Goal: Task Accomplishment & Management: Use online tool/utility

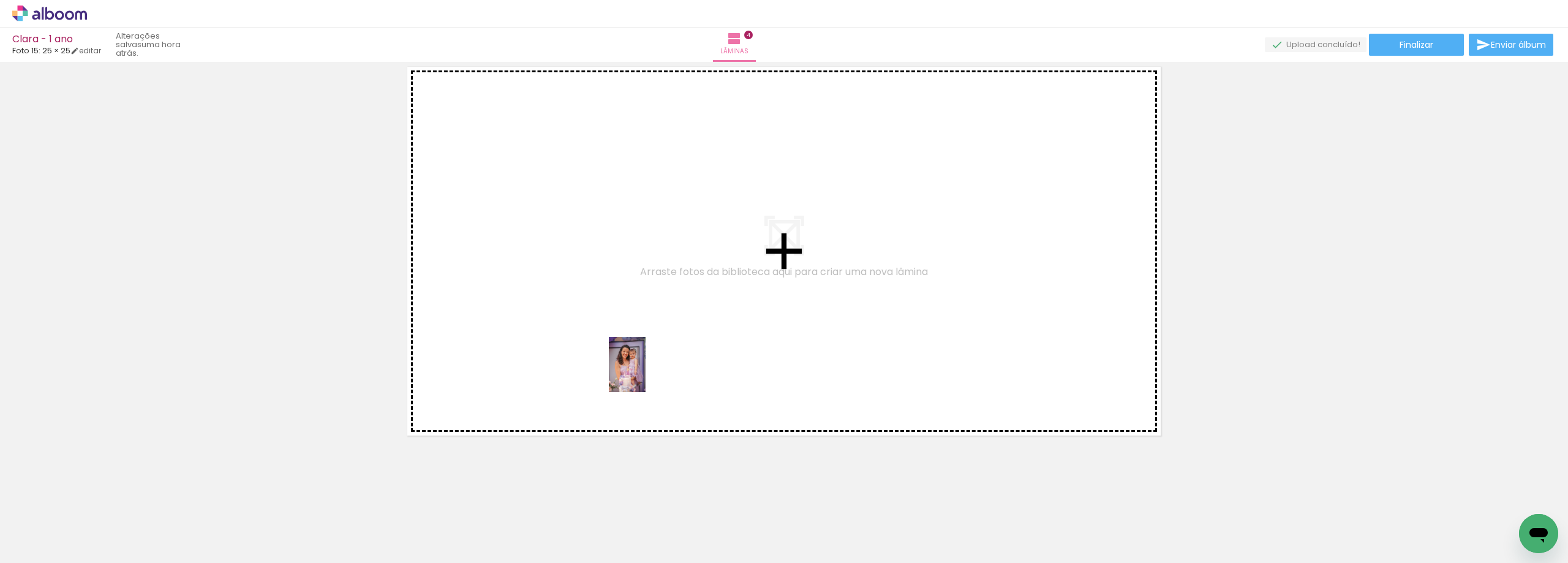
drag, startPoint x: 148, startPoint y: 523, endPoint x: 646, endPoint y: 373, distance: 520.1
click at [646, 373] on quentale-workspace at bounding box center [784, 282] width 1568 height 563
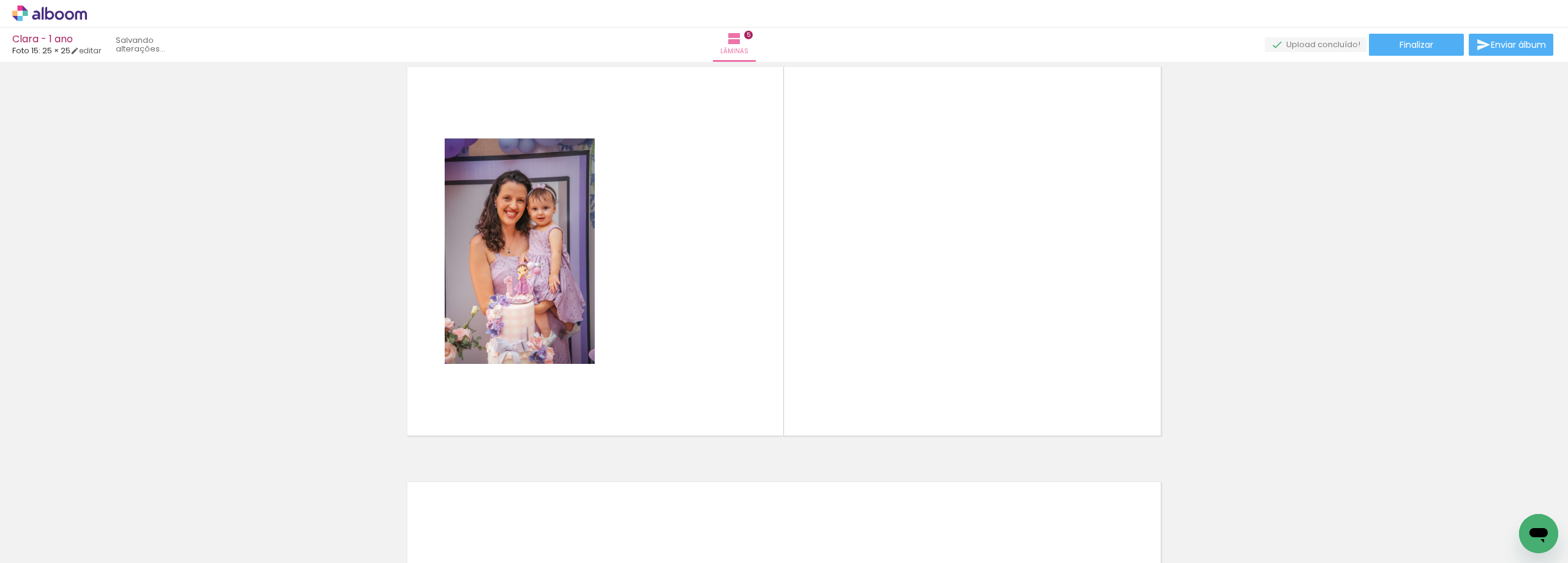
scroll to position [1678, 0]
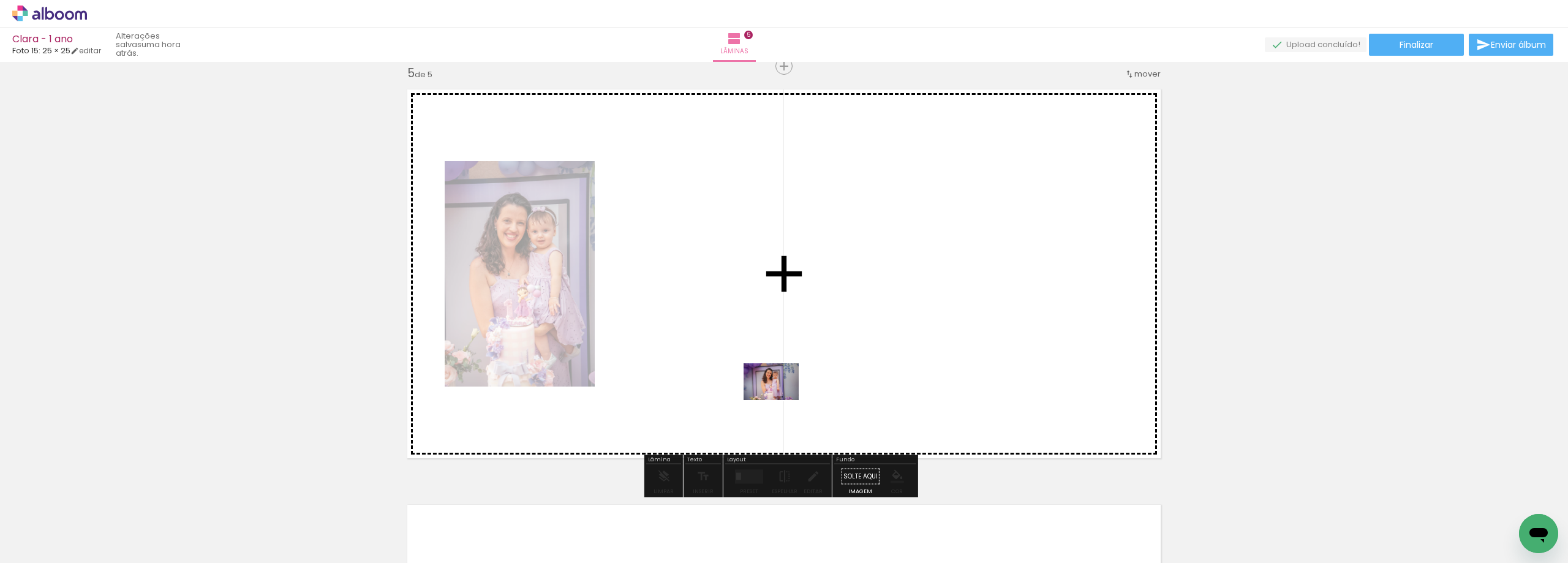
drag, startPoint x: 135, startPoint y: 517, endPoint x: 810, endPoint y: 373, distance: 690.2
click at [810, 373] on quentale-workspace at bounding box center [784, 282] width 1568 height 563
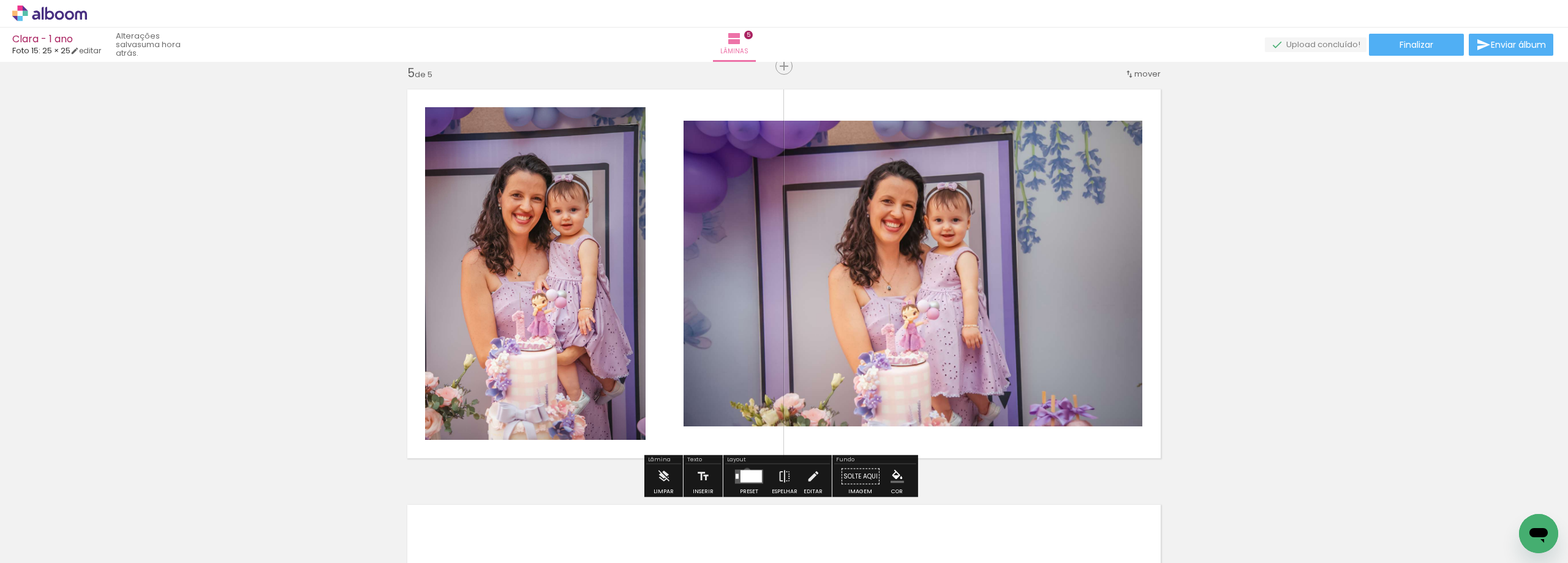
click at [744, 471] on div at bounding box center [751, 475] width 21 height 12
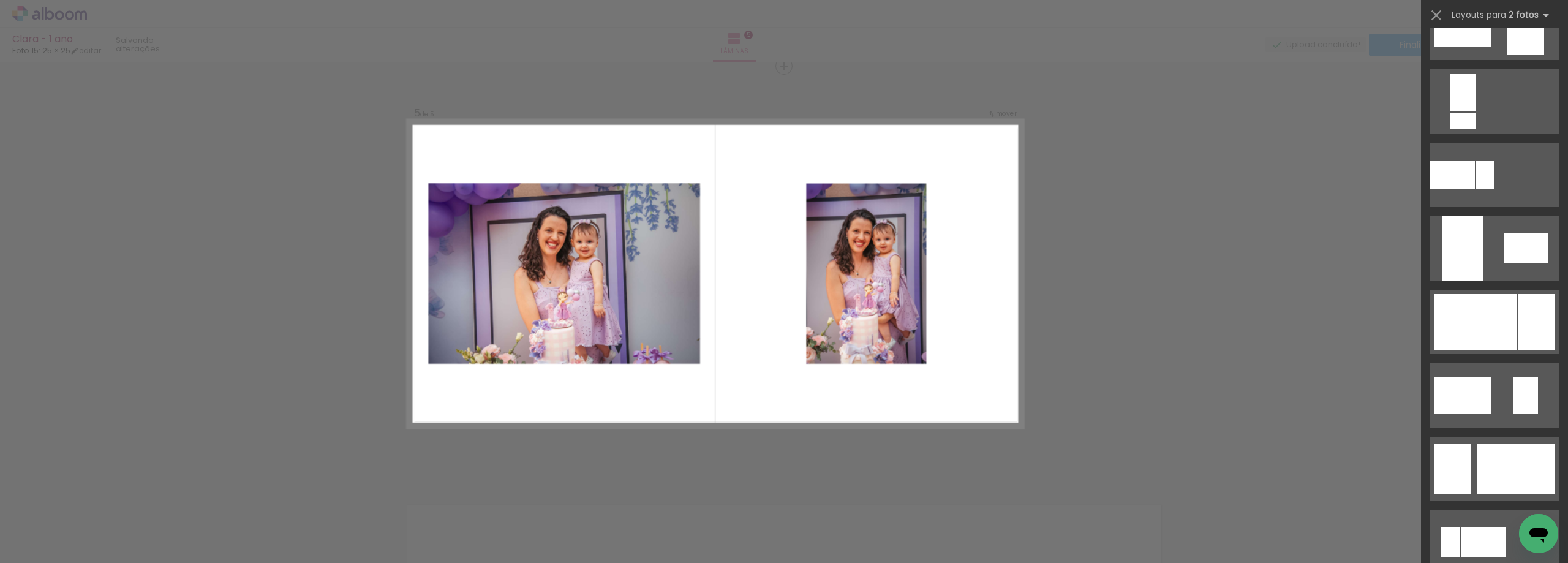
scroll to position [552, 0]
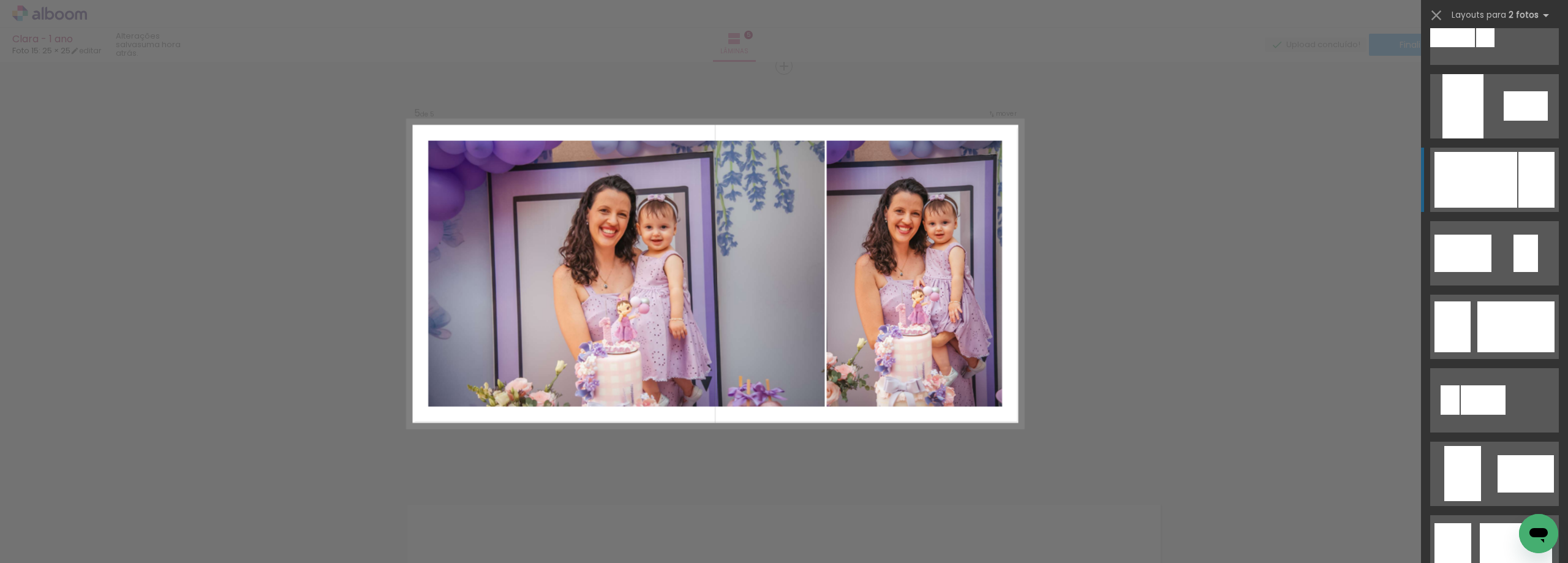
click at [1488, 169] on div at bounding box center [1475, 180] width 83 height 56
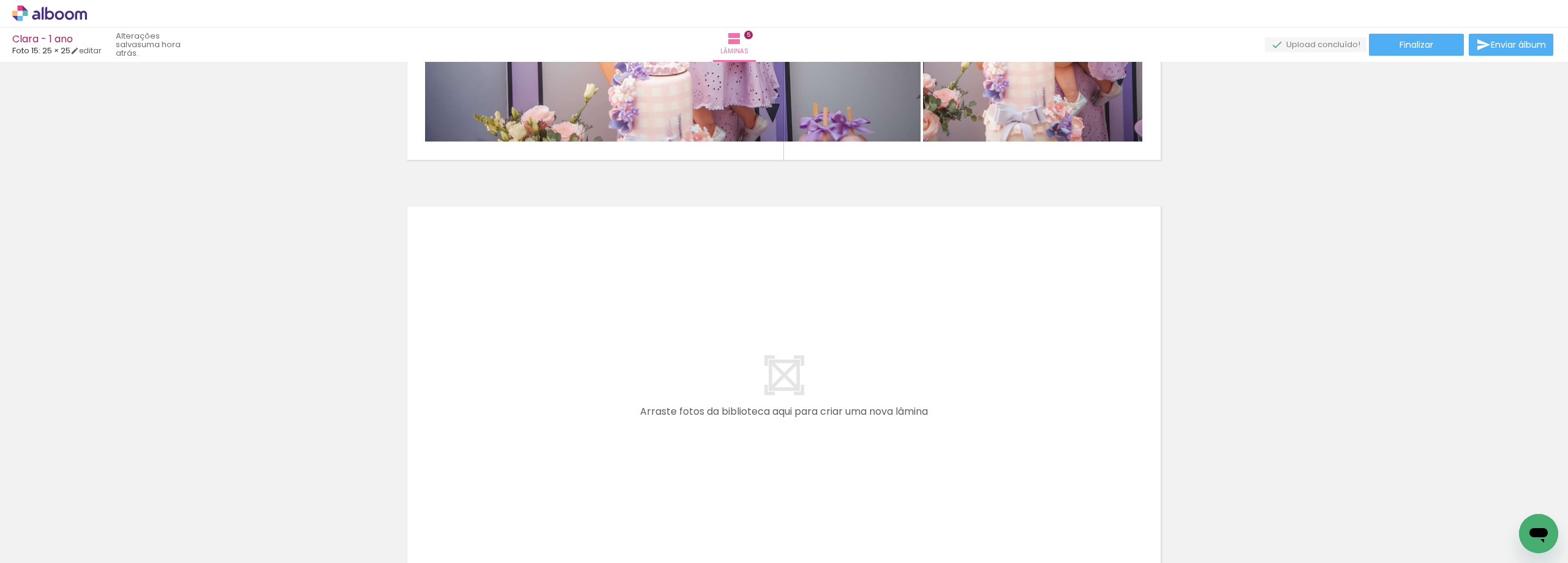
scroll to position [1984, 0]
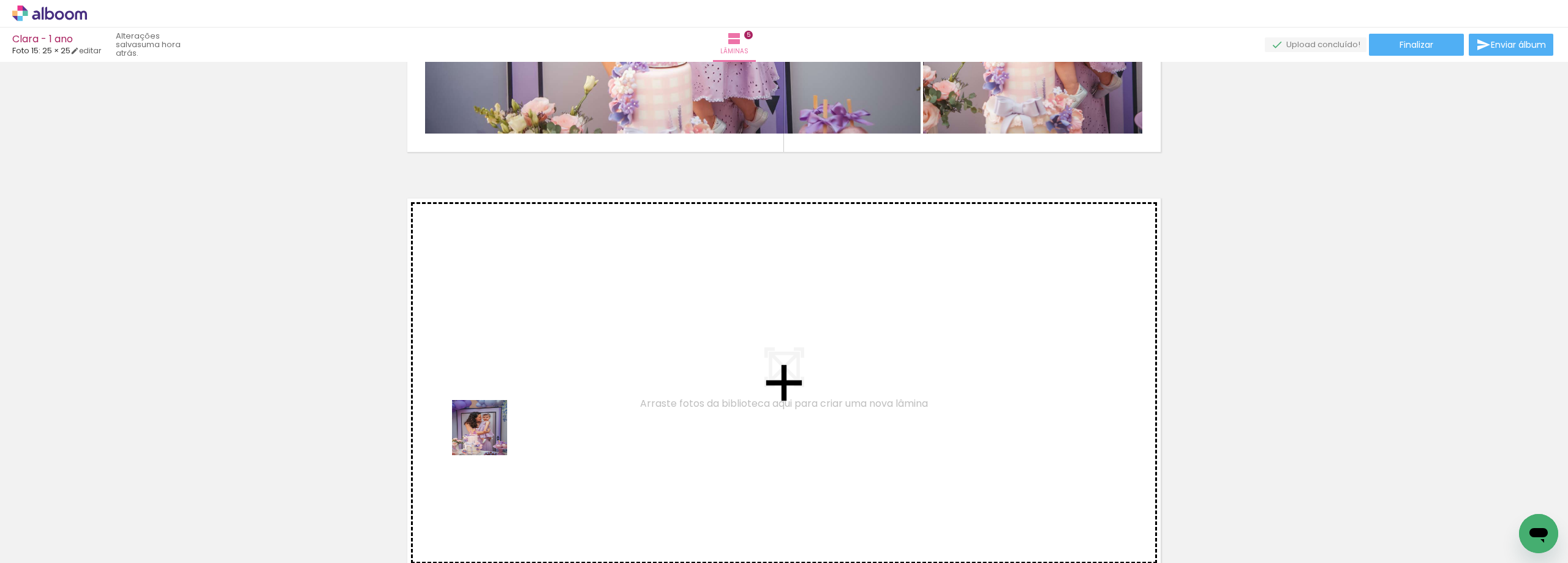
drag, startPoint x: 138, startPoint y: 531, endPoint x: 513, endPoint y: 422, distance: 390.5
click at [513, 422] on quentale-workspace at bounding box center [784, 282] width 1568 height 563
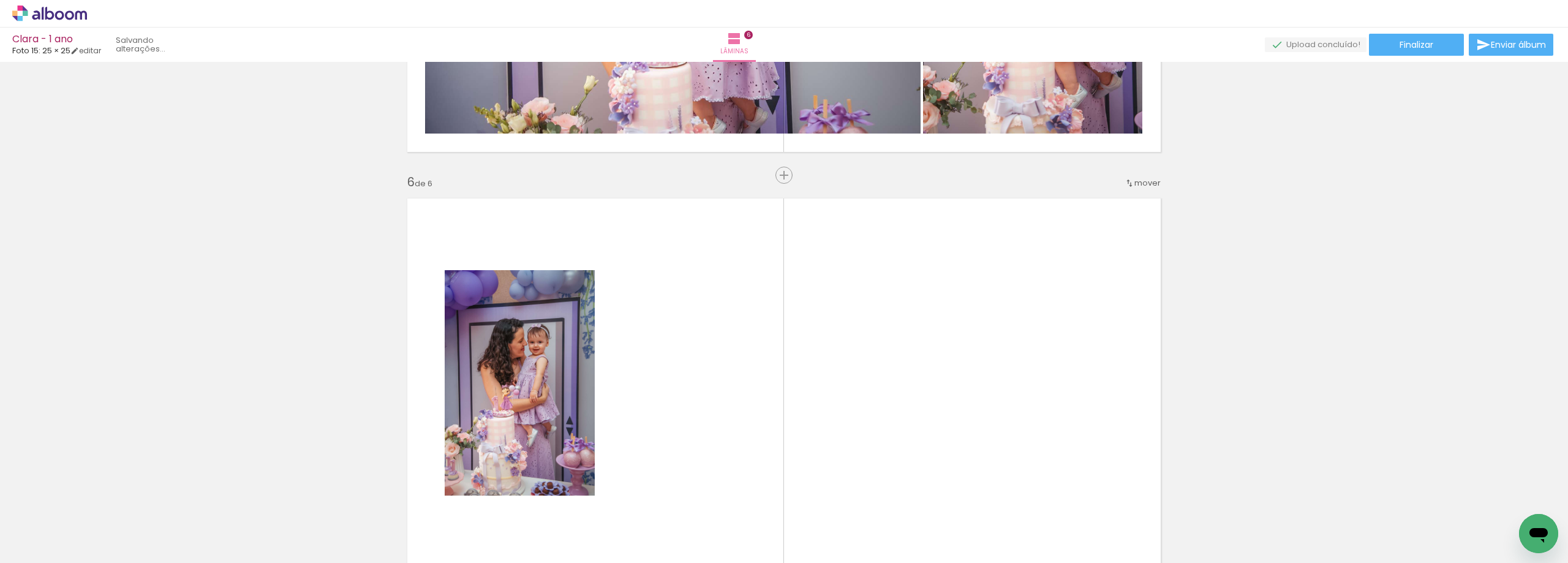
scroll to position [2093, 0]
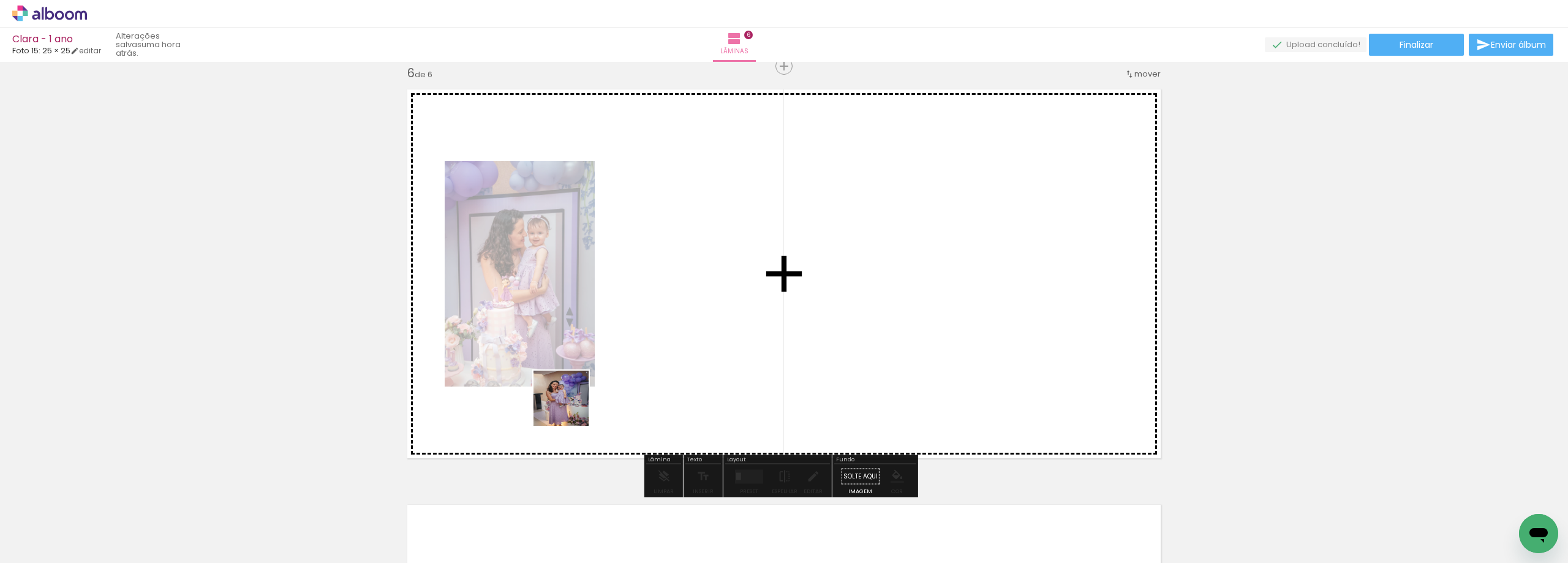
drag, startPoint x: 122, startPoint y: 524, endPoint x: 826, endPoint y: 341, distance: 727.4
click at [826, 341] on quentale-workspace at bounding box center [784, 282] width 1568 height 563
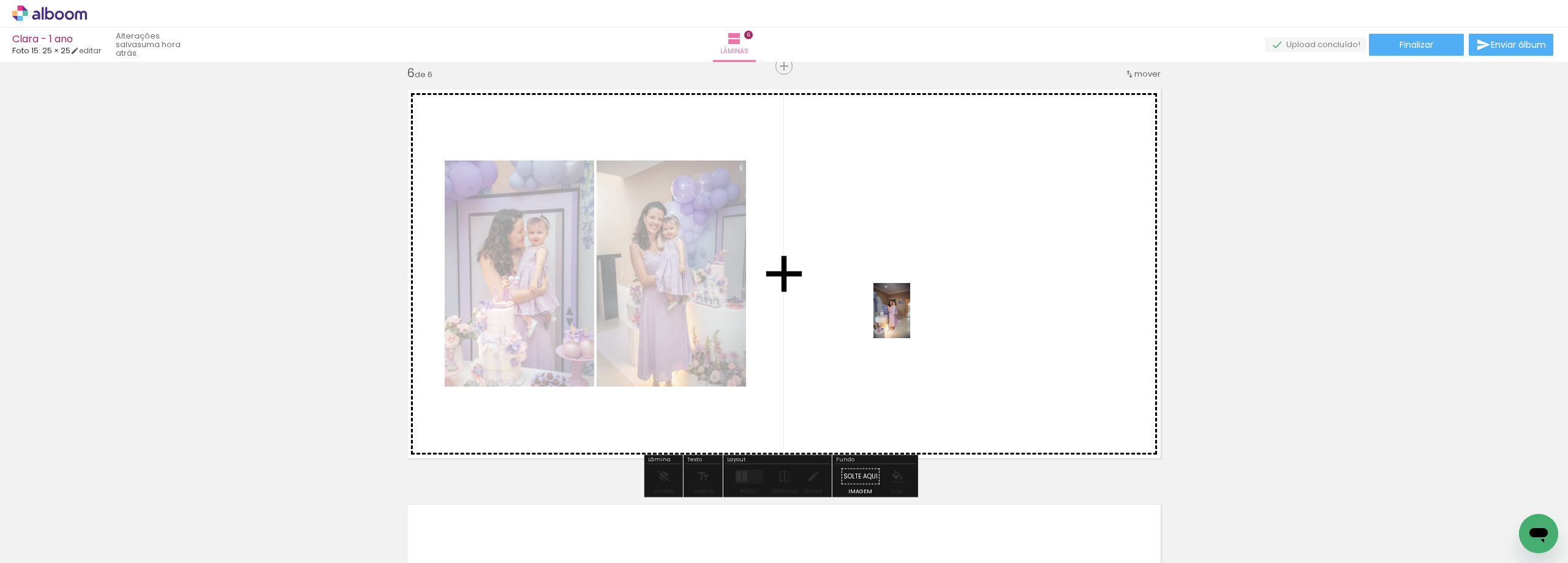
drag, startPoint x: 129, startPoint y: 533, endPoint x: 928, endPoint y: 314, distance: 828.5
click at [928, 314] on quentale-workspace at bounding box center [784, 282] width 1568 height 563
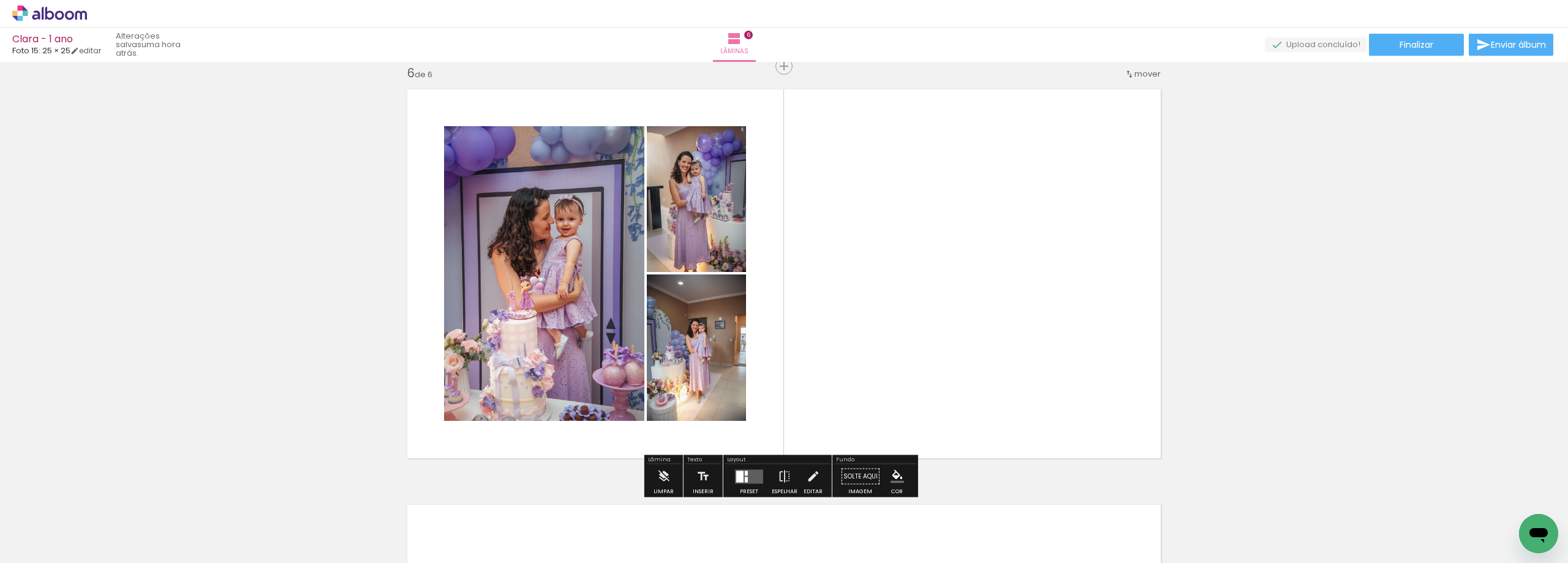
click at [737, 475] on div at bounding box center [739, 476] width 7 height 11
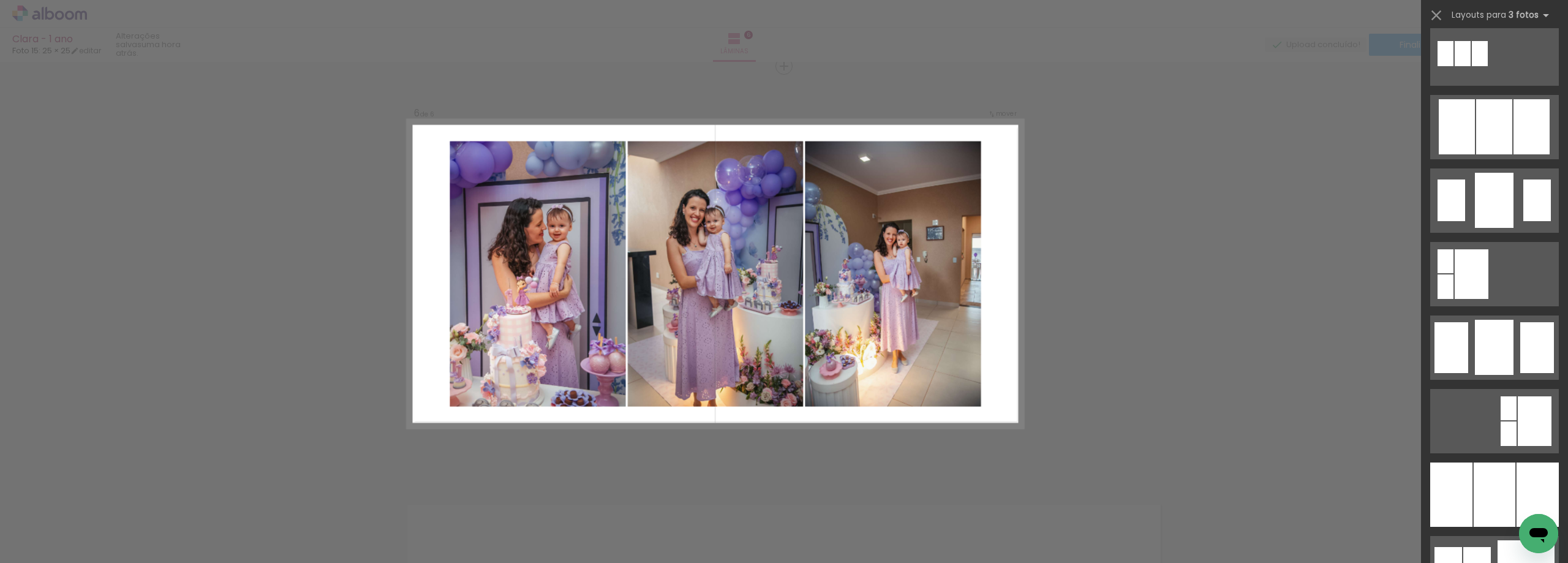
scroll to position [796, 0]
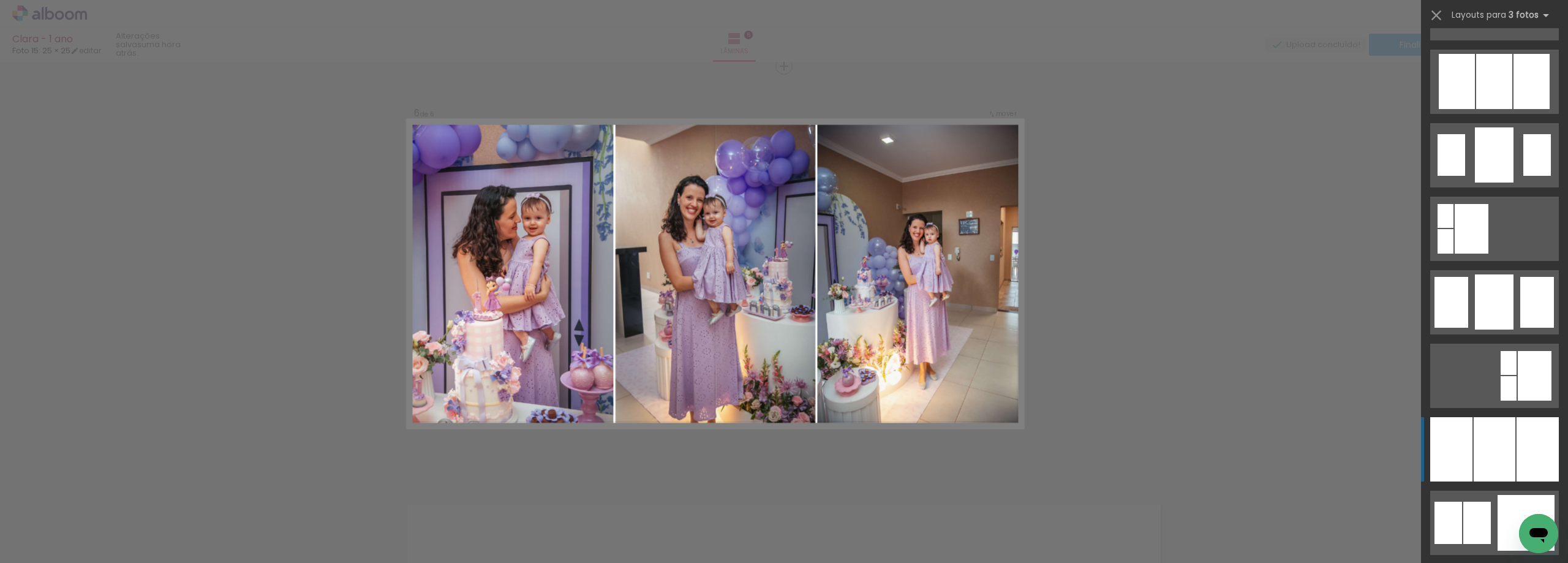
click at [1524, 431] on div at bounding box center [1538, 449] width 42 height 64
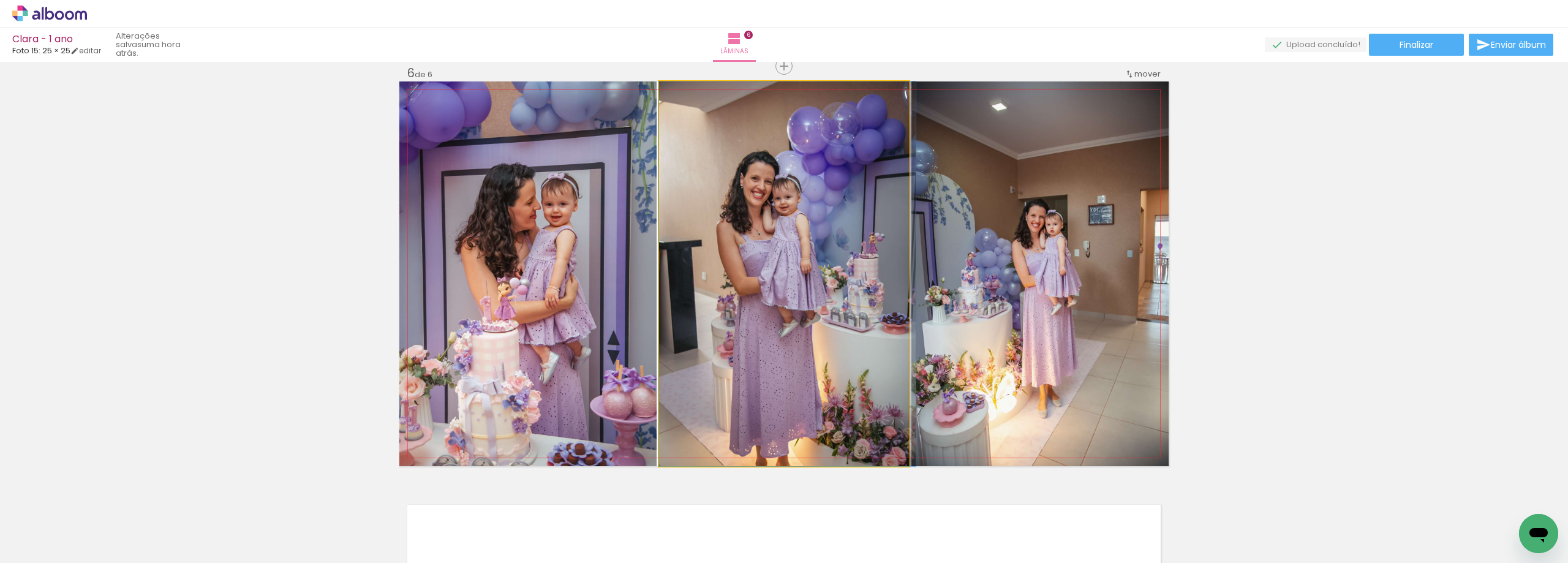
drag, startPoint x: 783, startPoint y: 301, endPoint x: 1000, endPoint y: 310, distance: 217.2
click at [0, 0] on slot at bounding box center [0, 0] width 0 height 0
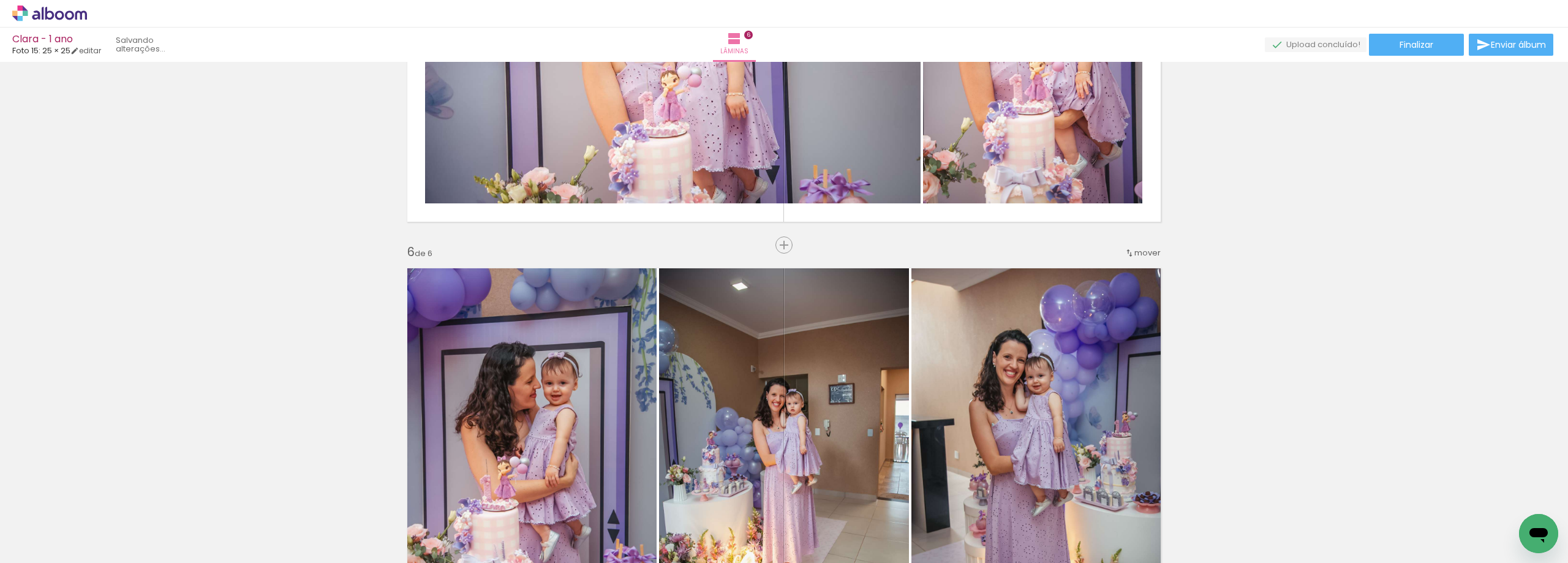
scroll to position [1909, 0]
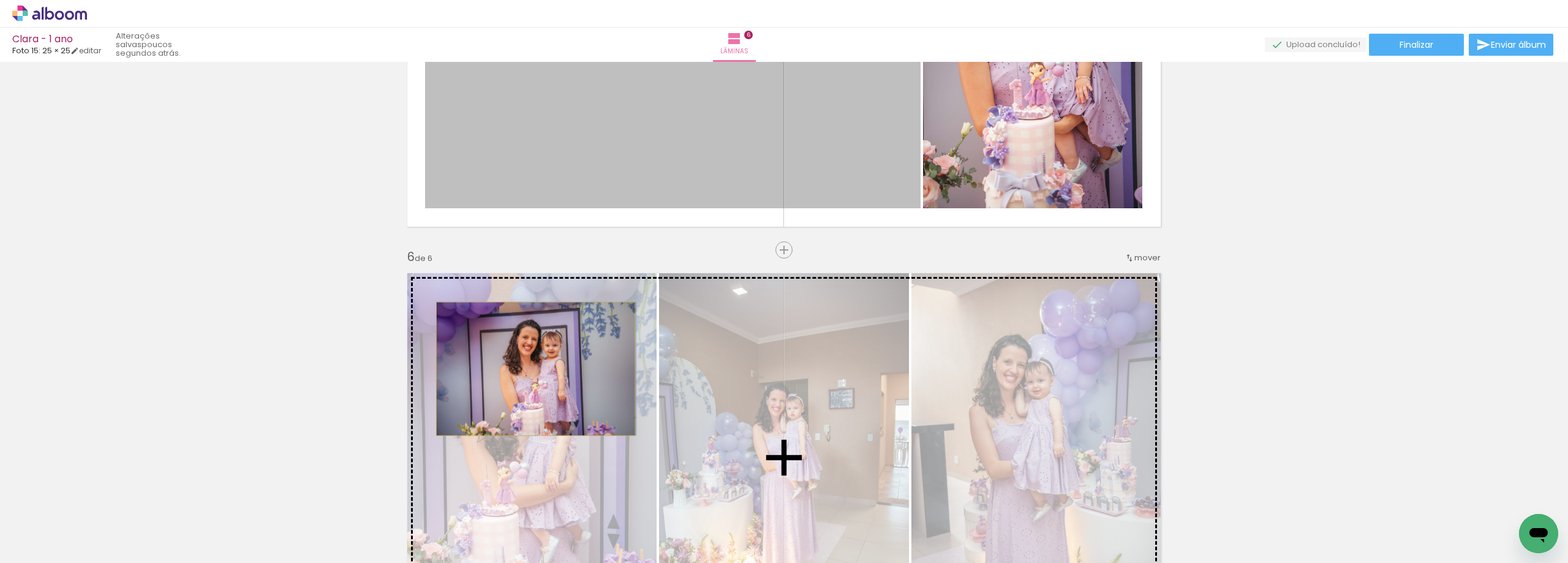
drag, startPoint x: 488, startPoint y: 158, endPoint x: 531, endPoint y: 368, distance: 214.4
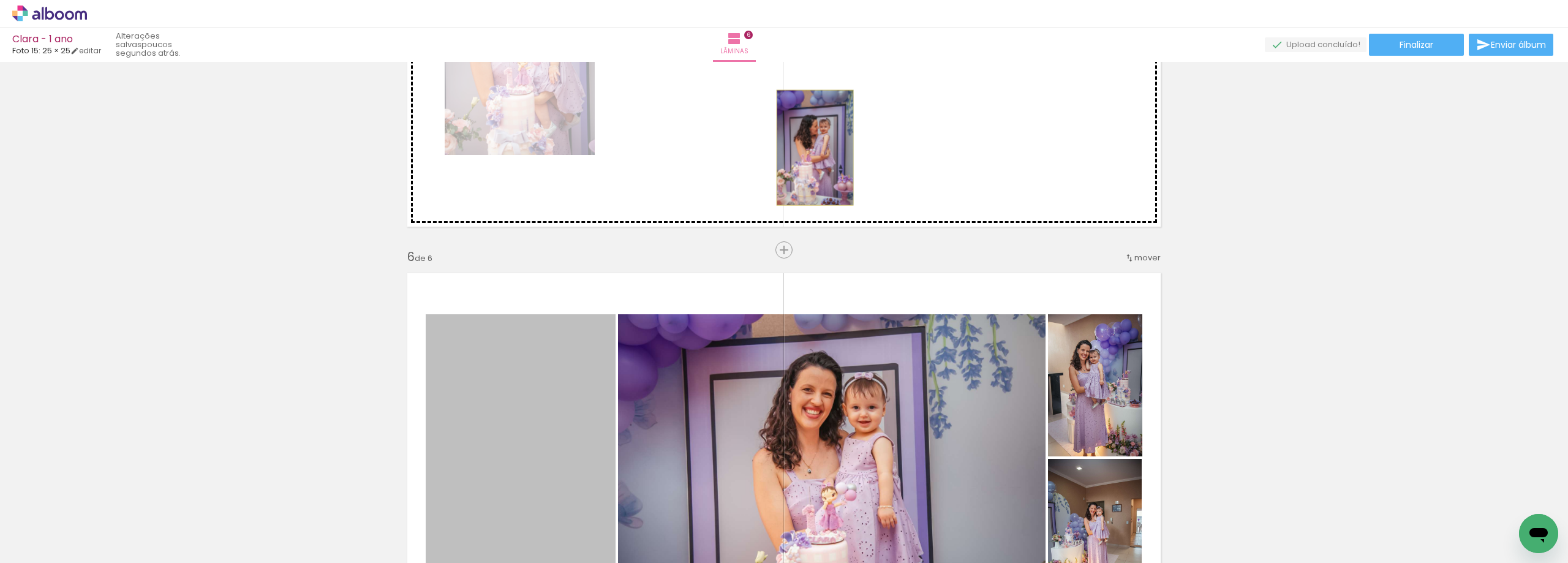
drag, startPoint x: 526, startPoint y: 413, endPoint x: 808, endPoint y: 147, distance: 387.7
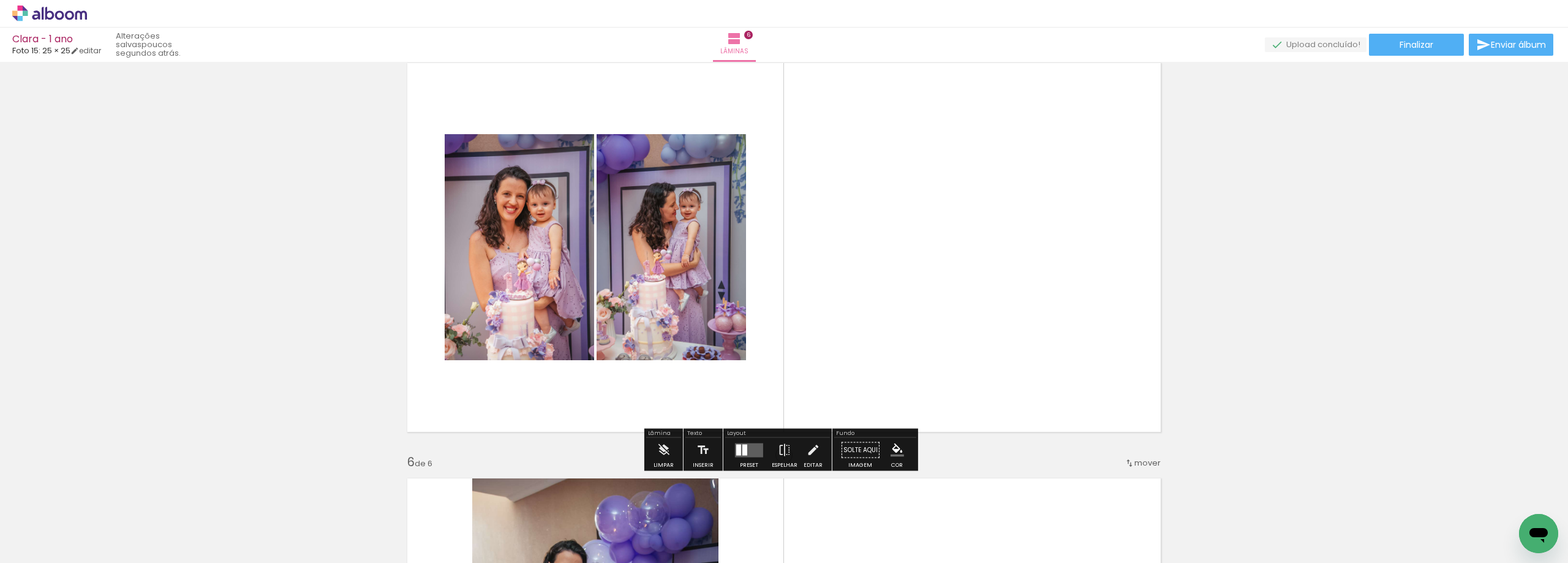
scroll to position [1725, 0]
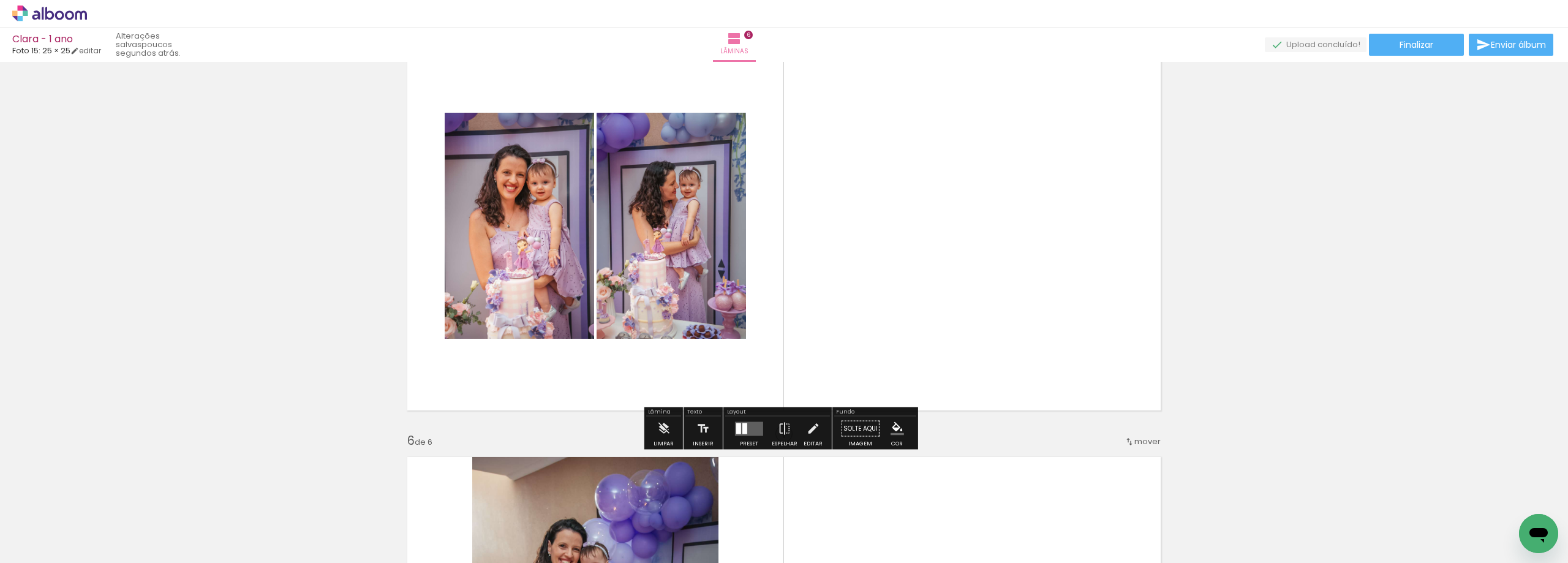
click at [742, 427] on div at bounding box center [744, 429] width 5 height 11
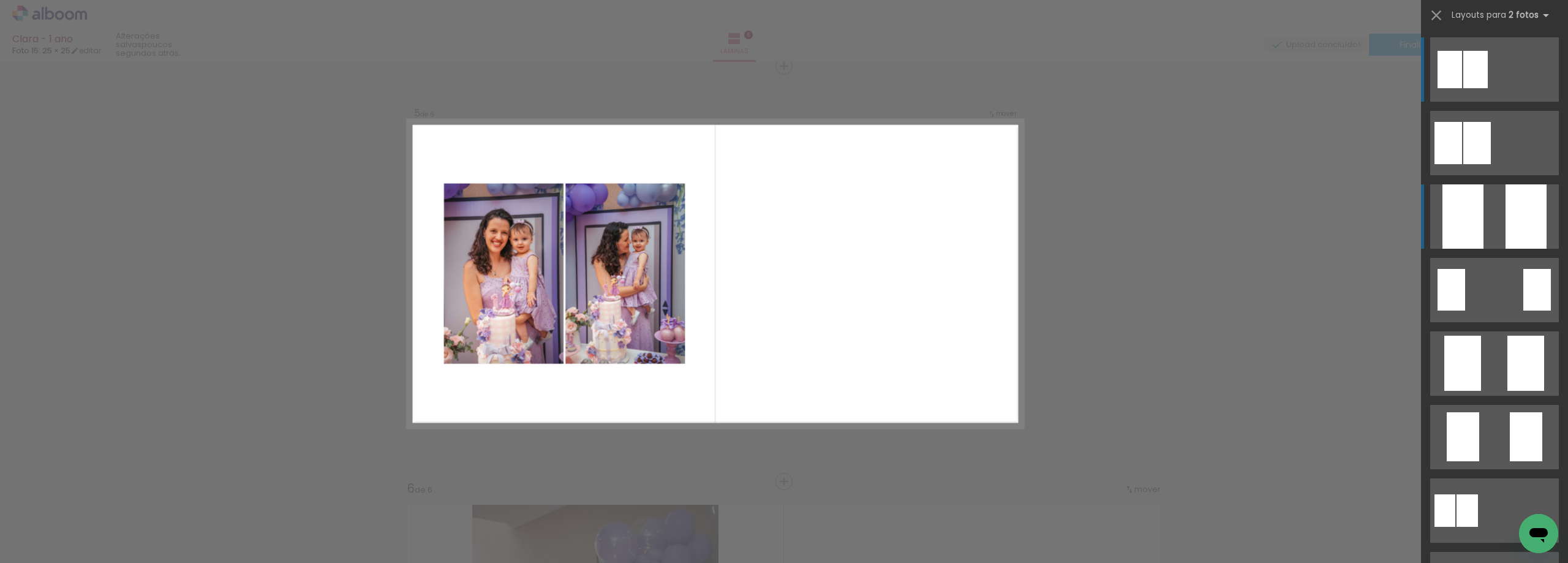
scroll to position [1678, 0]
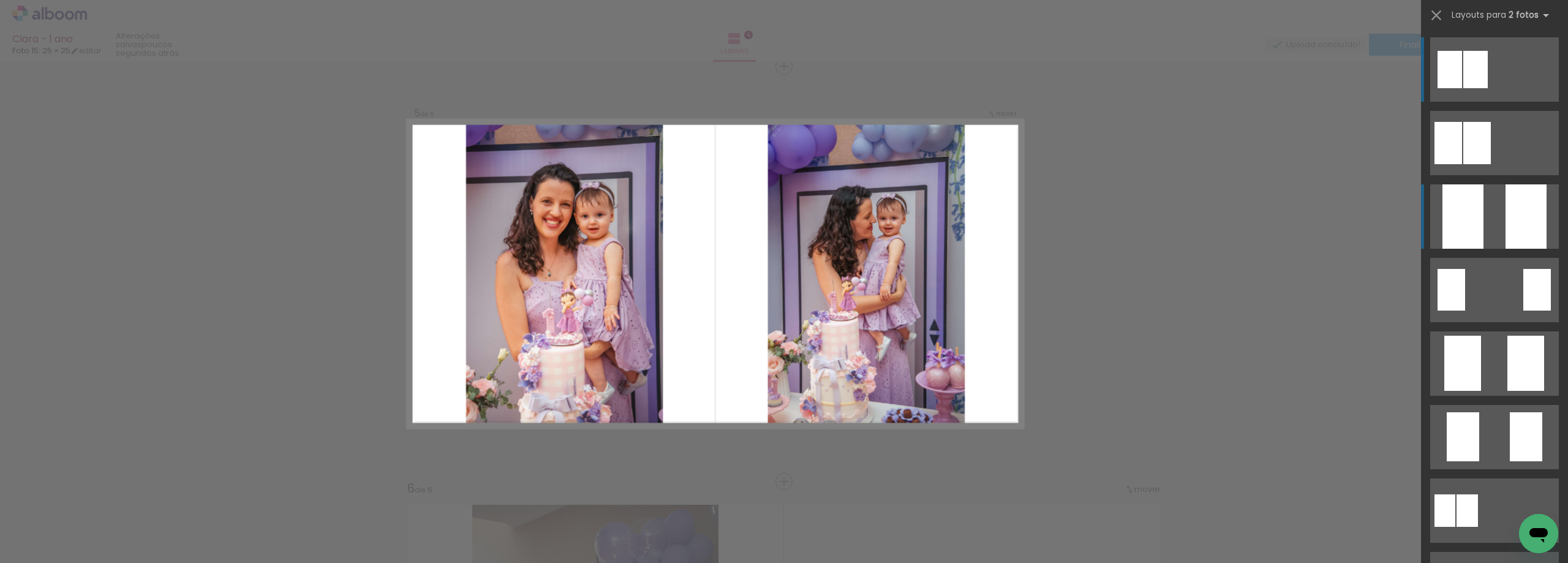
click at [1523, 190] on div at bounding box center [1526, 216] width 41 height 64
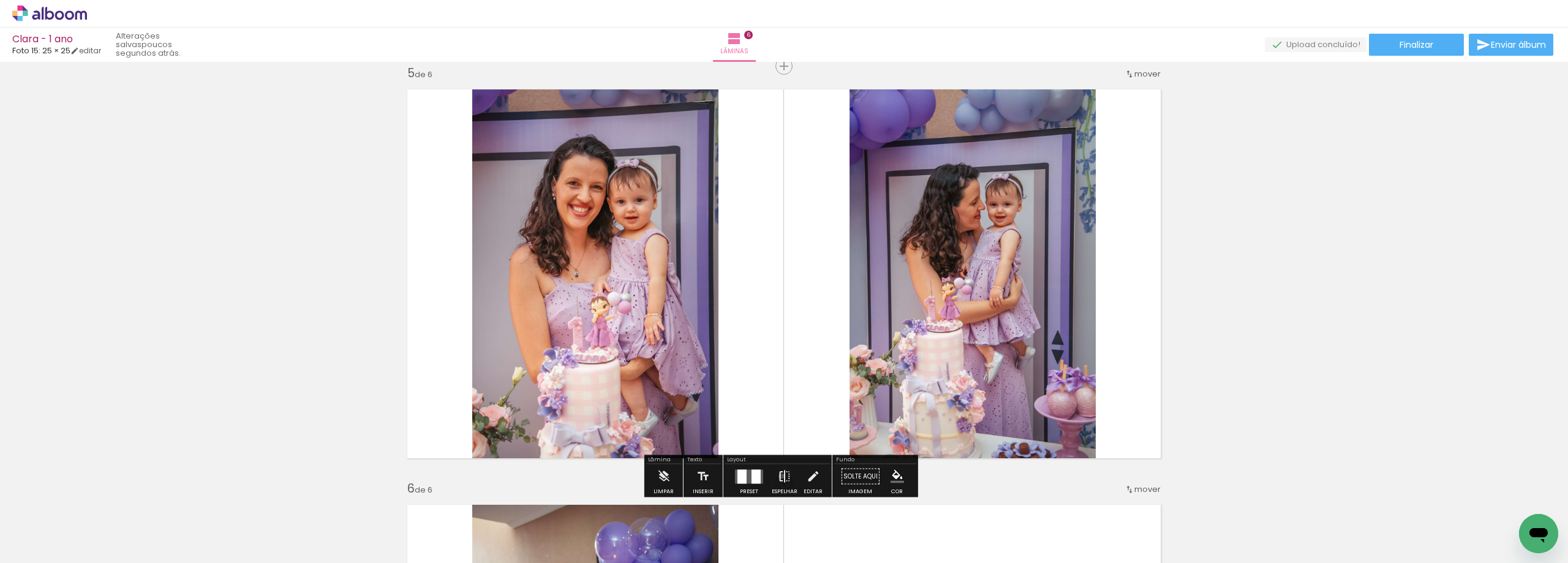
click at [778, 476] on iron-icon at bounding box center [784, 477] width 13 height 25
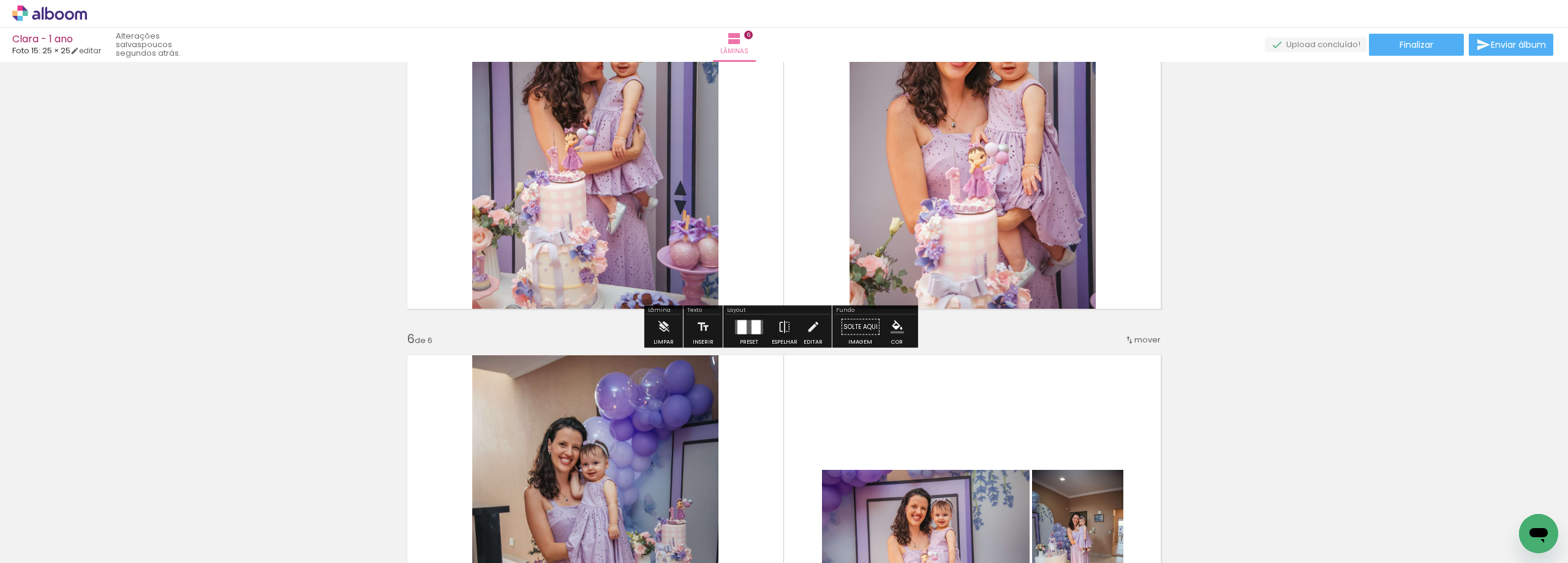
scroll to position [2106, 0]
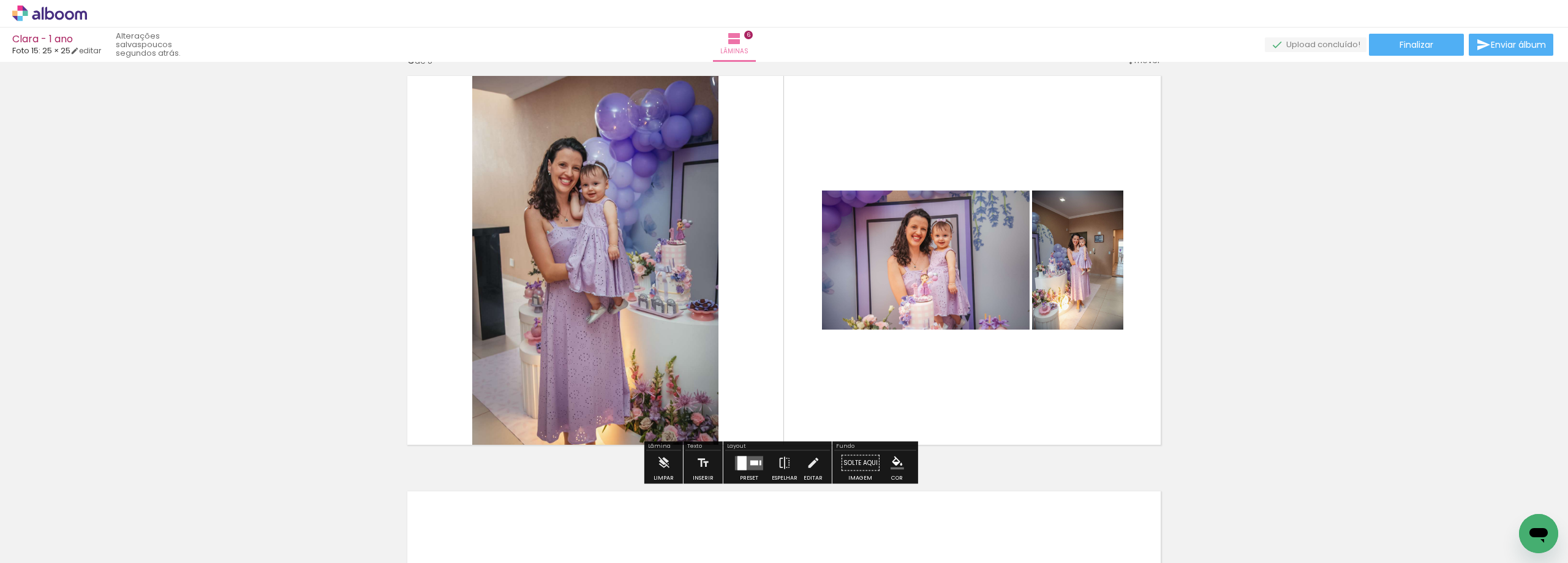
click at [750, 463] on div at bounding box center [754, 463] width 8 height 5
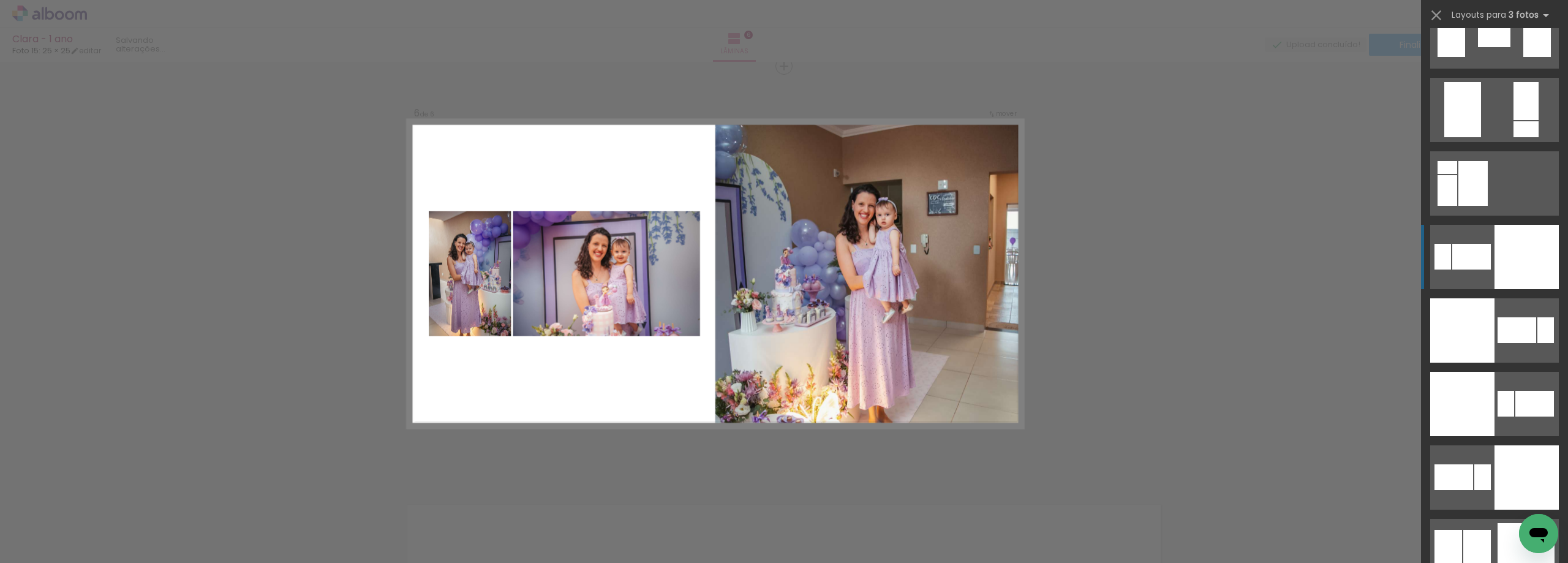
scroll to position [2573, 0]
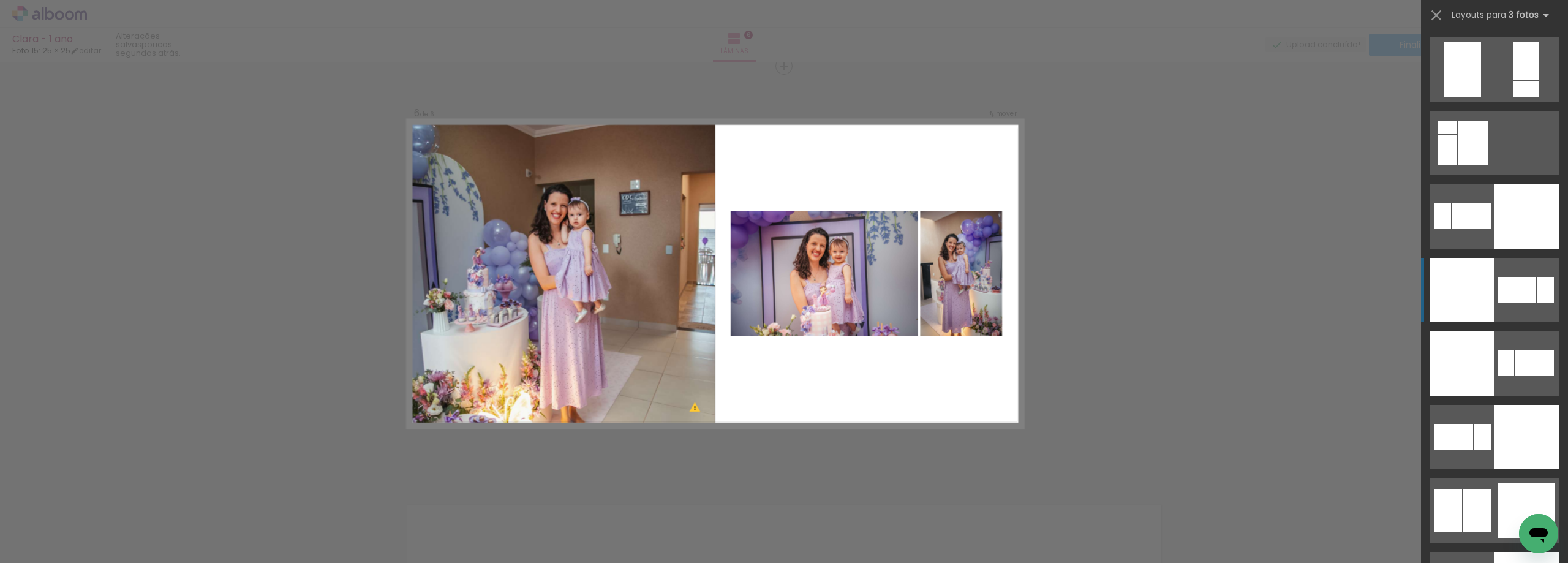
click at [1512, 249] on div at bounding box center [1526, 216] width 64 height 64
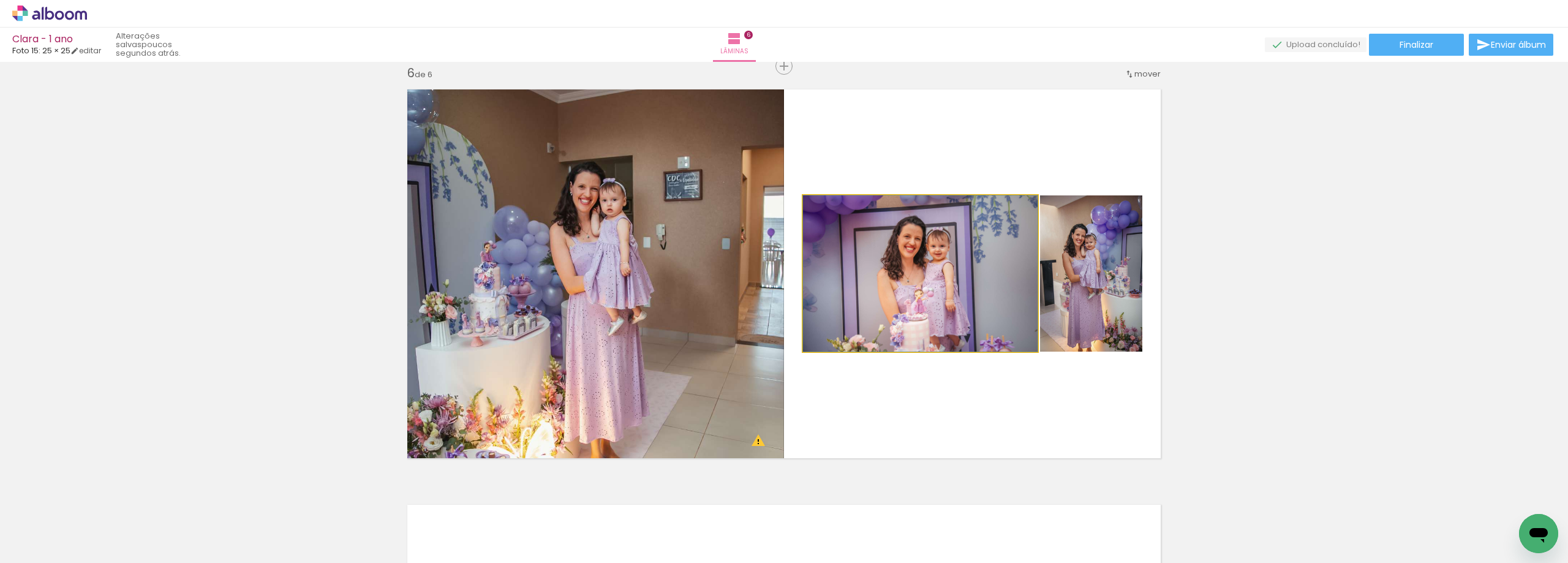
drag, startPoint x: 937, startPoint y: 294, endPoint x: 650, endPoint y: 233, distance: 293.4
click at [0, 0] on slot at bounding box center [0, 0] width 0 height 0
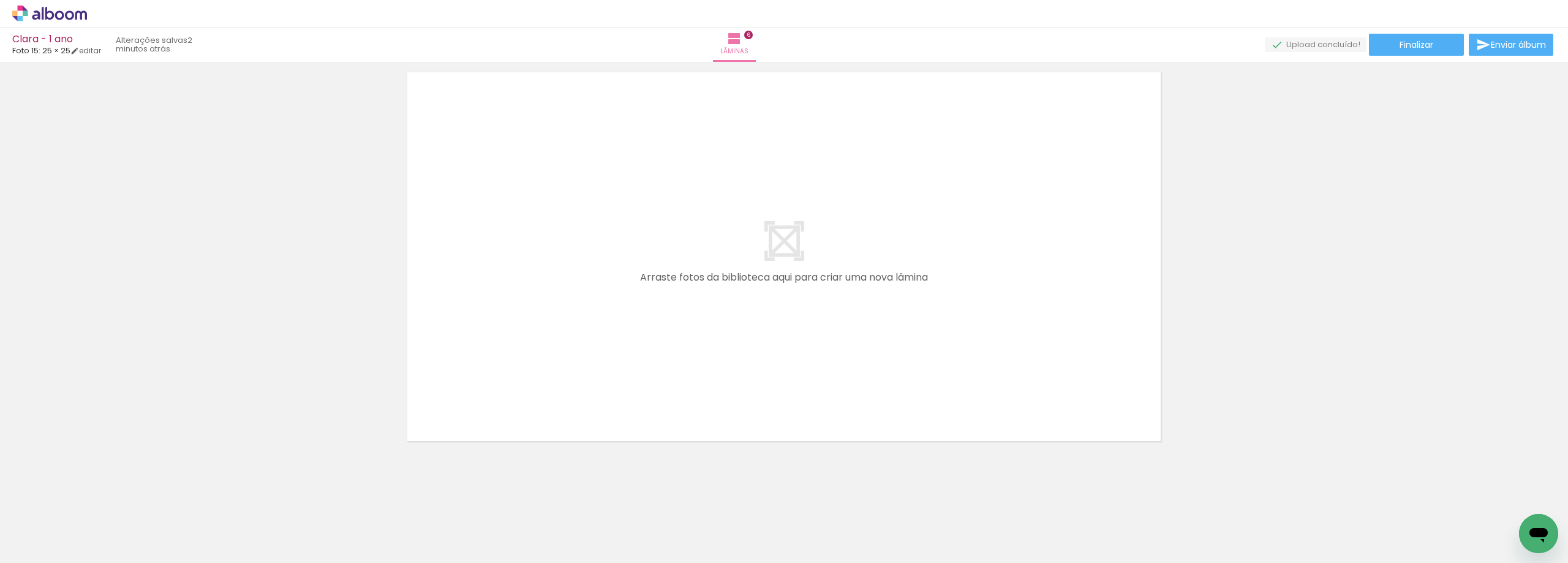
scroll to position [2531, 0]
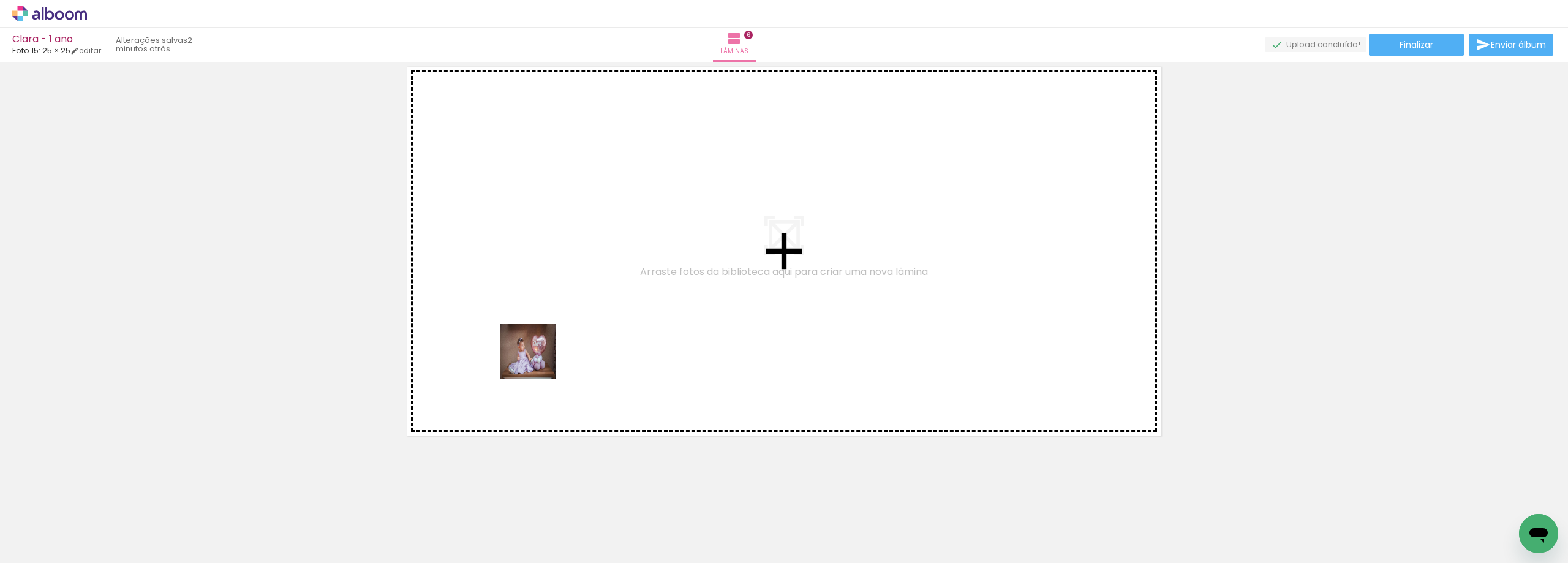
drag, startPoint x: 214, startPoint y: 533, endPoint x: 557, endPoint y: 347, distance: 390.2
click at [557, 347] on quentale-workspace at bounding box center [784, 282] width 1568 height 563
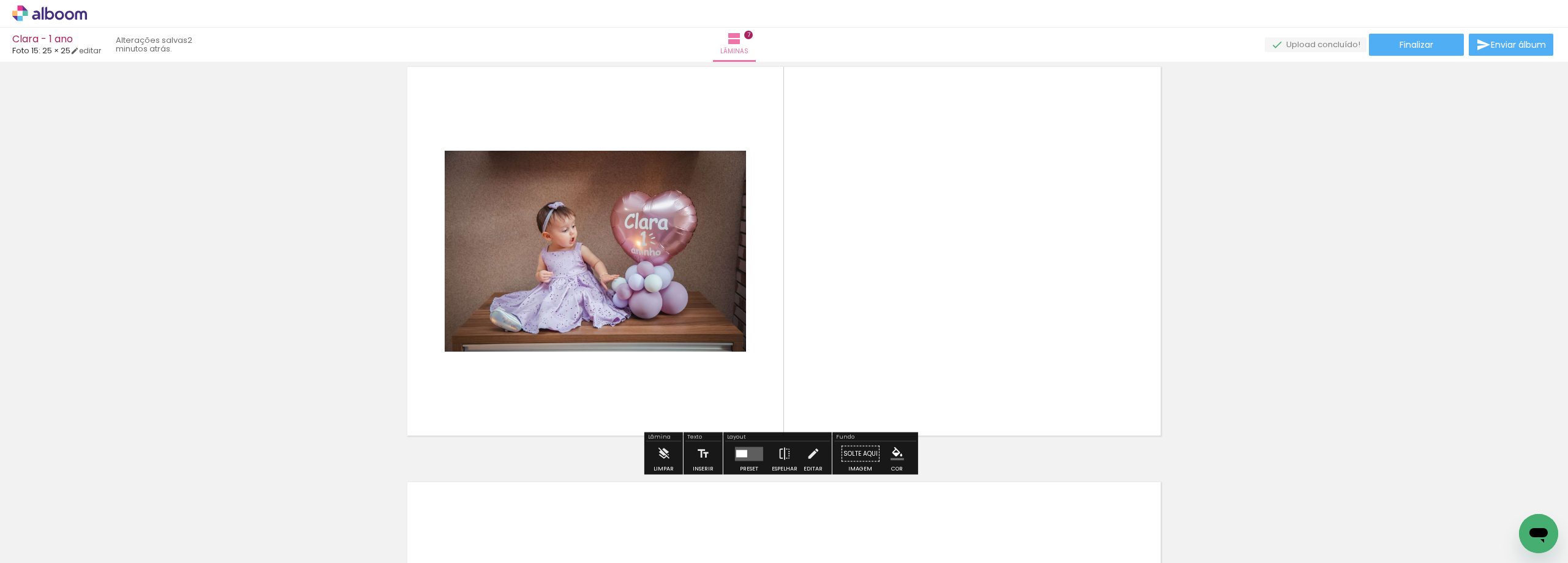
scroll to position [2508, 0]
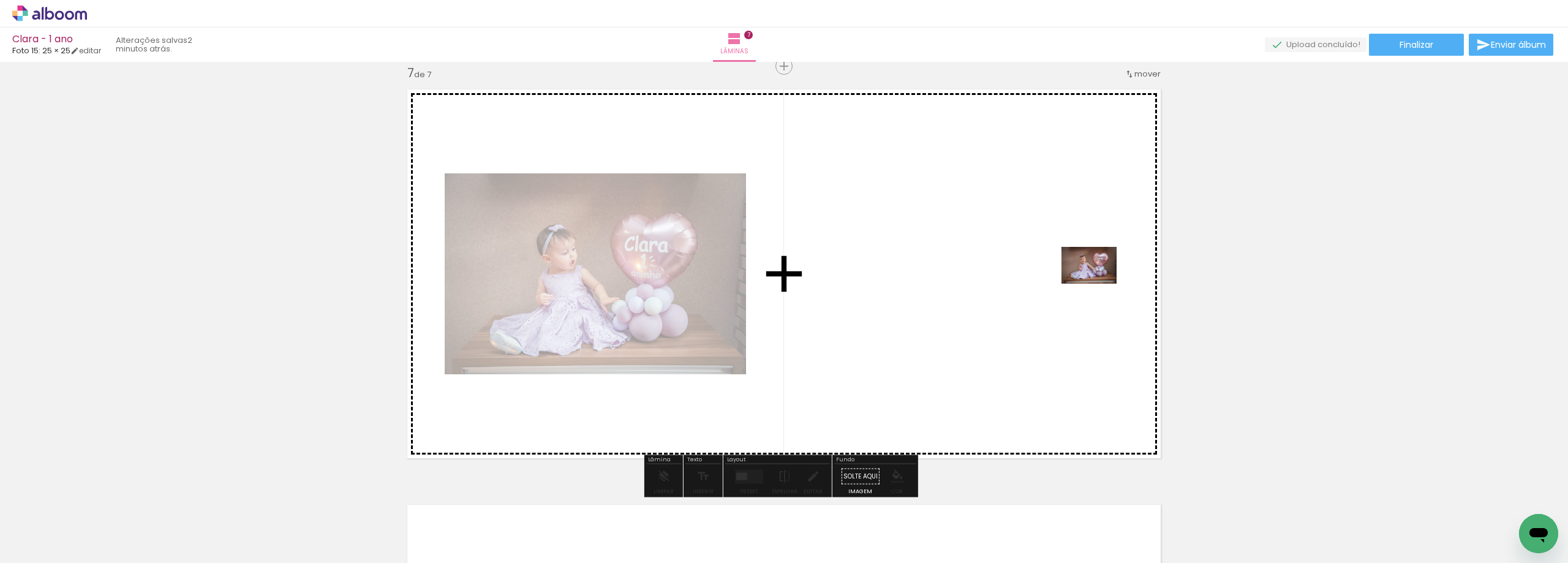
drag, startPoint x: 136, startPoint y: 522, endPoint x: 1100, endPoint y: 281, distance: 993.7
click at [1100, 281] on quentale-workspace at bounding box center [784, 282] width 1568 height 563
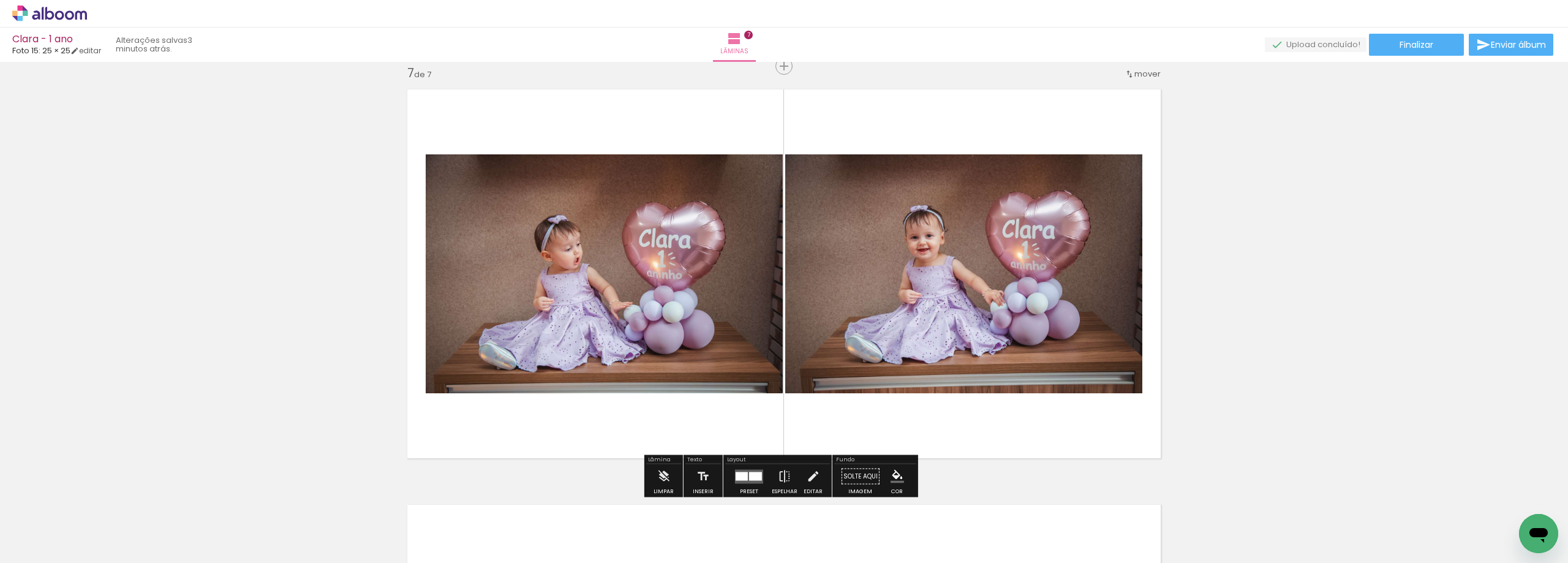
scroll to position [2573, 0]
click at [785, 482] on iron-icon at bounding box center [784, 477] width 13 height 25
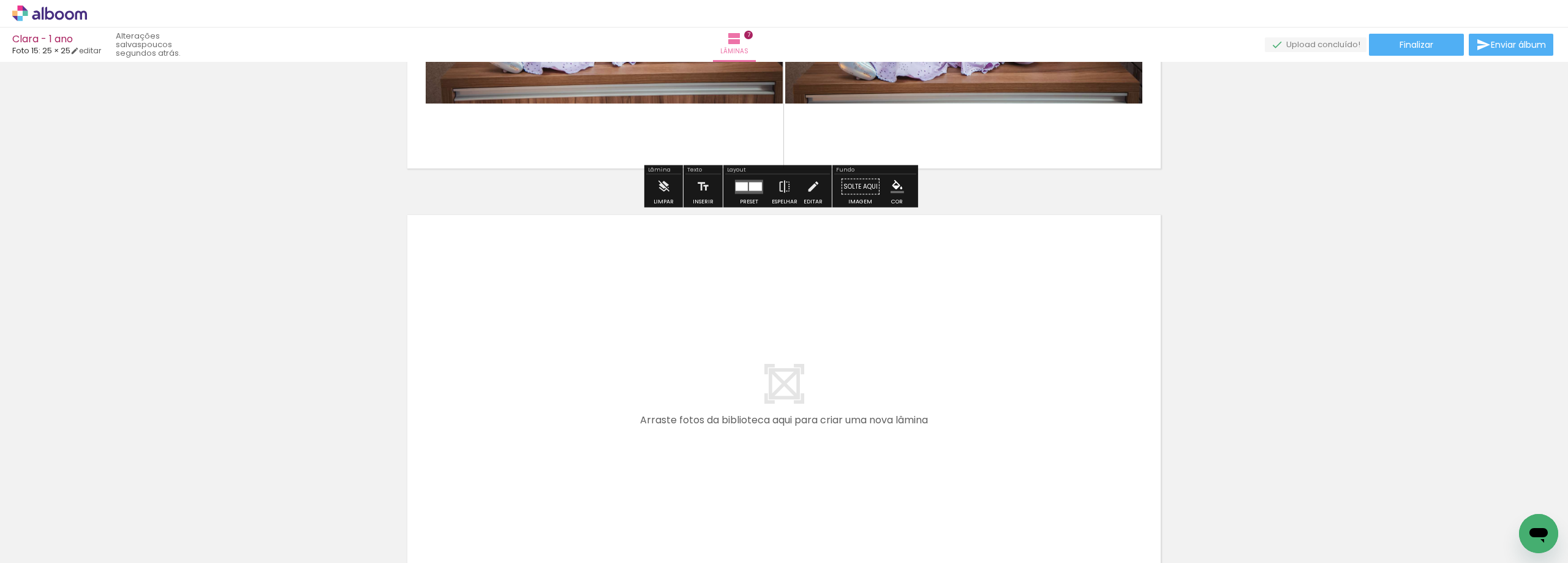
scroll to position [2814, 0]
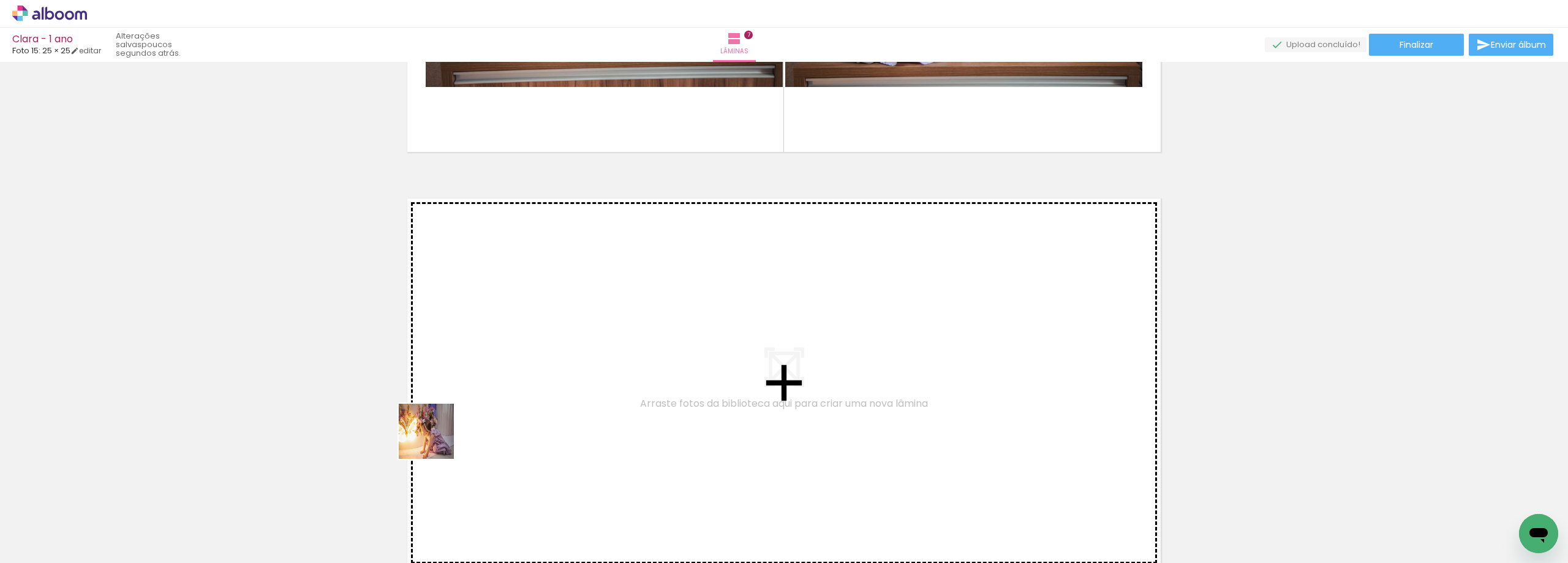
drag, startPoint x: 129, startPoint y: 521, endPoint x: 570, endPoint y: 387, distance: 460.9
click at [570, 387] on quentale-workspace at bounding box center [784, 282] width 1568 height 563
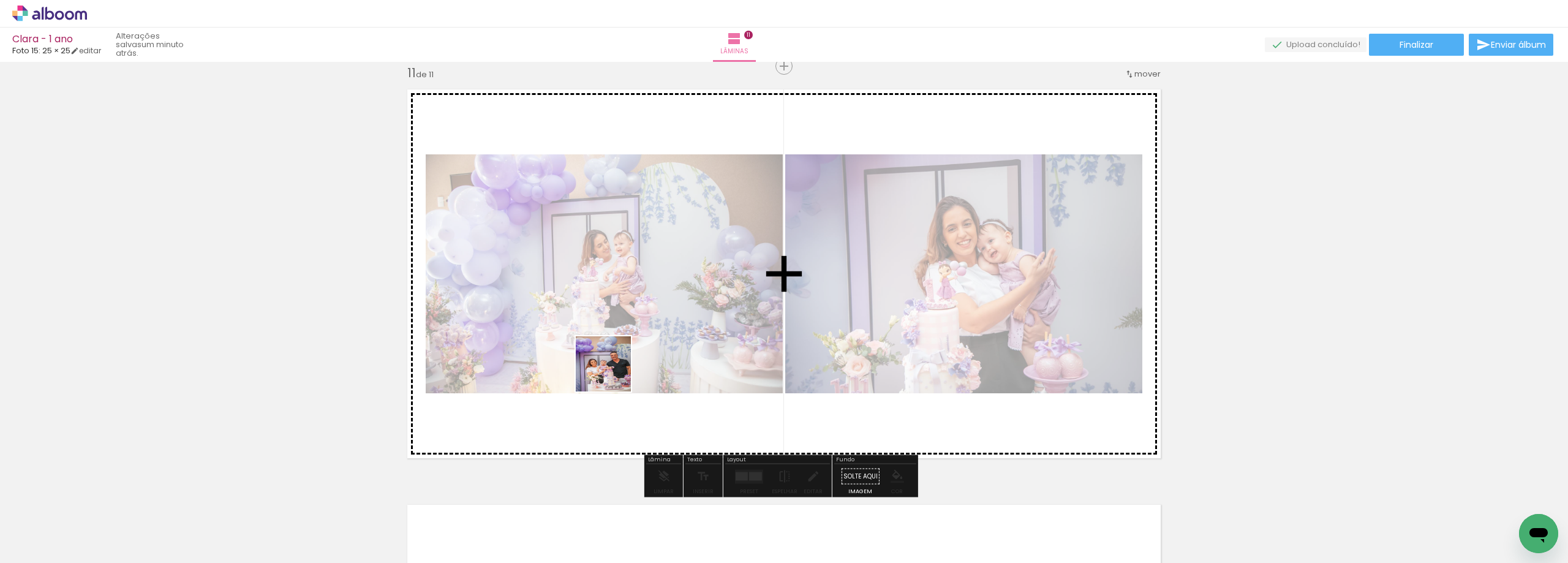
drag, startPoint x: 471, startPoint y: 527, endPoint x: 612, endPoint y: 373, distance: 208.8
click at [612, 373] on quentale-workspace at bounding box center [784, 282] width 1568 height 563
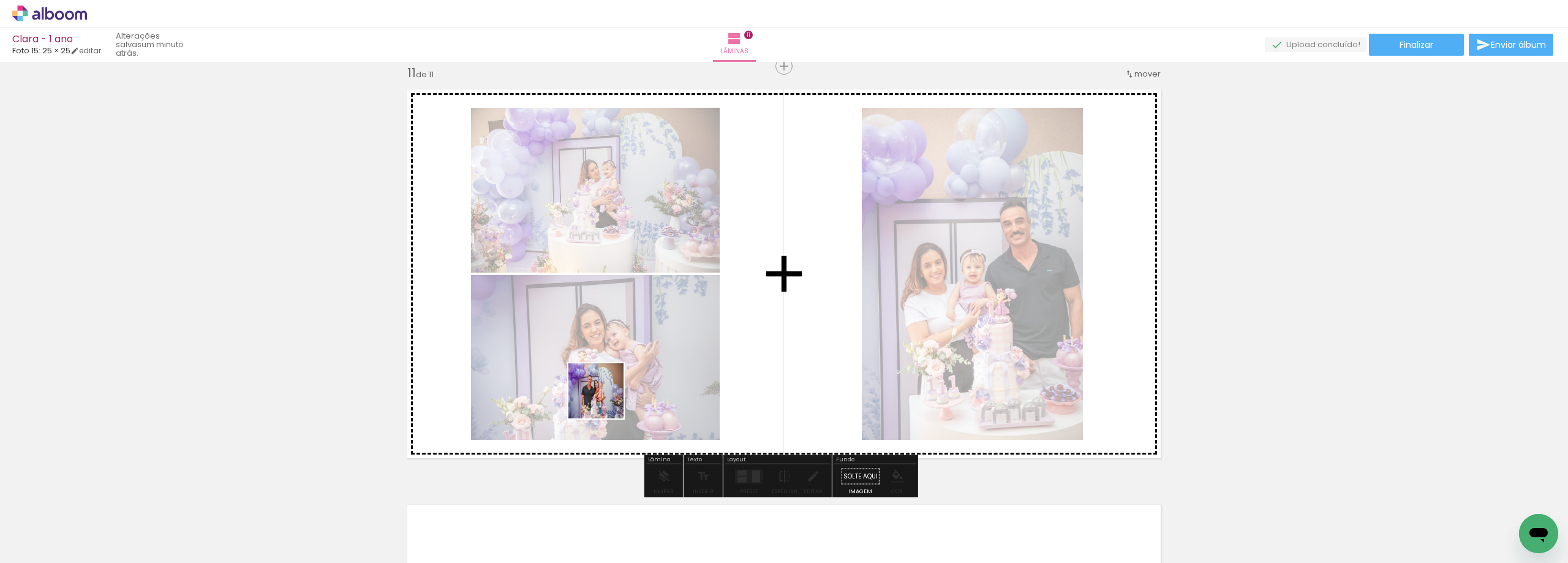
drag, startPoint x: 404, startPoint y: 528, endPoint x: 608, endPoint y: 399, distance: 241.4
click at [608, 399] on quentale-workspace at bounding box center [784, 282] width 1568 height 563
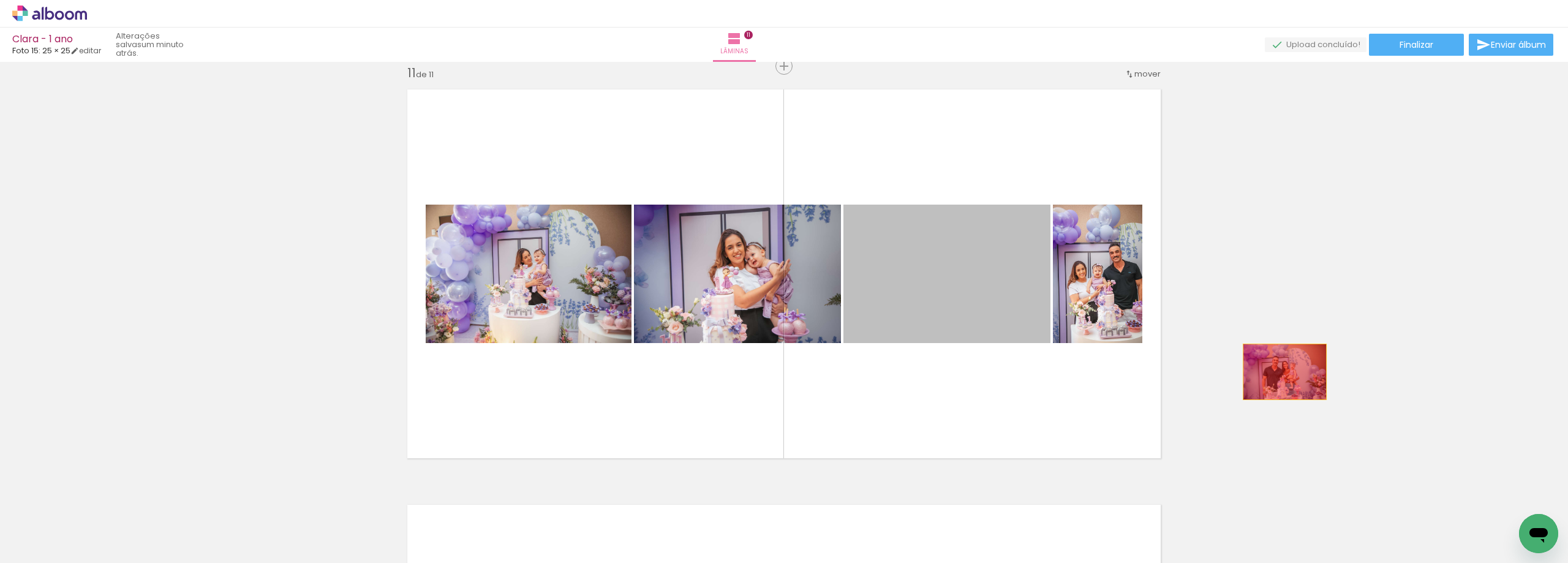
drag, startPoint x: 921, startPoint y: 286, endPoint x: 1345, endPoint y: 354, distance: 429.4
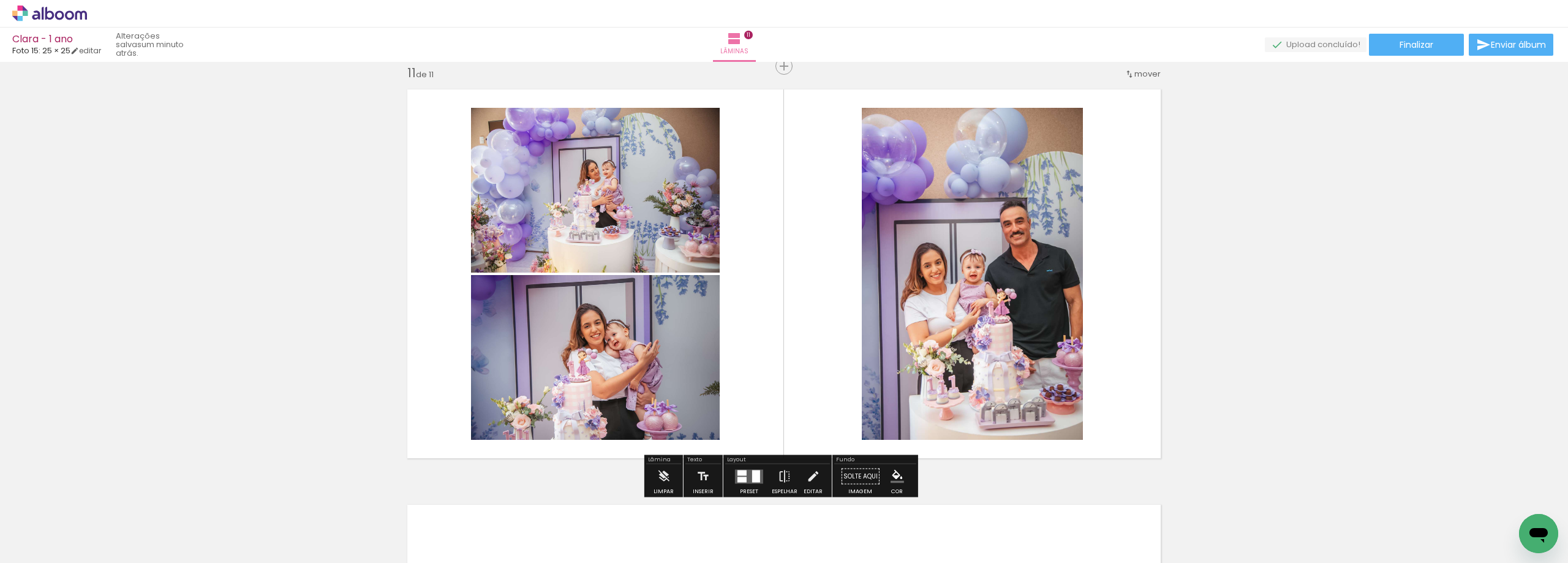
click at [748, 482] on quentale-layouter at bounding box center [749, 477] width 28 height 14
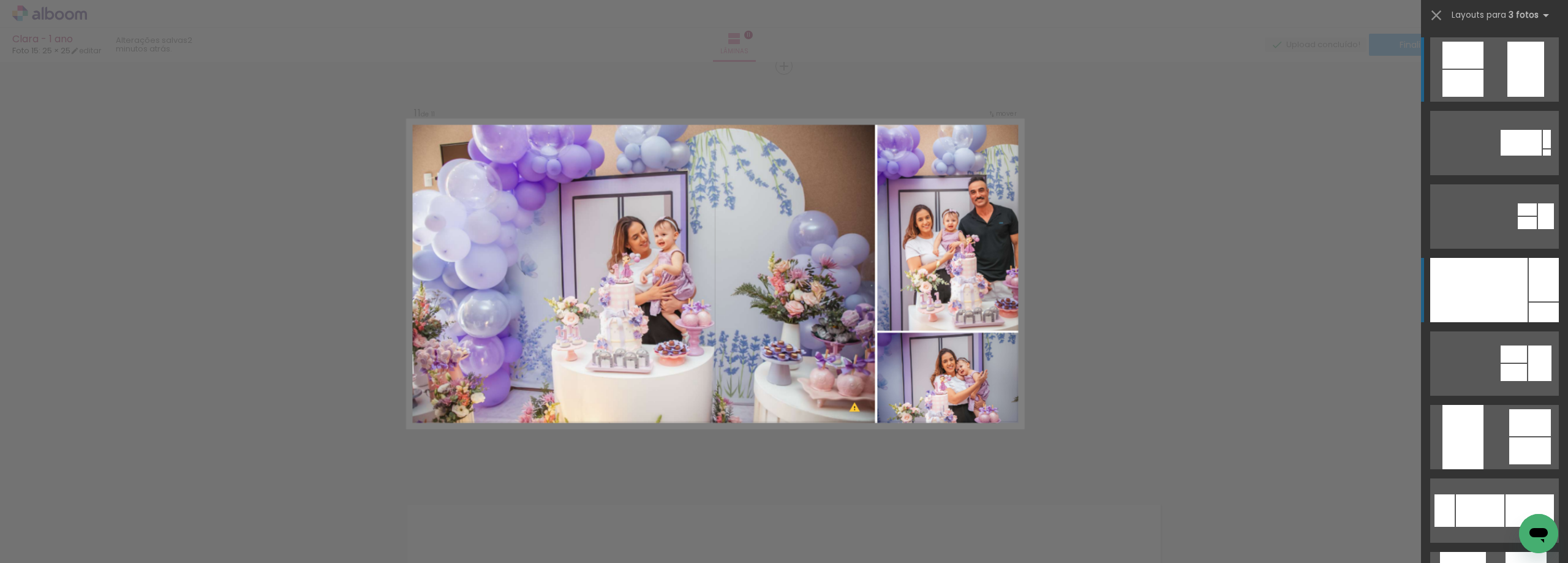
click at [1500, 298] on div at bounding box center [1479, 290] width 98 height 64
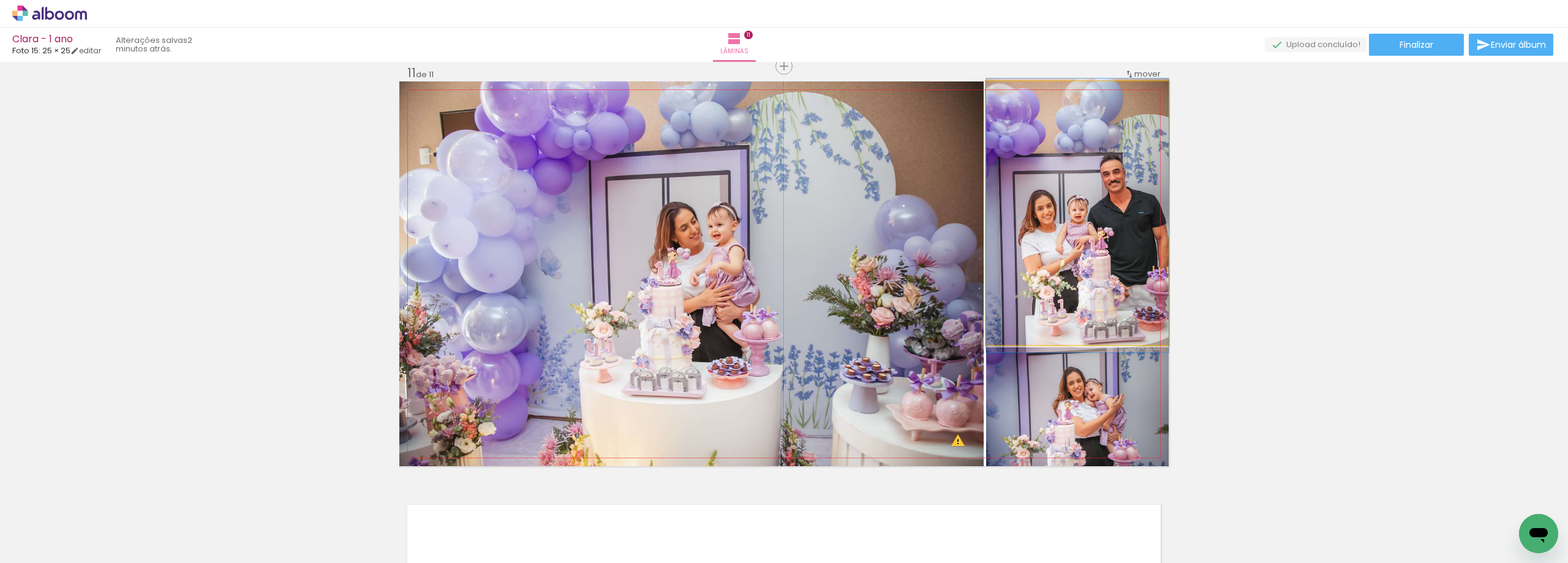
drag, startPoint x: 1080, startPoint y: 282, endPoint x: 1063, endPoint y: 285, distance: 17.3
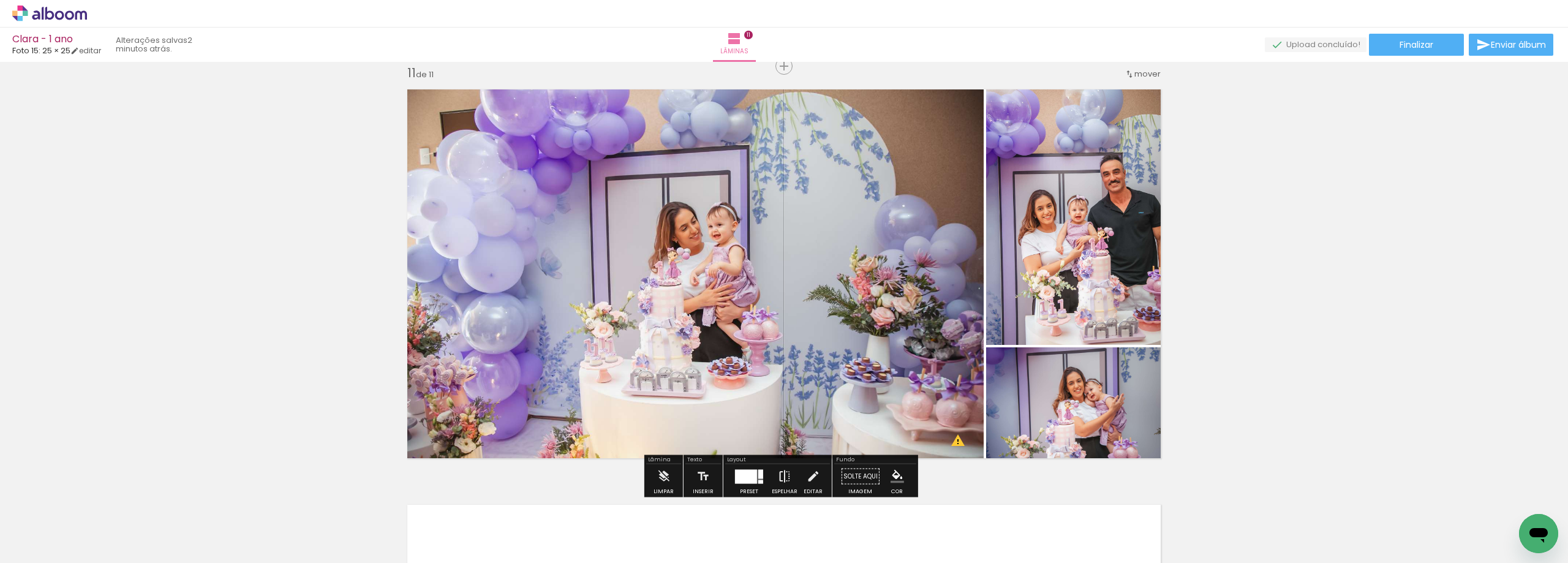
click at [778, 477] on iron-icon at bounding box center [784, 477] width 13 height 25
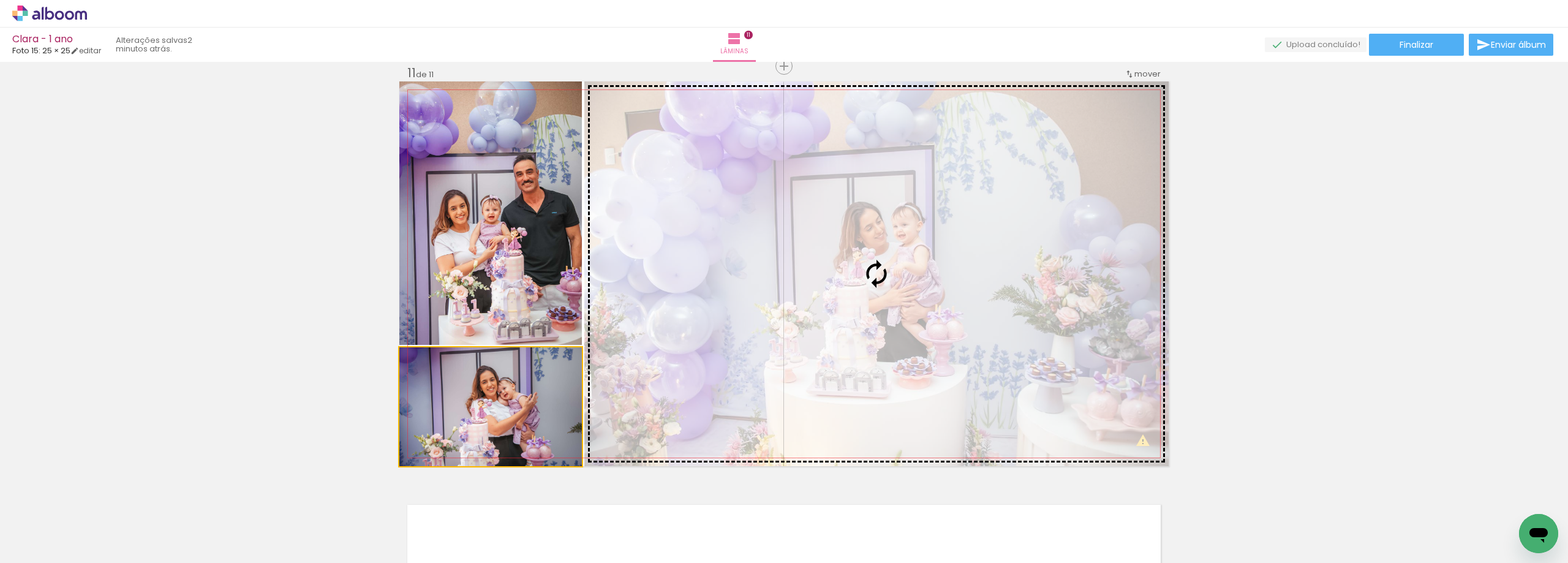
drag, startPoint x: 526, startPoint y: 431, endPoint x: 759, endPoint y: 364, distance: 242.4
click at [0, 0] on slot at bounding box center [0, 0] width 0 height 0
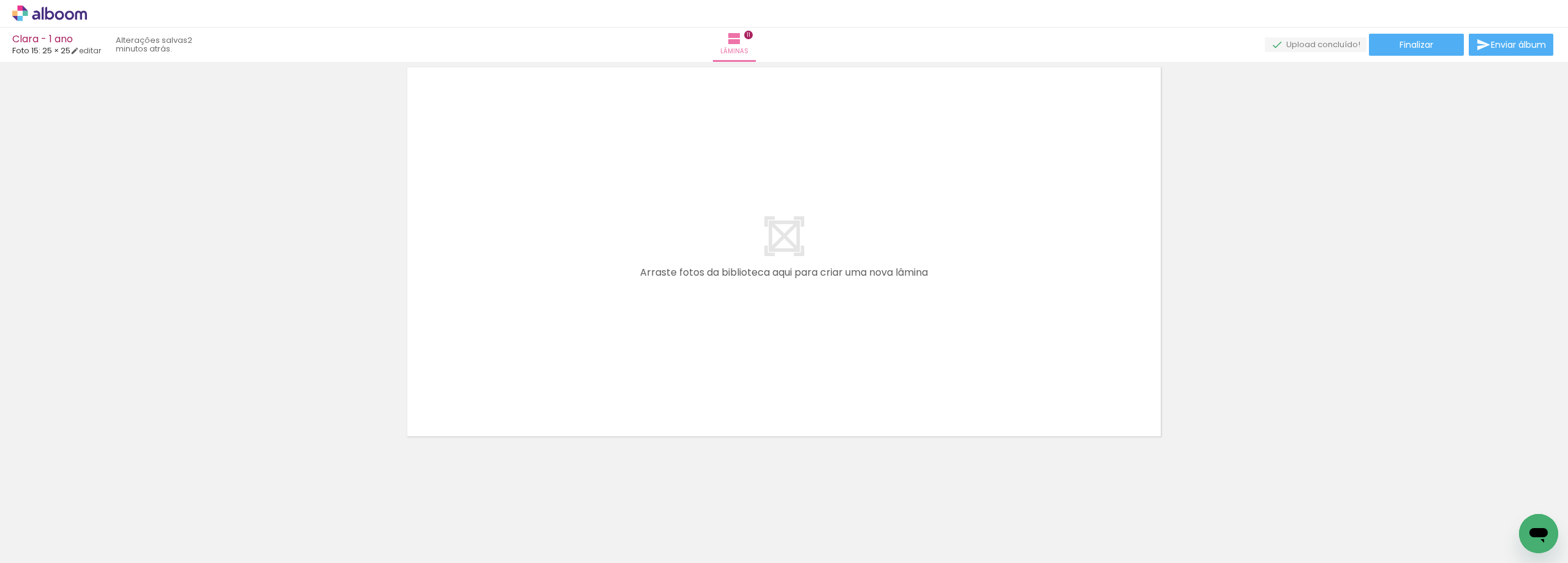
scroll to position [4608, 0]
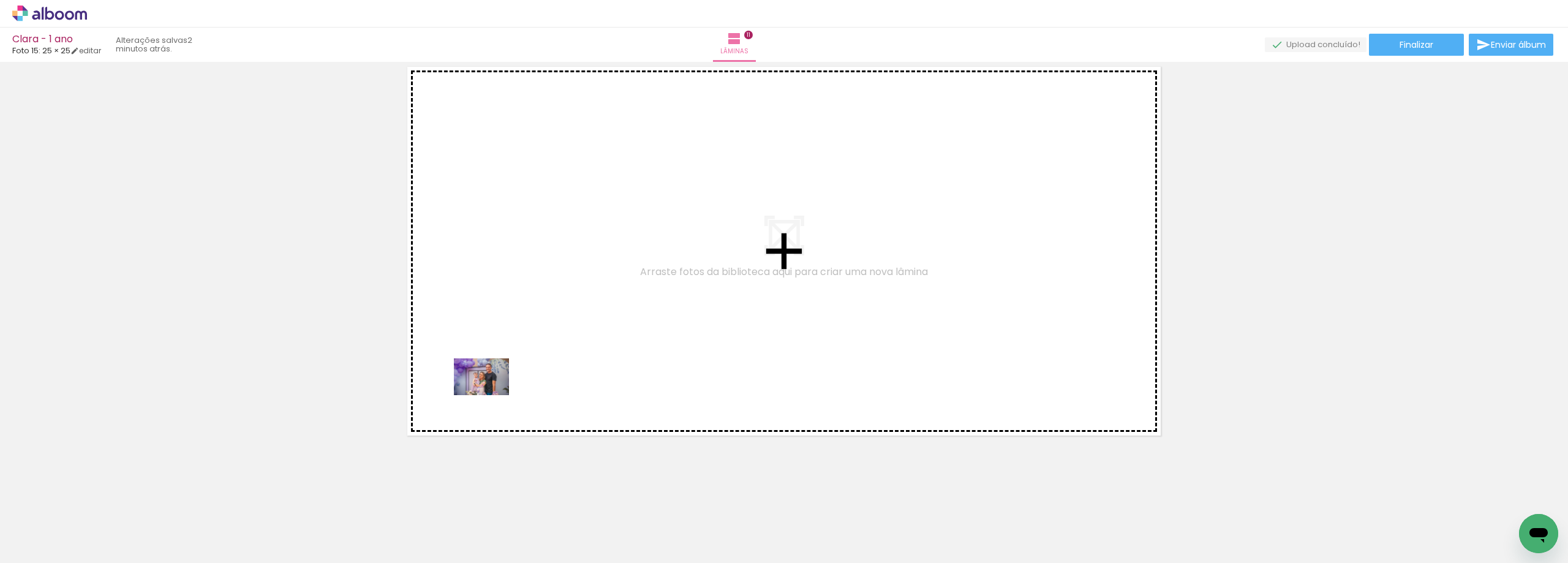
drag, startPoint x: 268, startPoint y: 529, endPoint x: 491, endPoint y: 395, distance: 260.2
click at [491, 395] on quentale-workspace at bounding box center [784, 282] width 1568 height 563
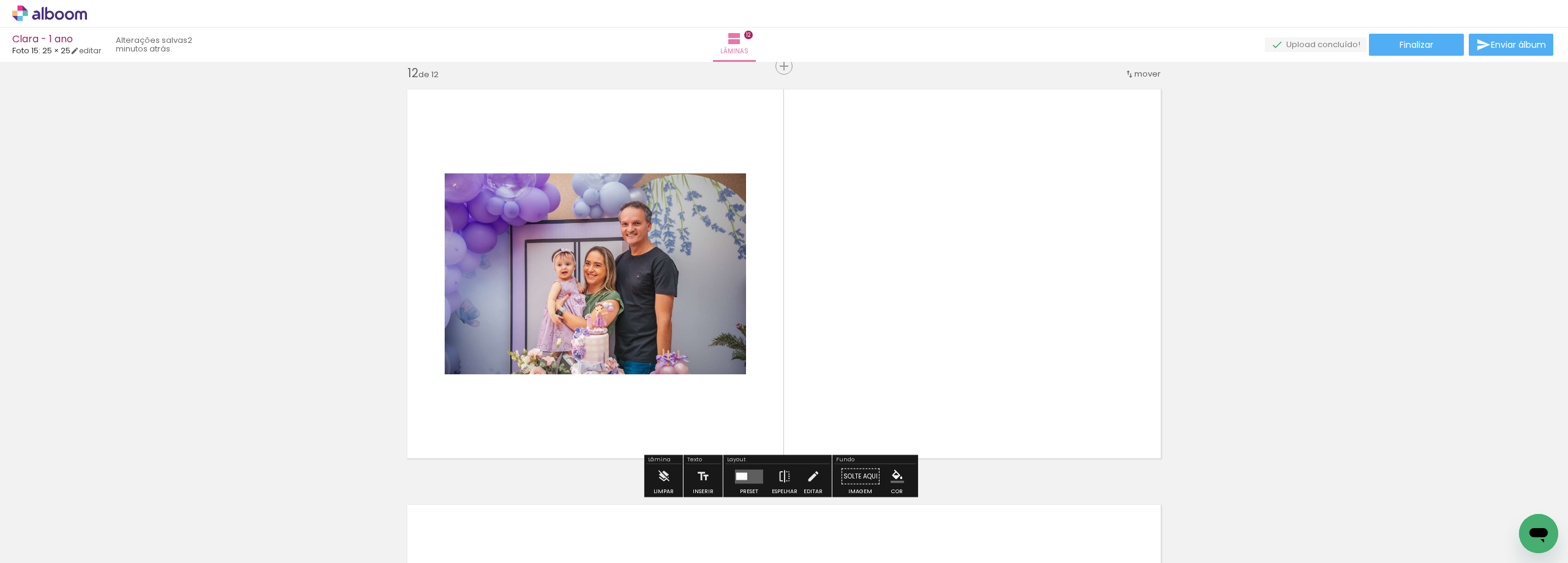
scroll to position [4585, 0]
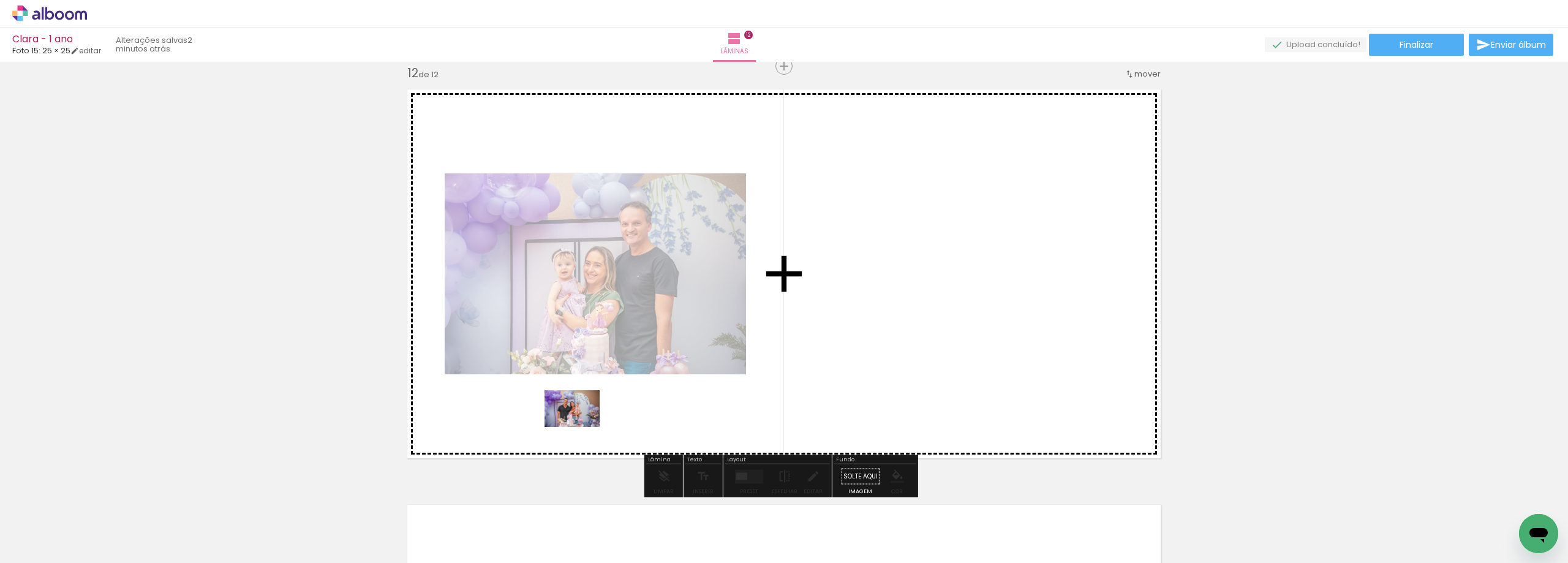
drag, startPoint x: 344, startPoint y: 533, endPoint x: 581, endPoint y: 426, distance: 260.0
click at [581, 426] on quentale-workspace at bounding box center [784, 282] width 1568 height 563
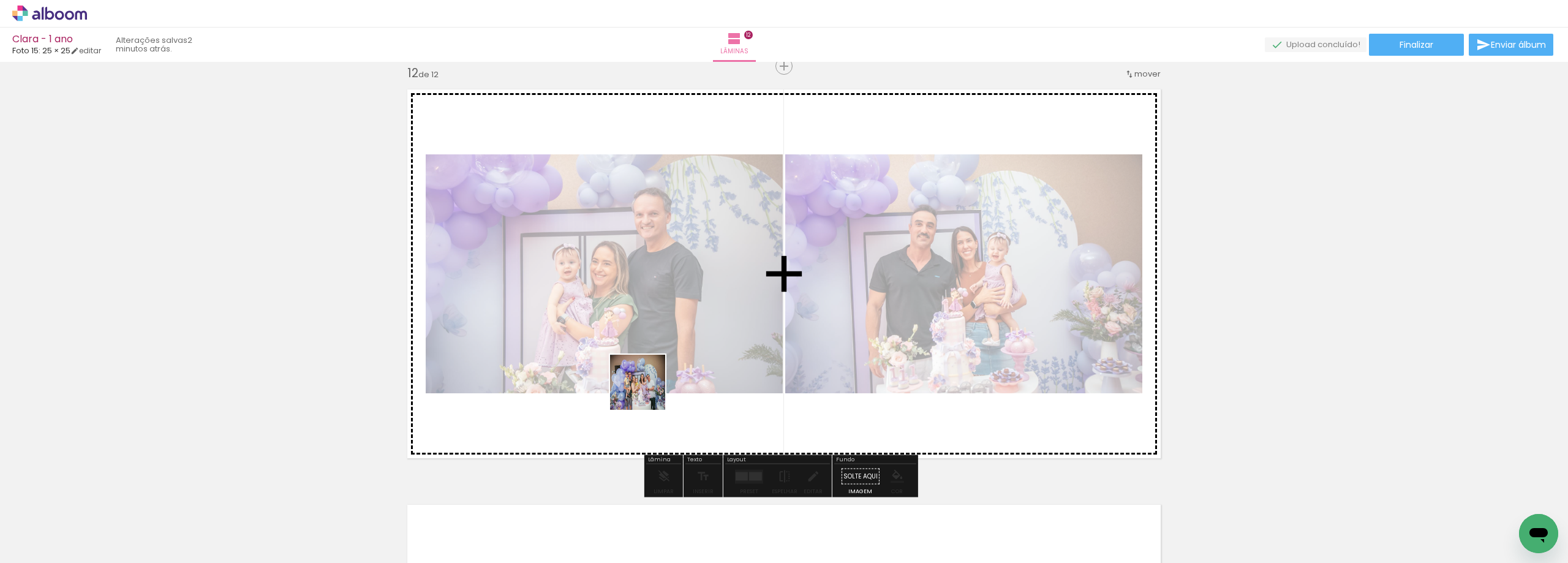
drag, startPoint x: 600, startPoint y: 535, endPoint x: 647, endPoint y: 392, distance: 150.5
click at [647, 392] on quentale-workspace at bounding box center [784, 282] width 1568 height 563
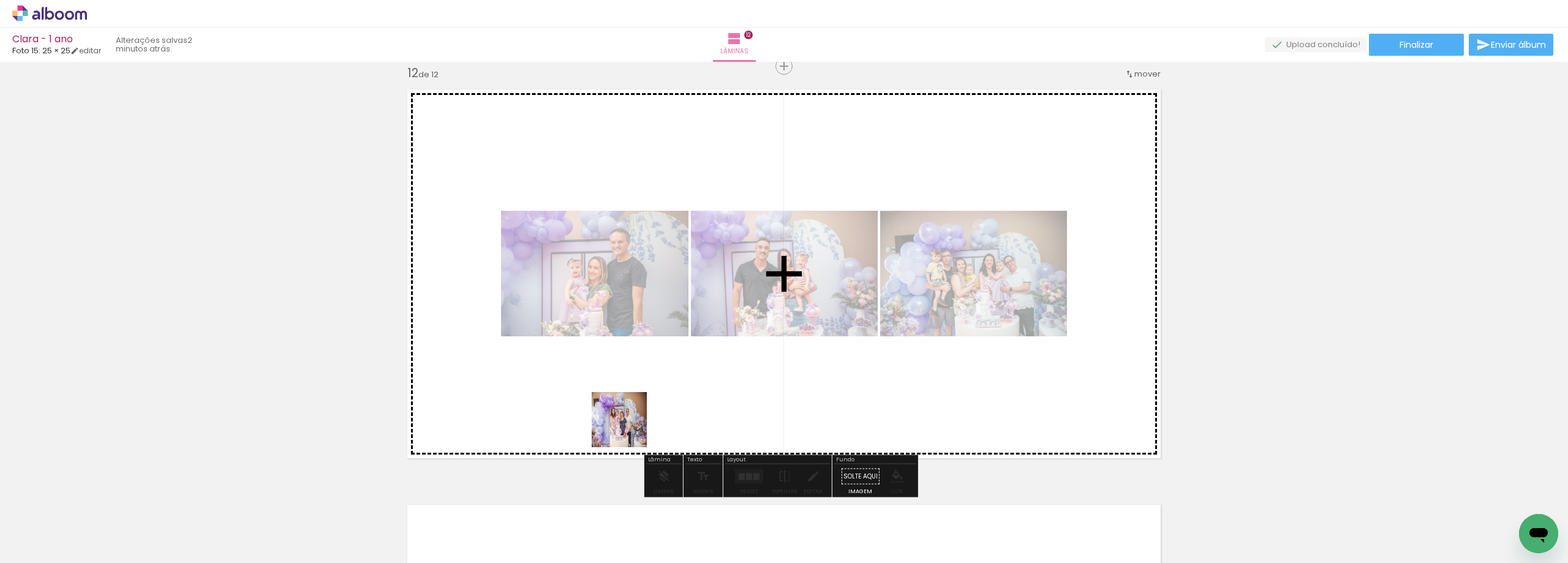
drag, startPoint x: 619, startPoint y: 518, endPoint x: 631, endPoint y: 418, distance: 100.7
click at [631, 418] on quentale-workspace at bounding box center [784, 282] width 1568 height 563
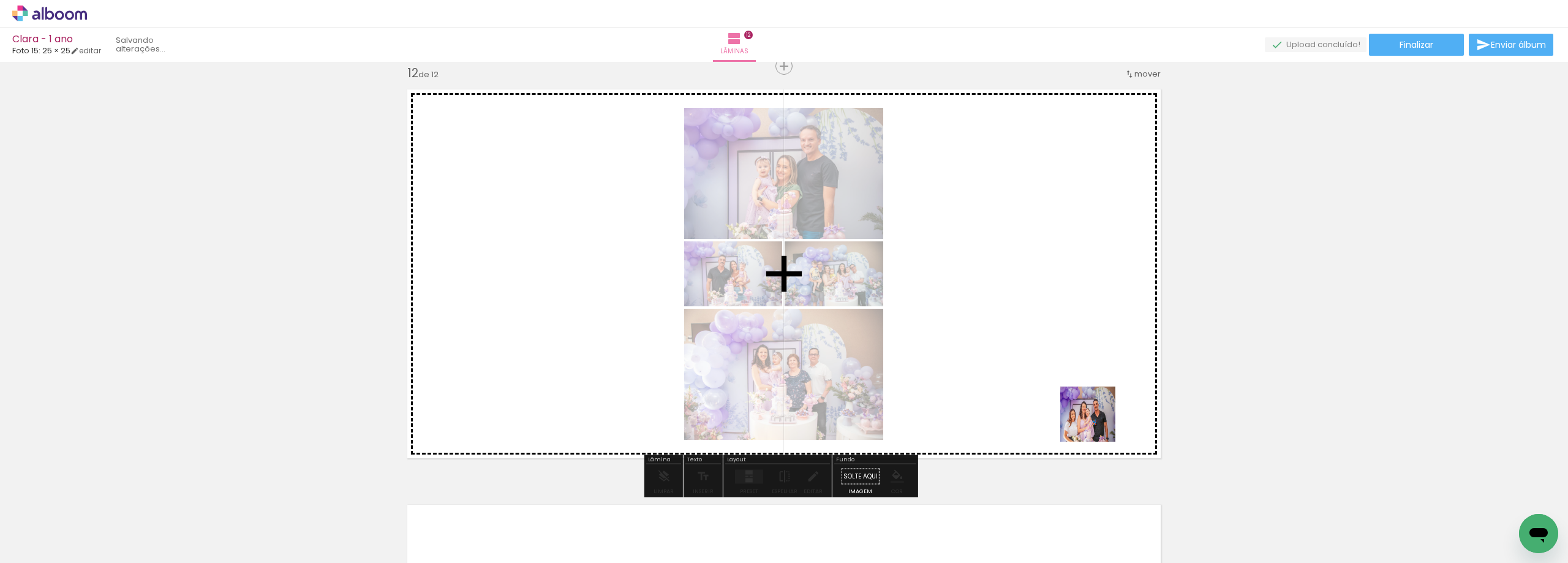
drag, startPoint x: 1162, startPoint y: 530, endPoint x: 1090, endPoint y: 389, distance: 158.3
click at [1090, 389] on quentale-workspace at bounding box center [784, 282] width 1568 height 563
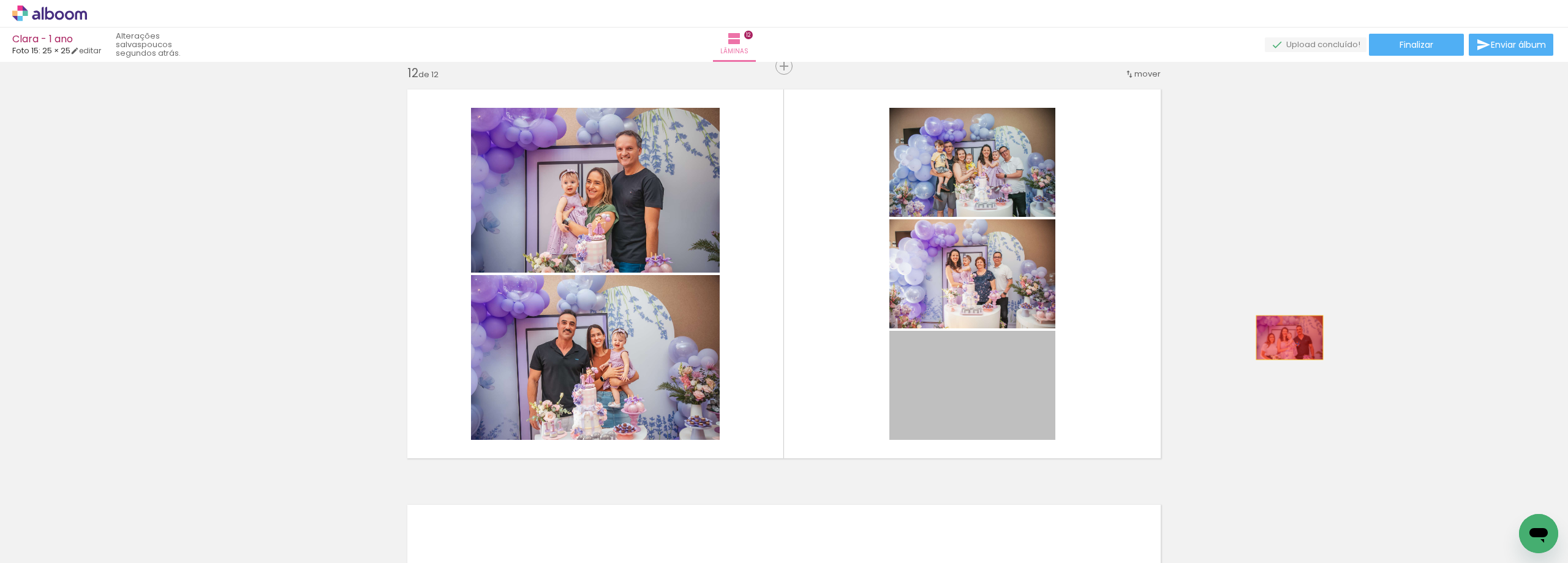
drag, startPoint x: 988, startPoint y: 382, endPoint x: 1285, endPoint y: 337, distance: 300.4
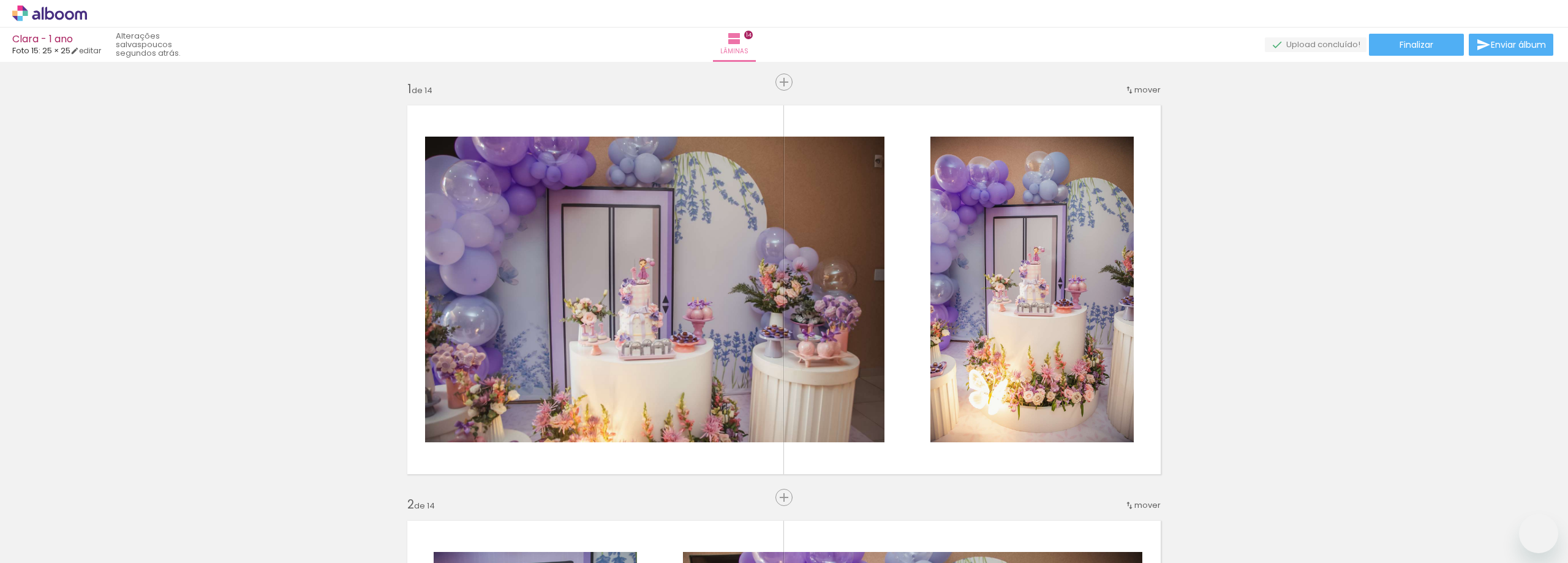
click at [0, 0] on slot at bounding box center [0, 0] width 0 height 0
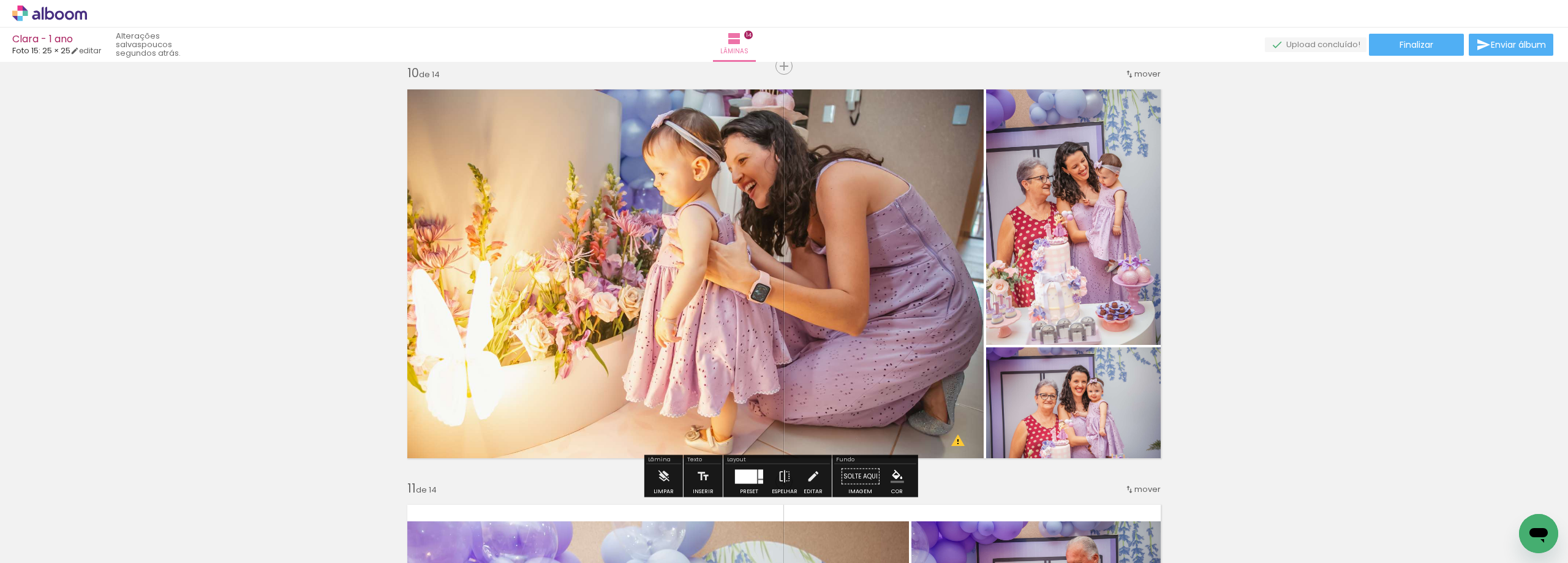
scroll to position [62, 0]
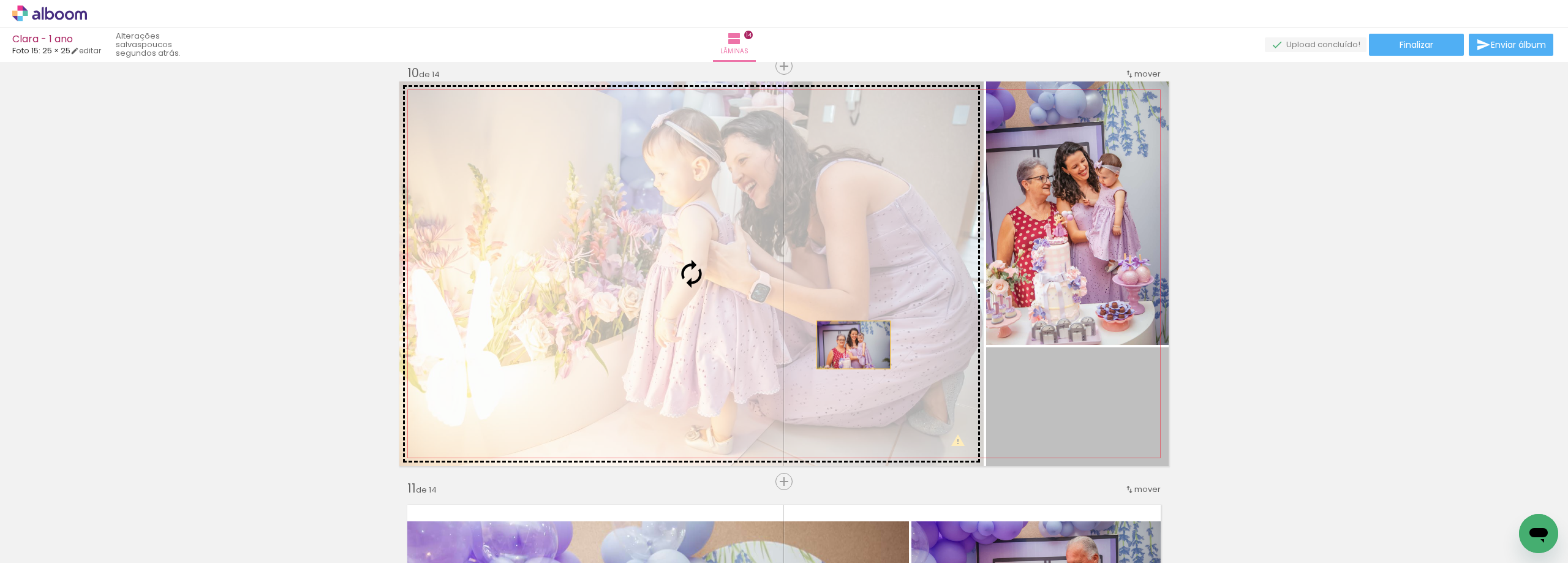
drag, startPoint x: 1046, startPoint y: 399, endPoint x: 849, endPoint y: 345, distance: 204.3
click at [0, 0] on slot at bounding box center [0, 0] width 0 height 0
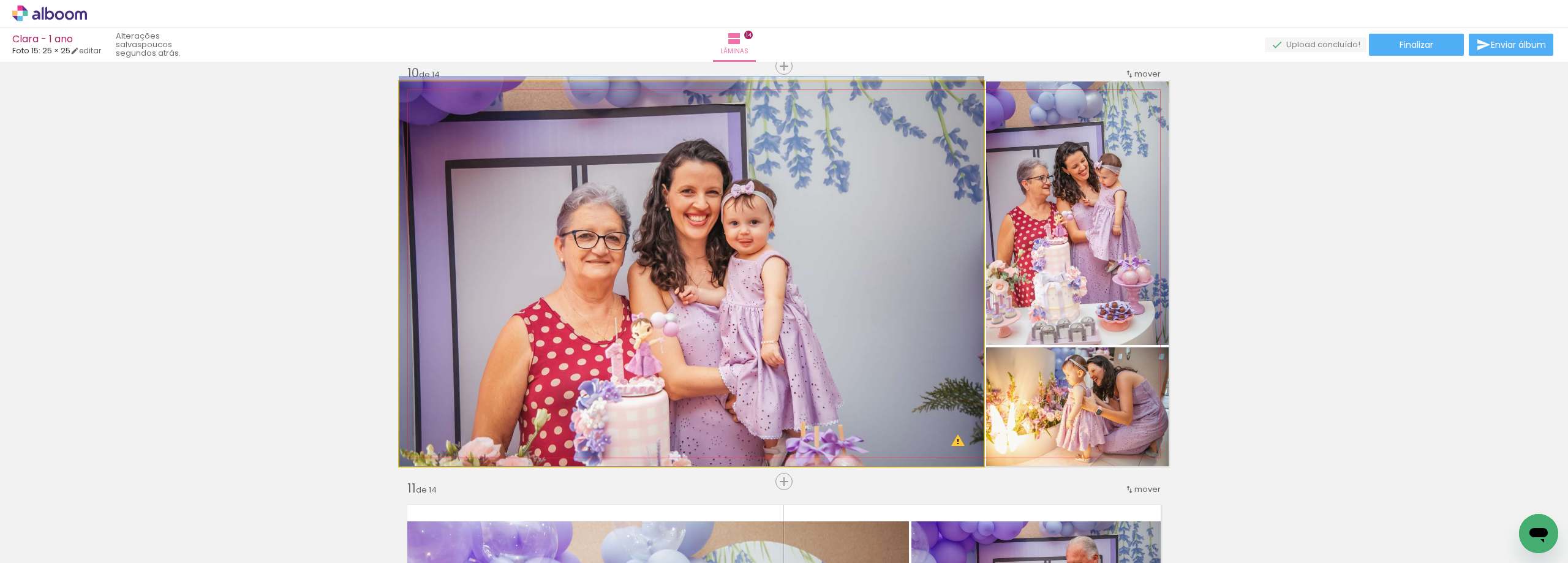
drag, startPoint x: 852, startPoint y: 337, endPoint x: 856, endPoint y: 326, distance: 11.7
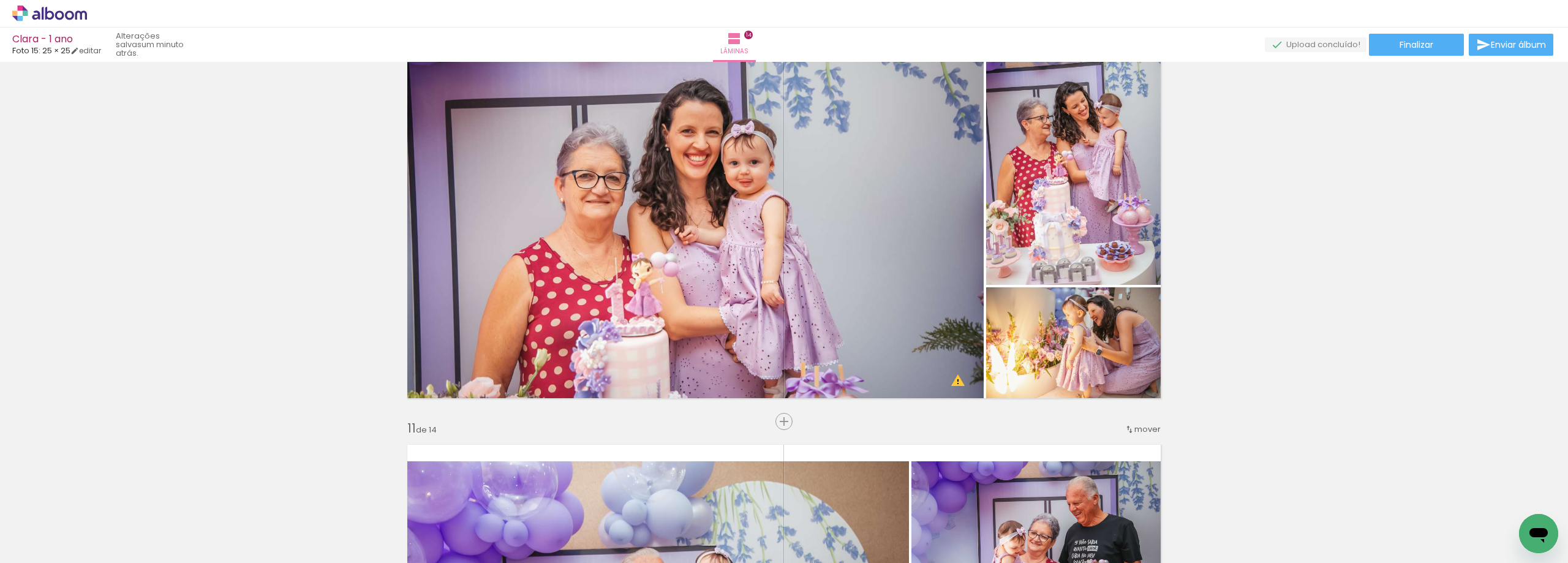
scroll to position [3816, 0]
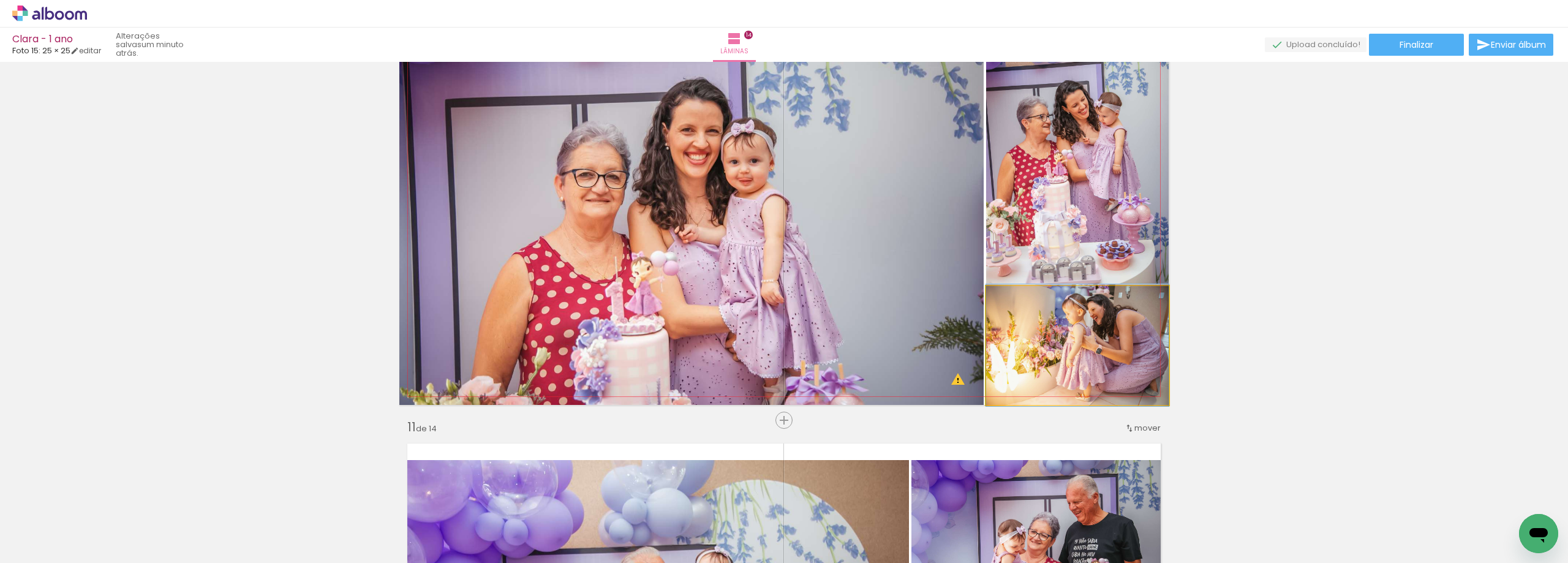
drag, startPoint x: 1074, startPoint y: 342, endPoint x: 865, endPoint y: 298, distance: 213.6
click at [0, 0] on slot at bounding box center [0, 0] width 0 height 0
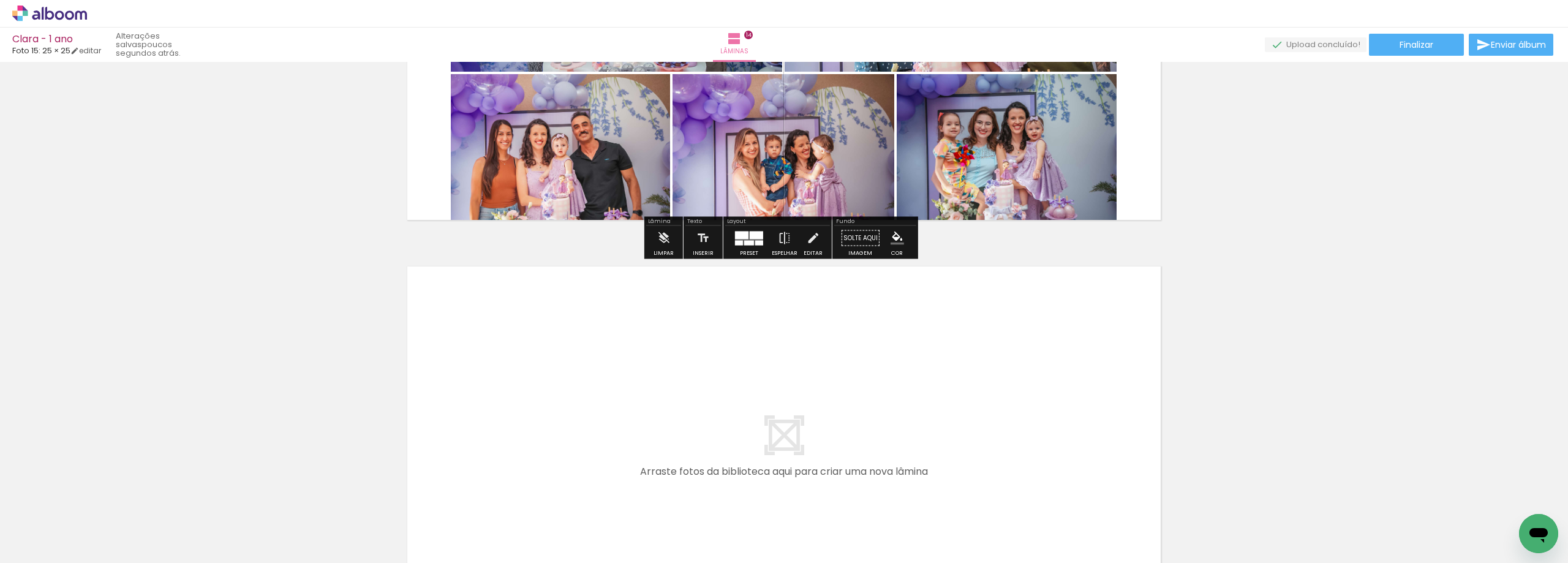
scroll to position [5731, 0]
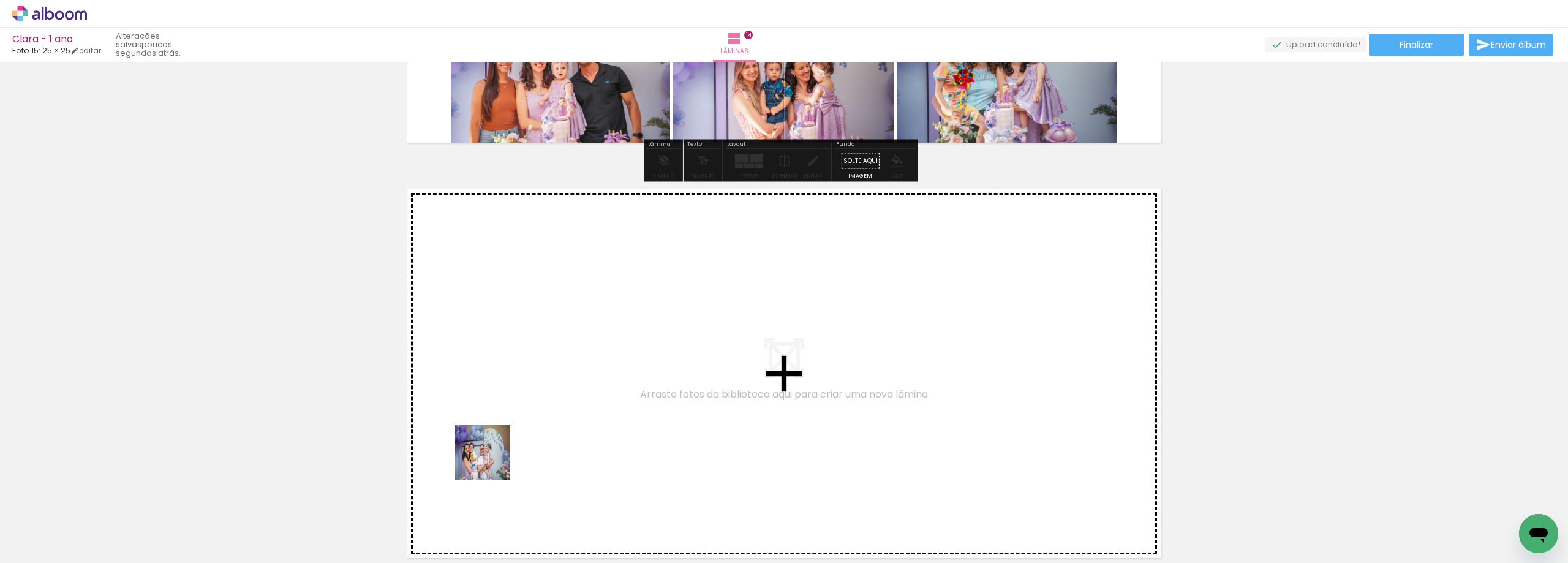
drag, startPoint x: 267, startPoint y: 525, endPoint x: 552, endPoint y: 424, distance: 302.4
click at [552, 424] on quentale-workspace at bounding box center [784, 282] width 1568 height 563
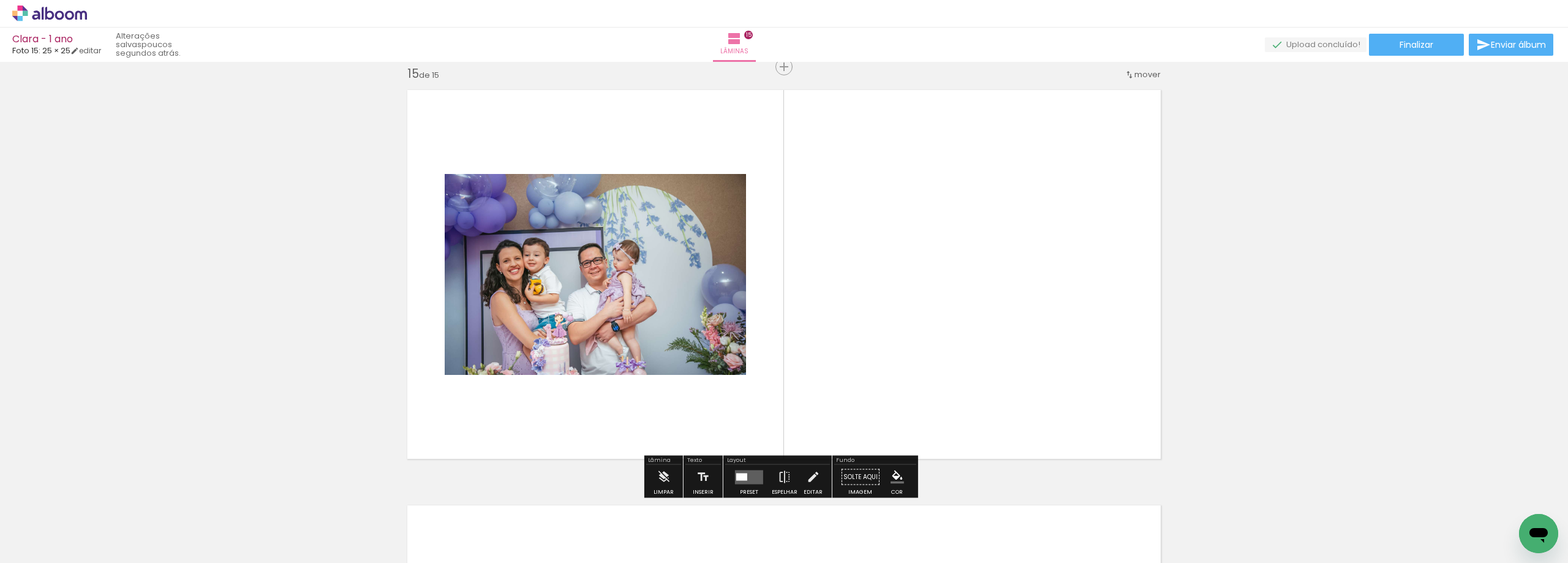
scroll to position [5832, 0]
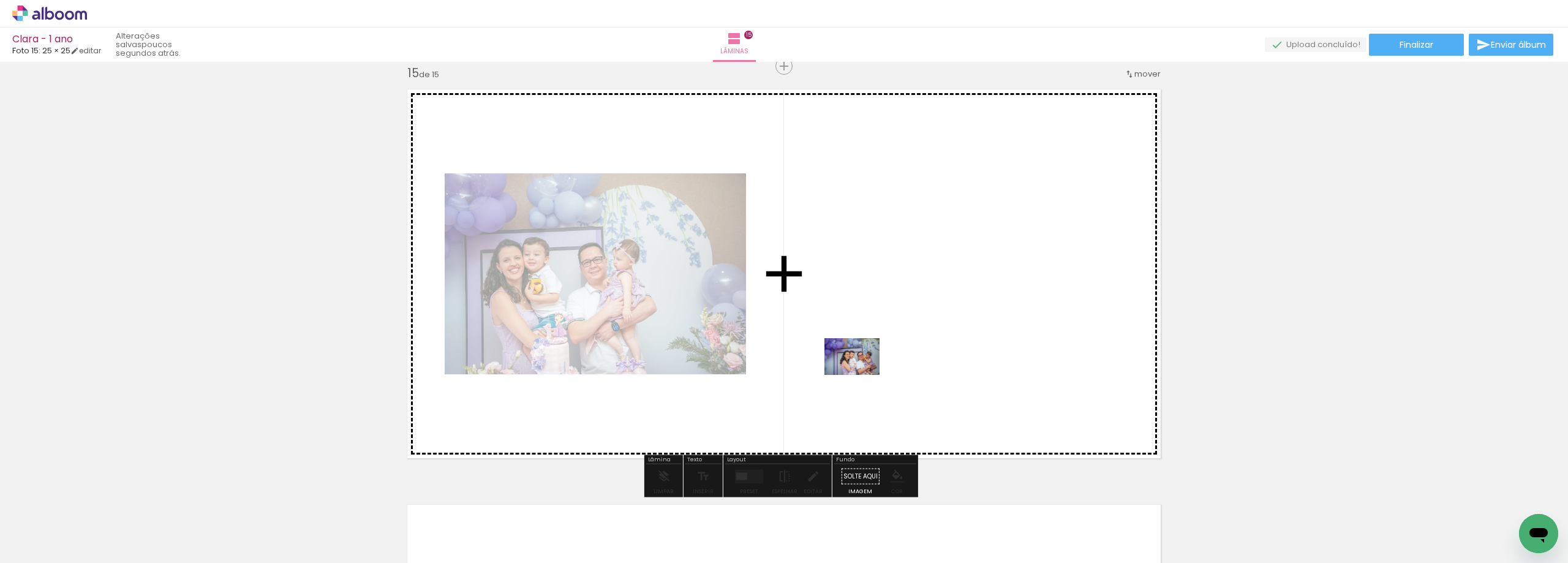
drag, startPoint x: 265, startPoint y: 523, endPoint x: 861, endPoint y: 375, distance: 614.1
click at [861, 375] on quentale-workspace at bounding box center [784, 282] width 1568 height 563
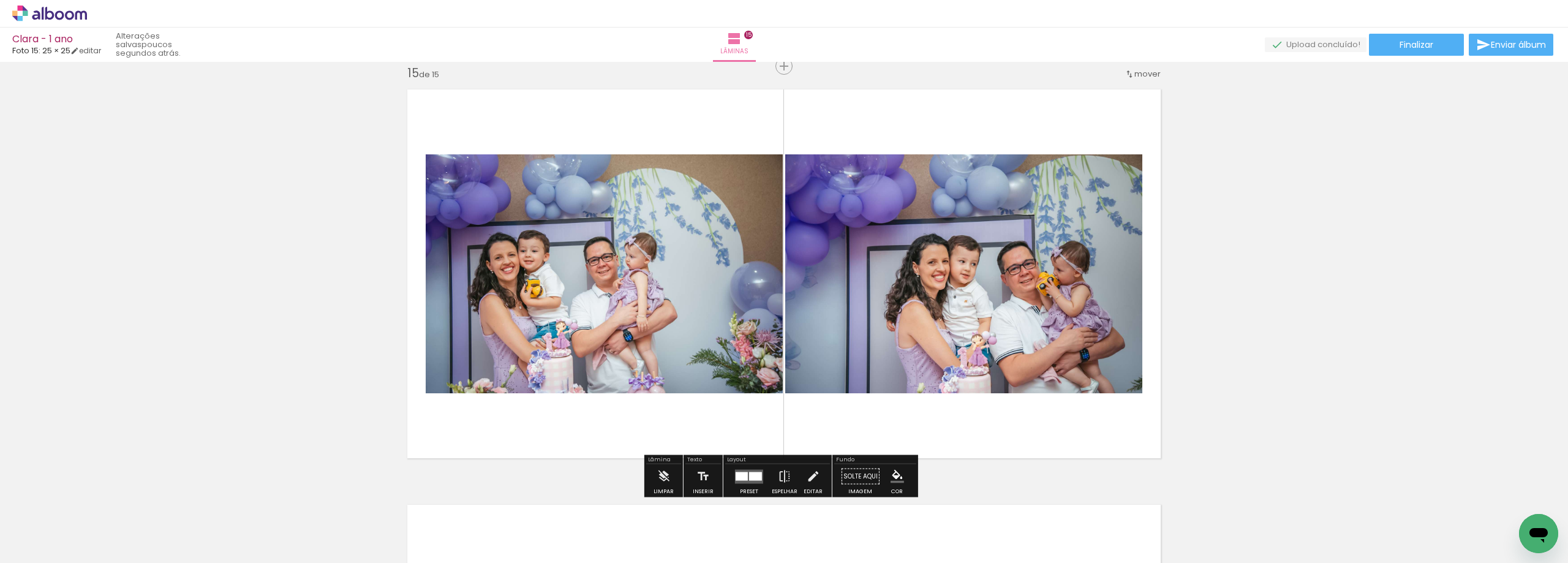
click at [750, 472] on div at bounding box center [755, 476] width 13 height 8
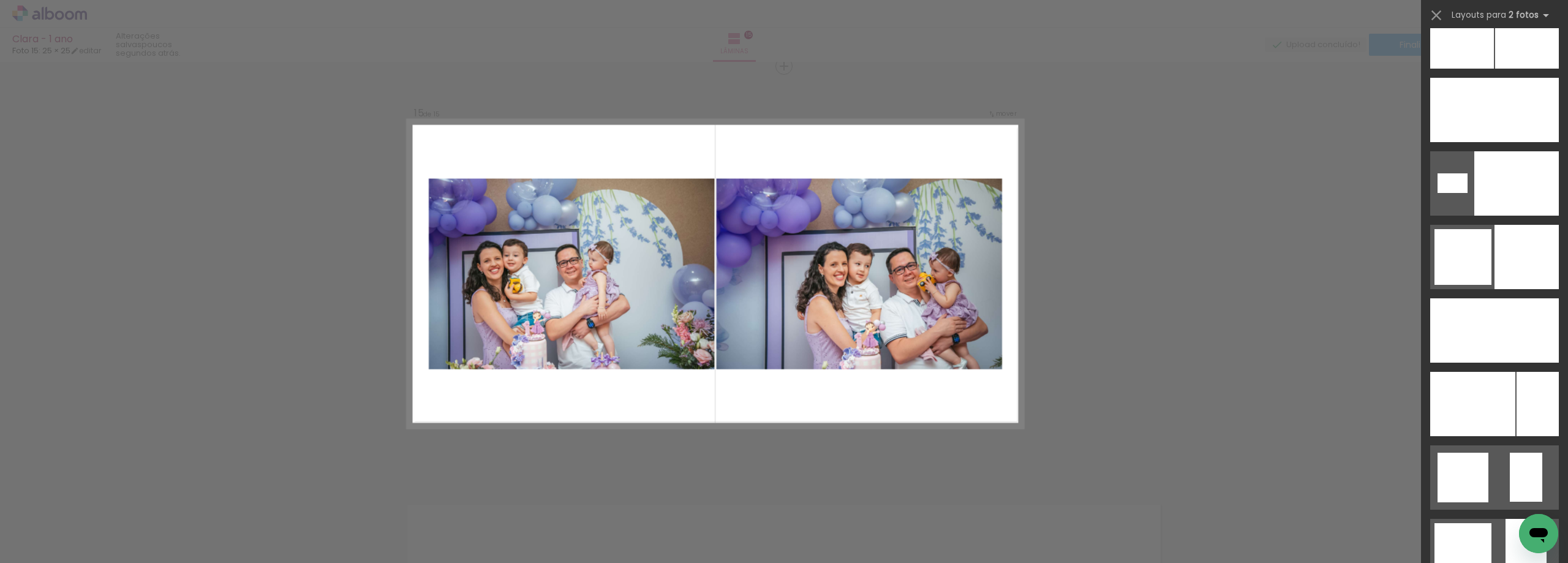
scroll to position [3830, 0]
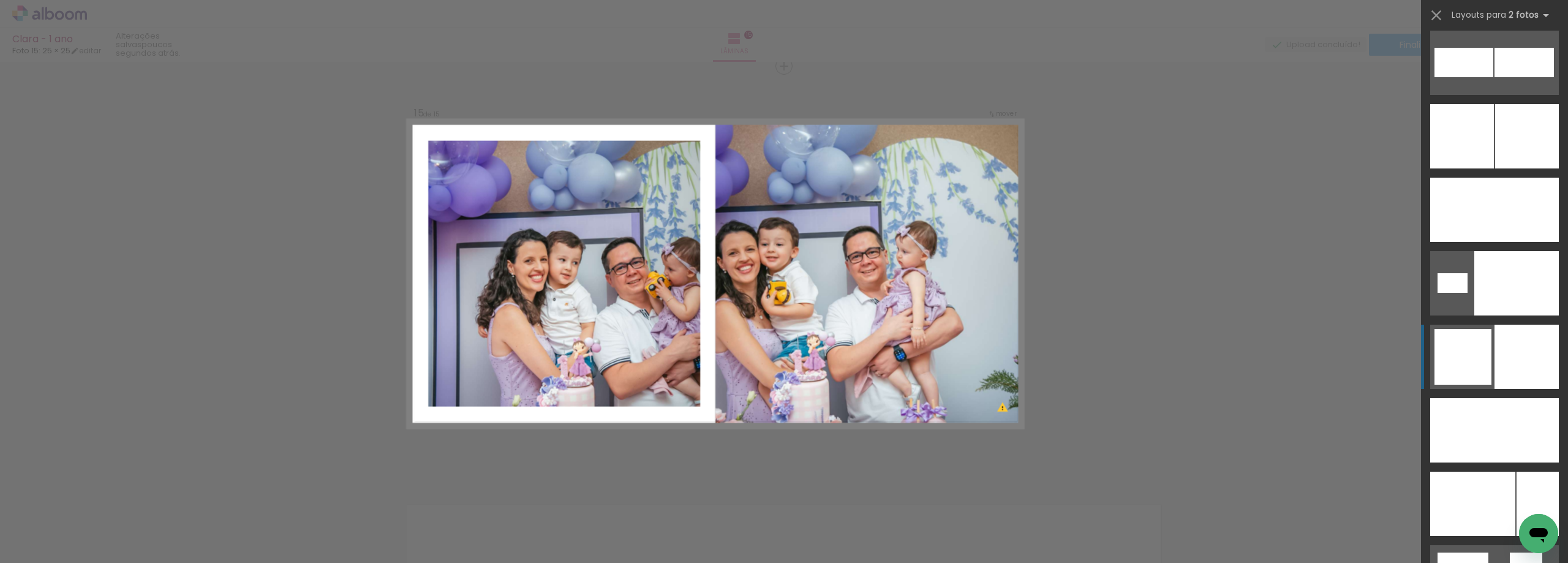
click at [1527, 315] on div at bounding box center [1516, 283] width 85 height 64
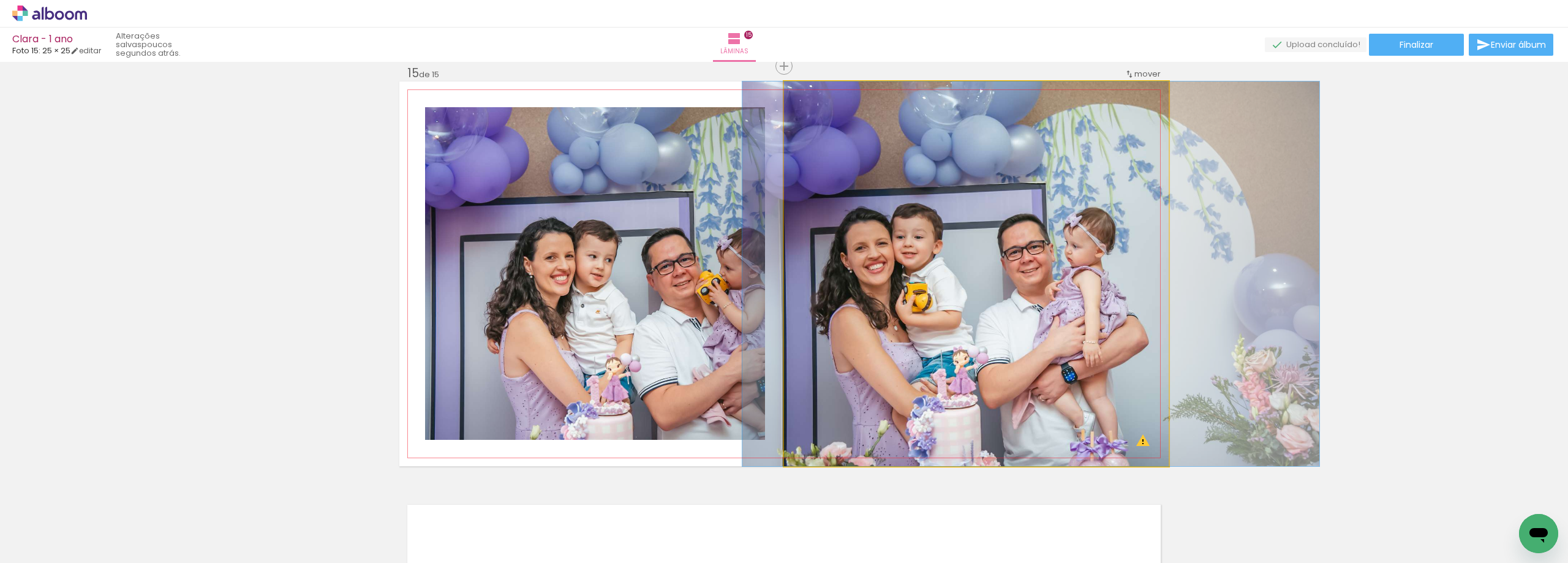
drag, startPoint x: 996, startPoint y: 279, endPoint x: 1051, endPoint y: 275, distance: 55.1
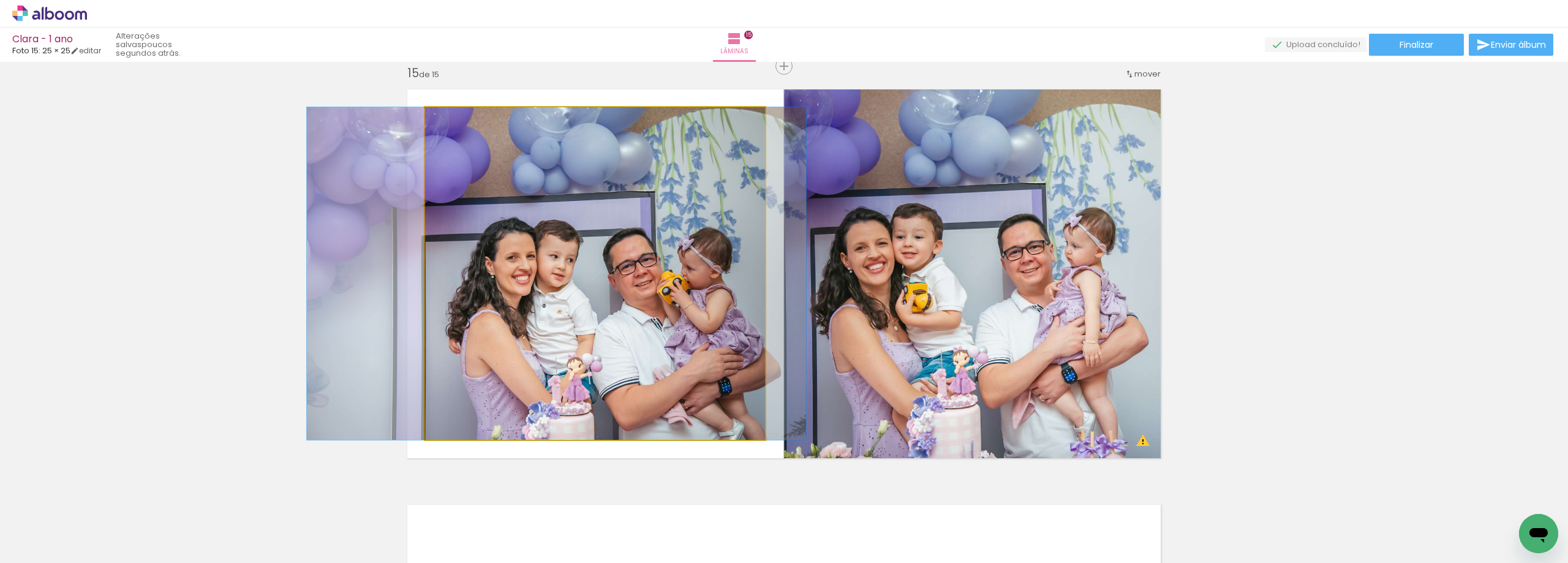
drag, startPoint x: 681, startPoint y: 275, endPoint x: 643, endPoint y: 273, distance: 38.1
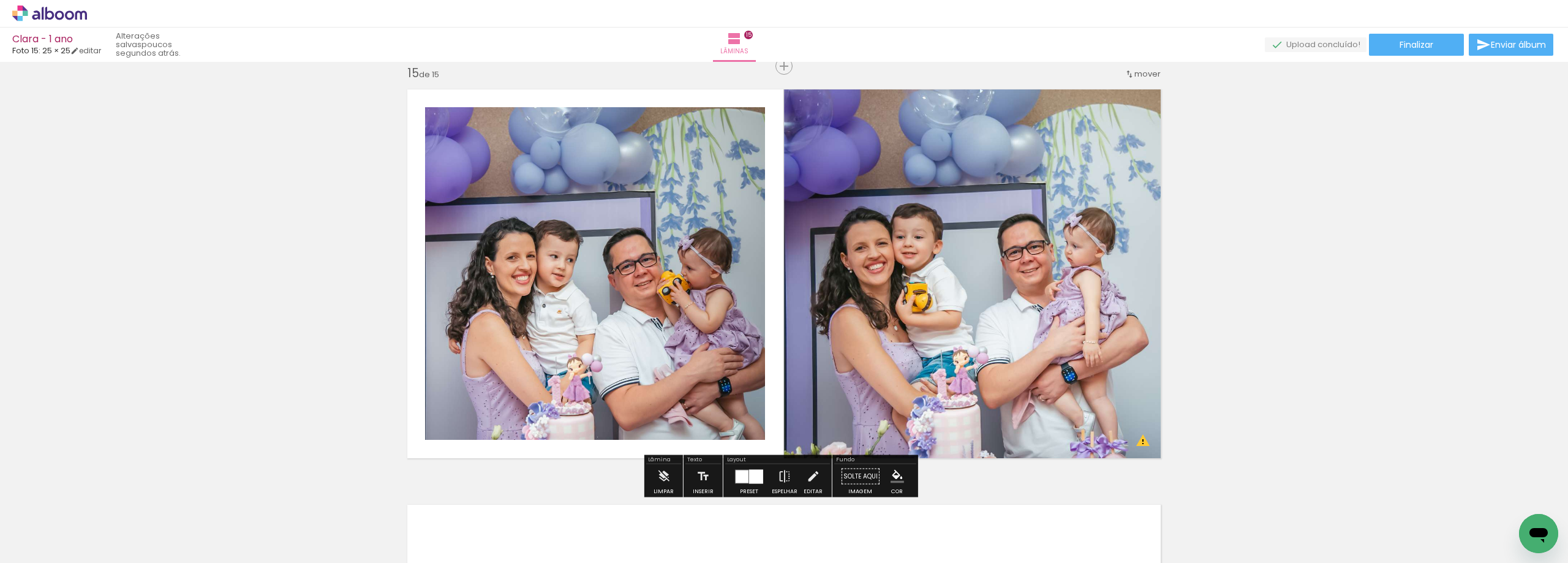
click at [749, 477] on div at bounding box center [756, 477] width 14 height 14
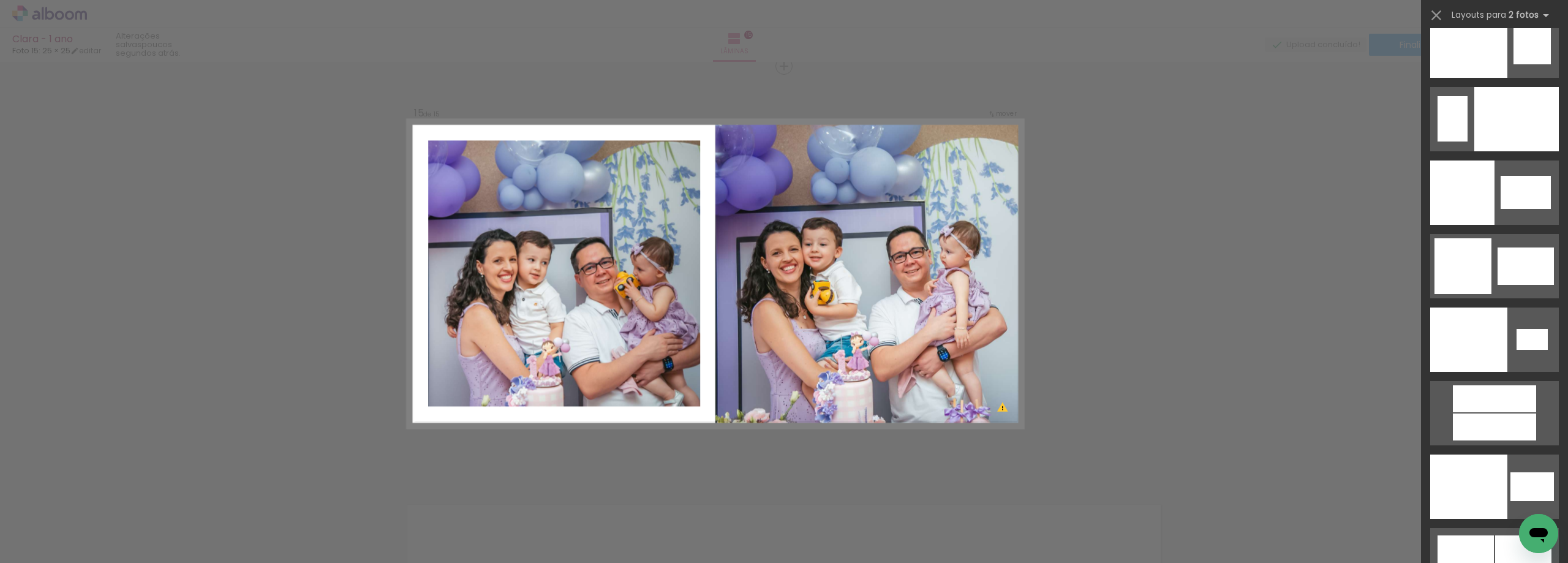
scroll to position [6450, 0]
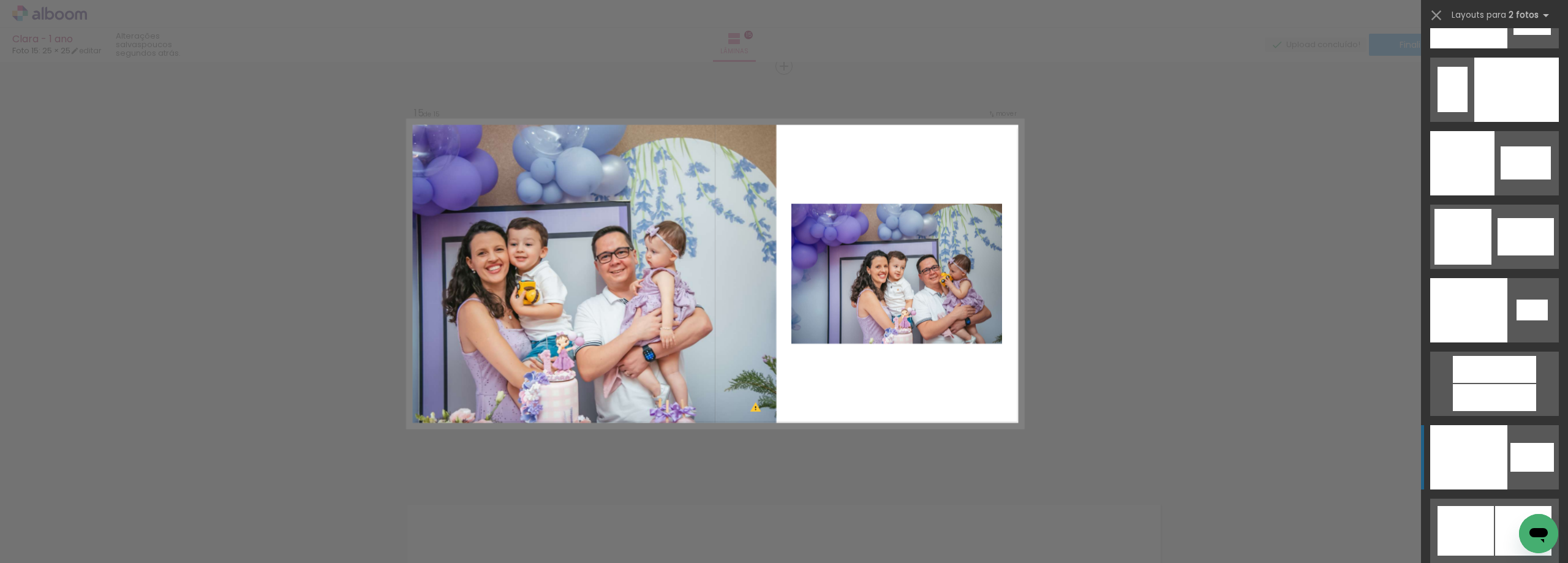
click at [1497, 342] on div at bounding box center [1468, 310] width 77 height 64
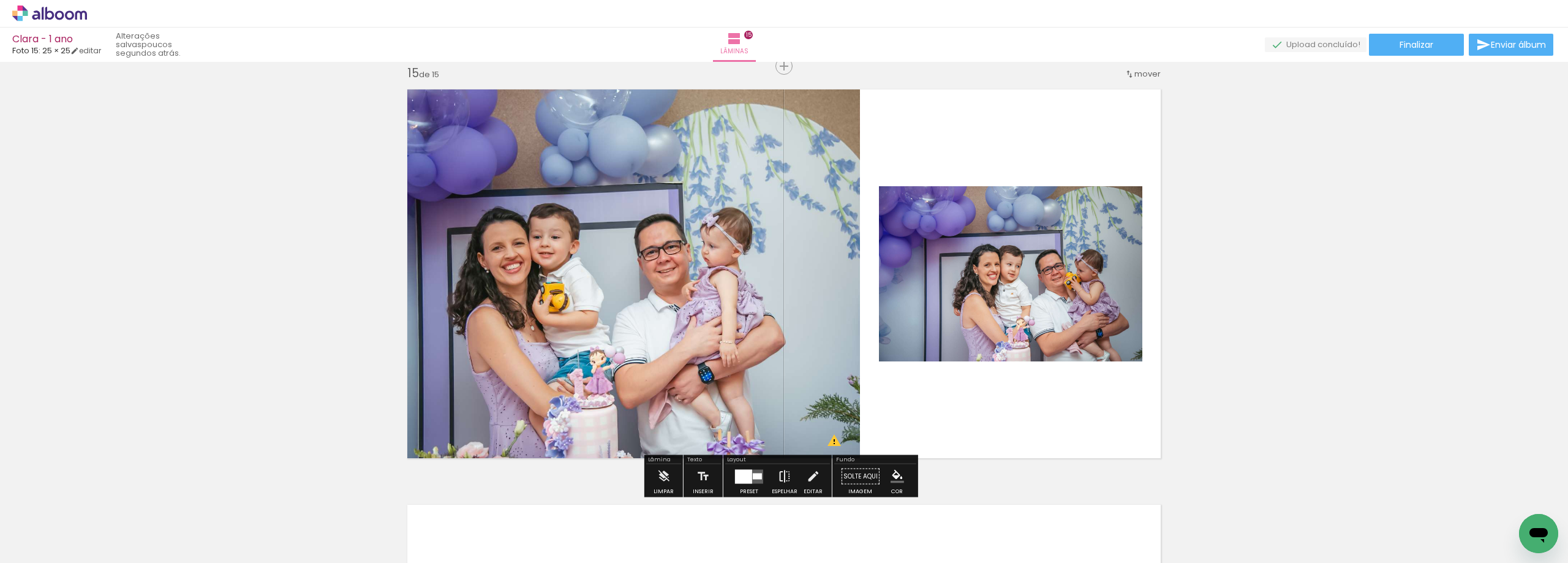
click at [785, 476] on iron-icon at bounding box center [784, 477] width 13 height 25
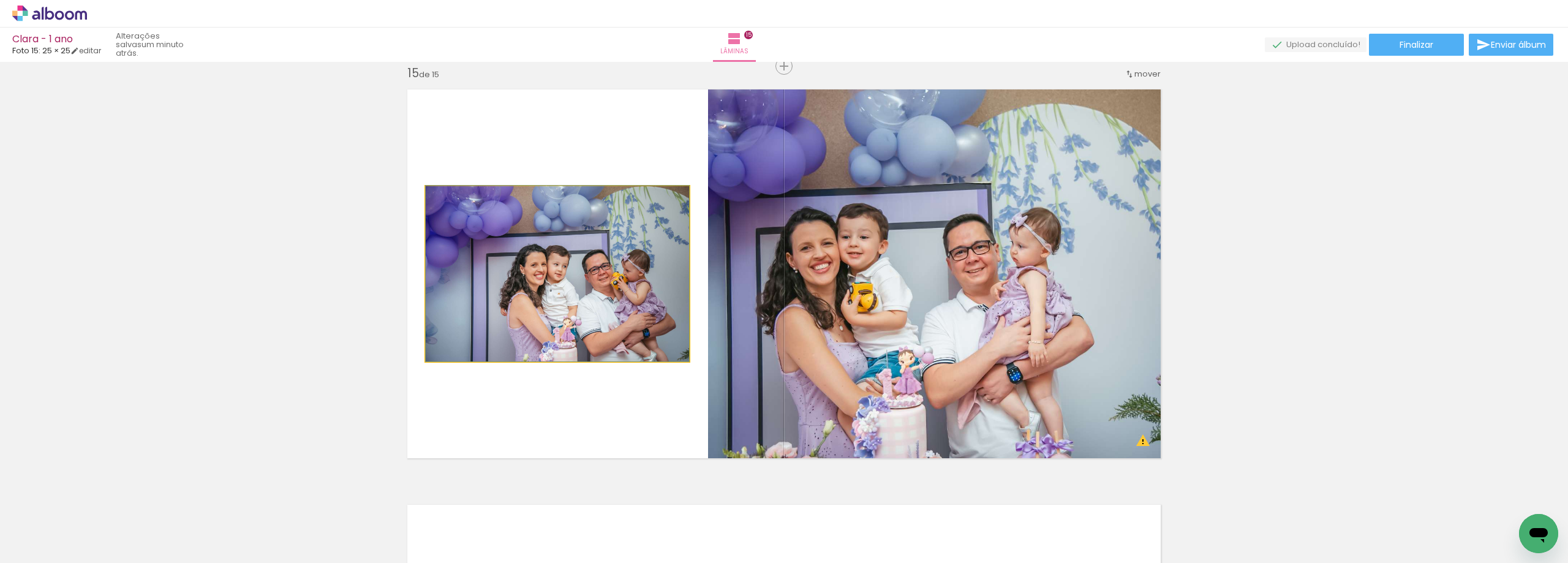
click at [575, 304] on quentale-photo at bounding box center [557, 274] width 263 height 175
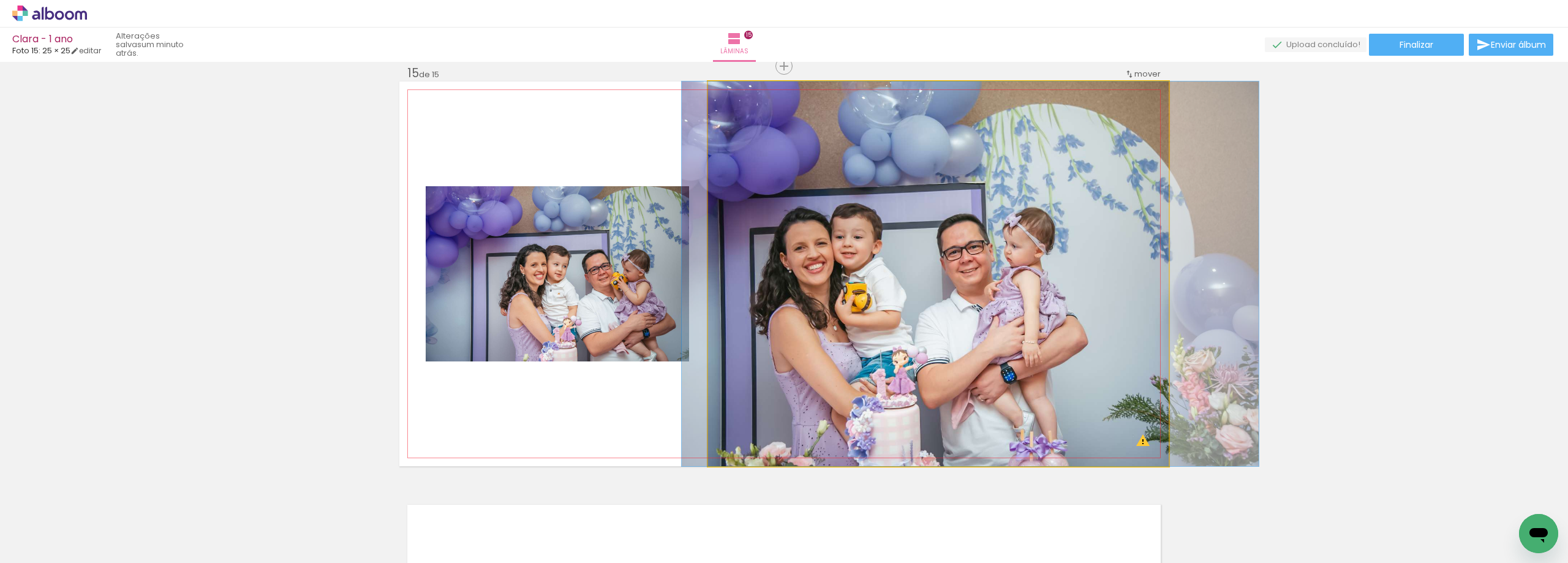
drag, startPoint x: 920, startPoint y: 323, endPoint x: 914, endPoint y: 320, distance: 6.7
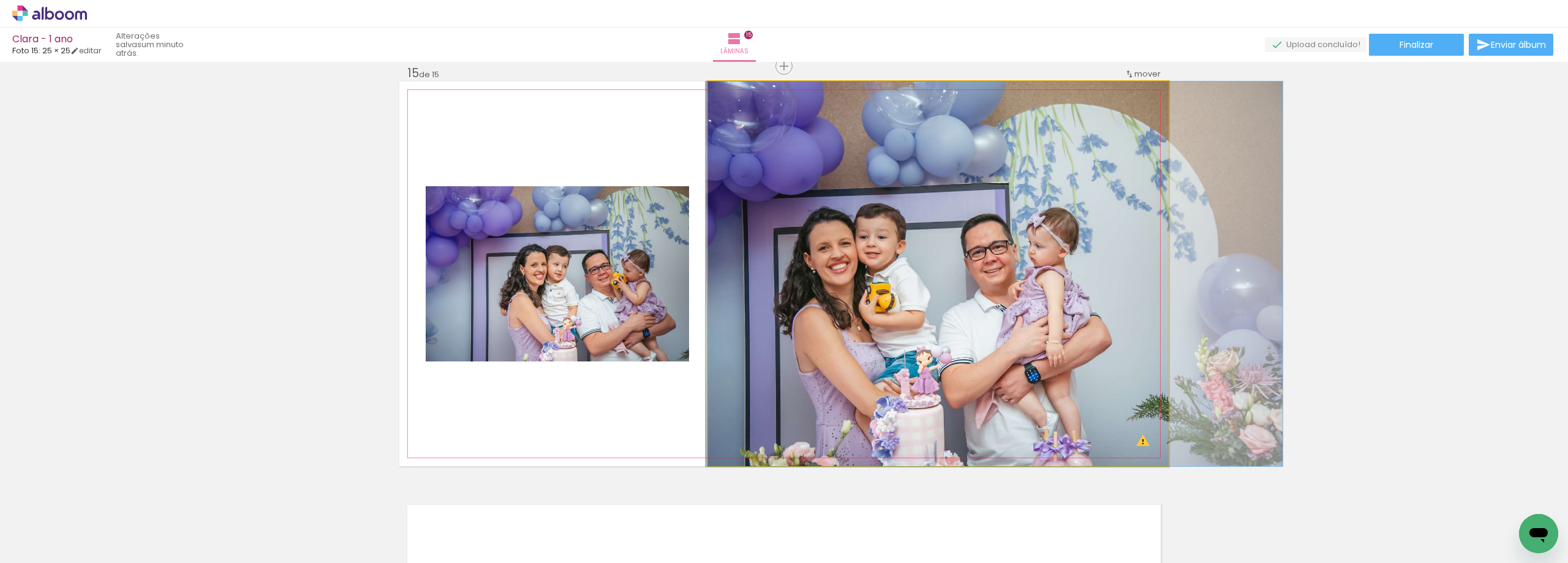
drag, startPoint x: 914, startPoint y: 320, endPoint x: 938, endPoint y: 318, distance: 24.1
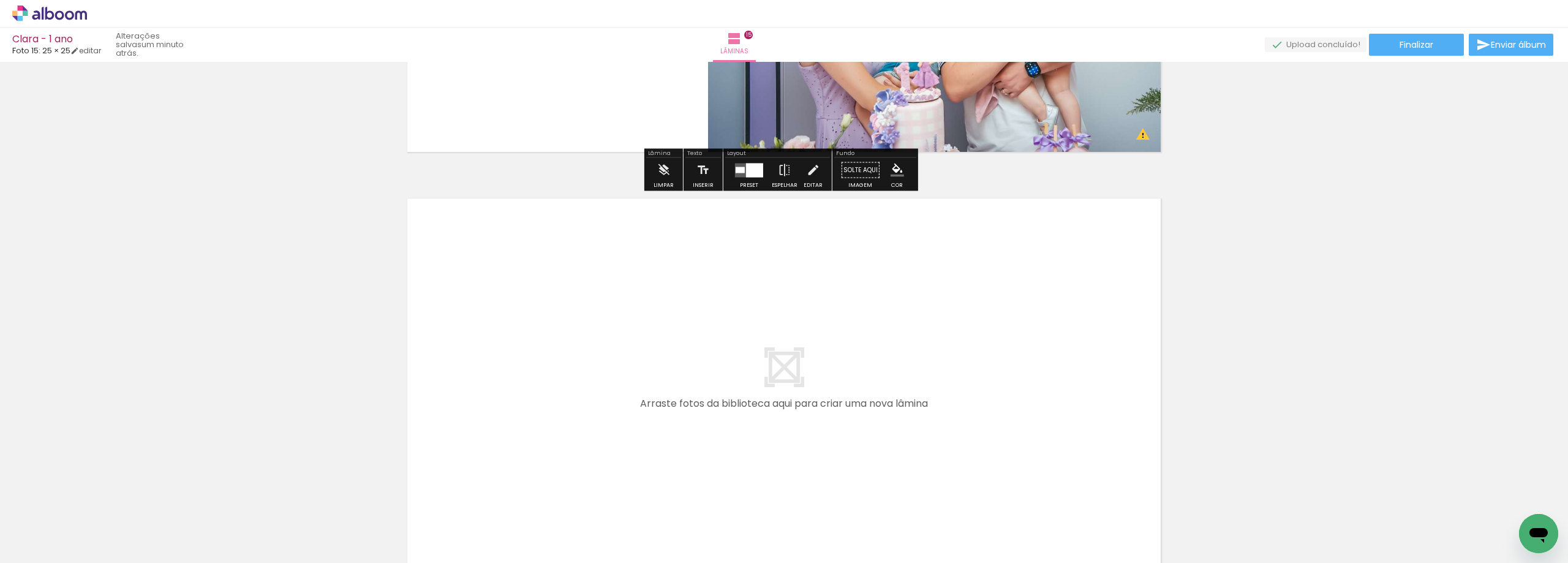
scroll to position [6199, 0]
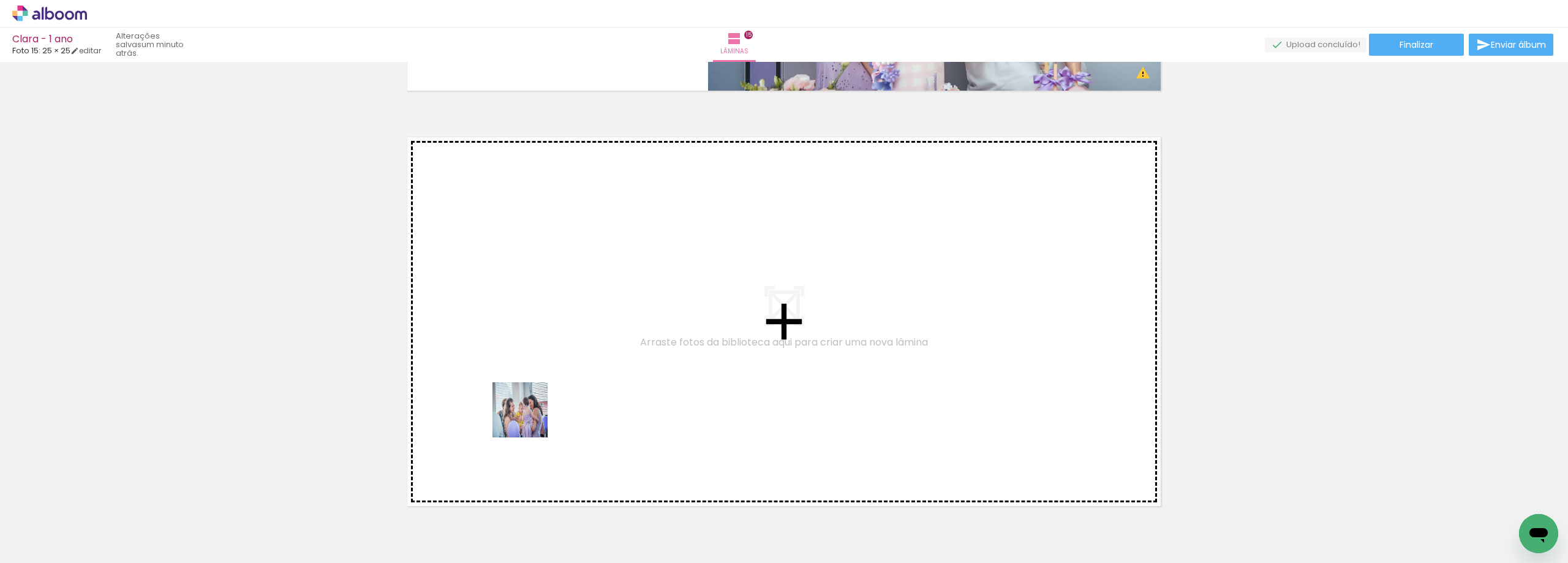
drag, startPoint x: 124, startPoint y: 523, endPoint x: 597, endPoint y: 374, distance: 495.9
click at [597, 374] on quentale-workspace at bounding box center [784, 282] width 1568 height 563
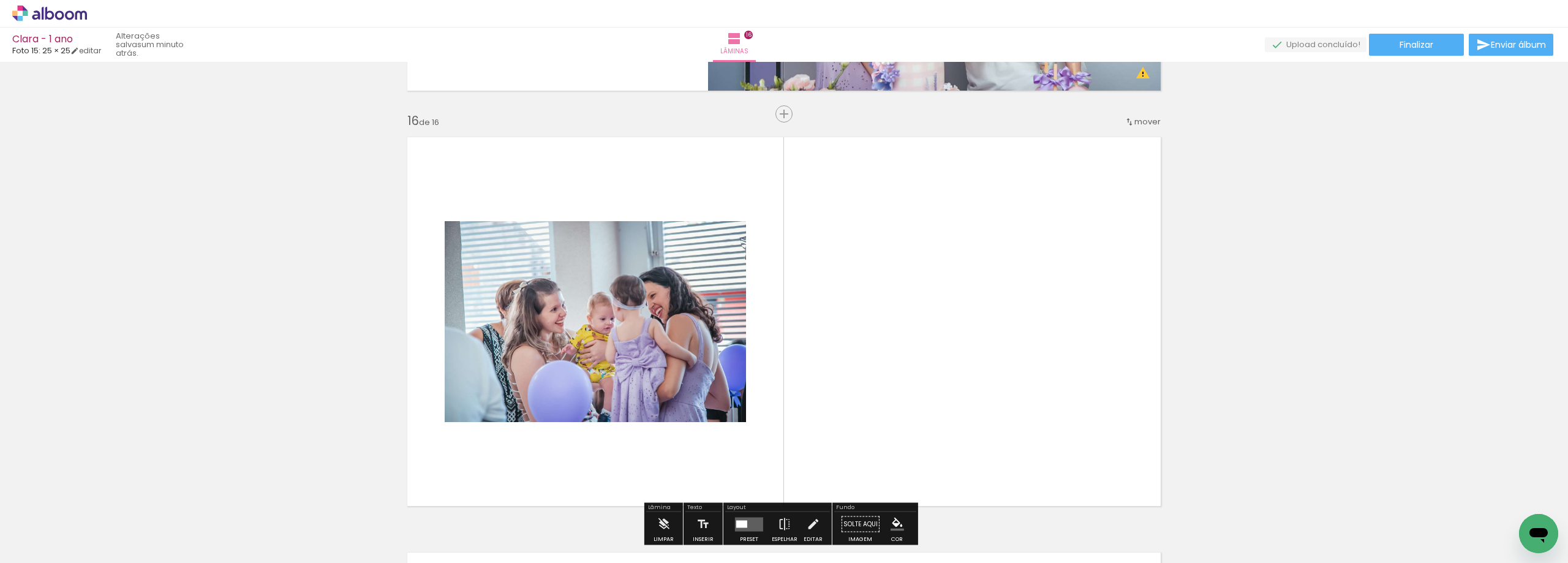
scroll to position [6247, 0]
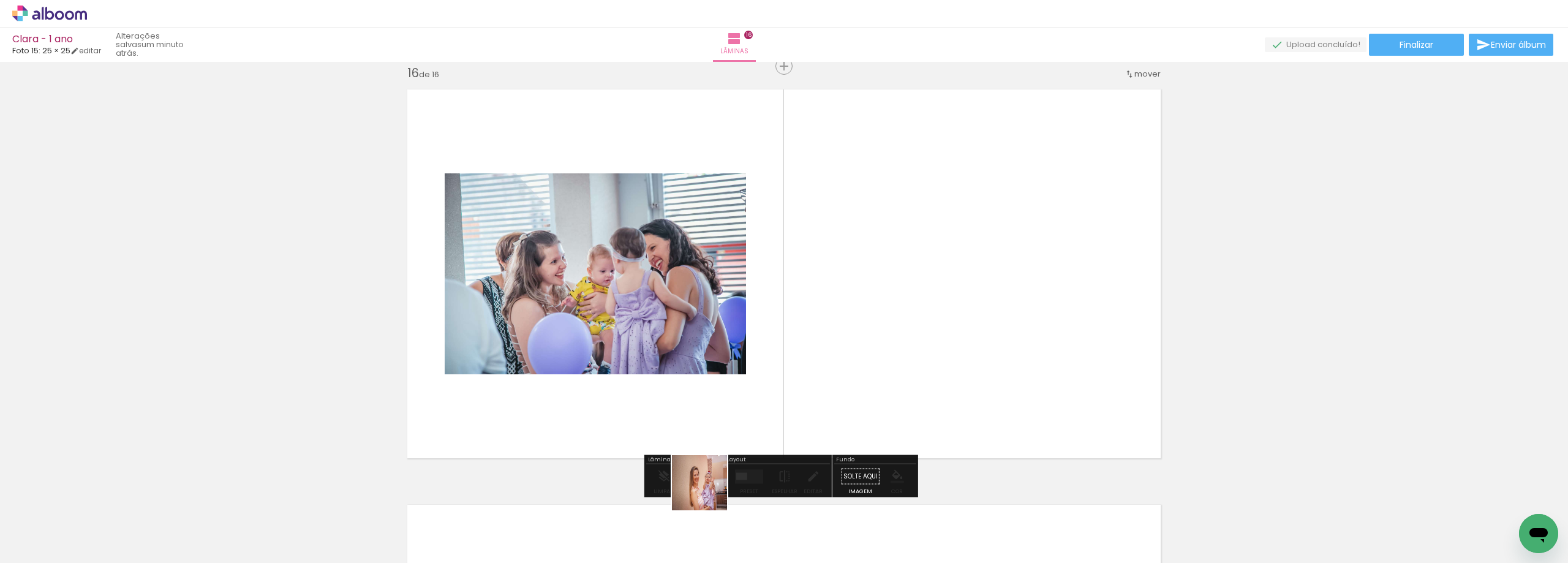
drag, startPoint x: 686, startPoint y: 529, endPoint x: 751, endPoint y: 405, distance: 140.0
click at [751, 405] on quentale-workspace at bounding box center [784, 282] width 1568 height 563
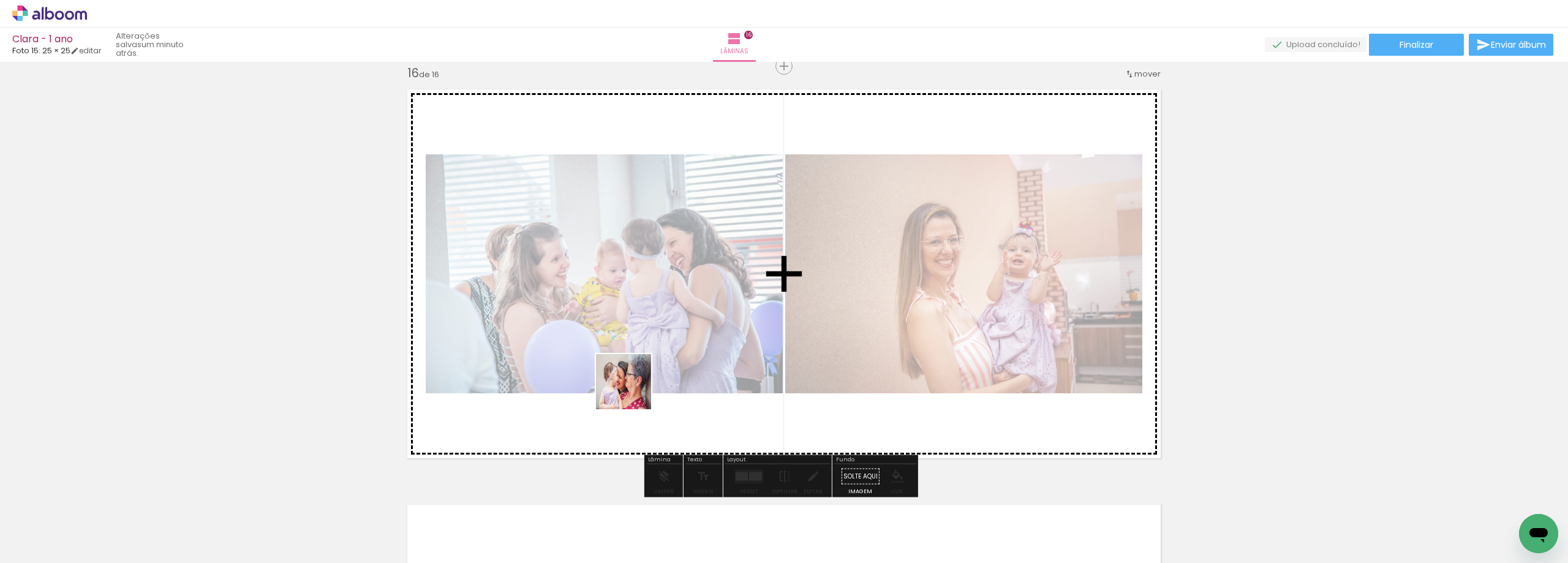
drag, startPoint x: 609, startPoint y: 523, endPoint x: 633, endPoint y: 387, distance: 138.1
click at [633, 387] on quentale-workspace at bounding box center [784, 282] width 1568 height 563
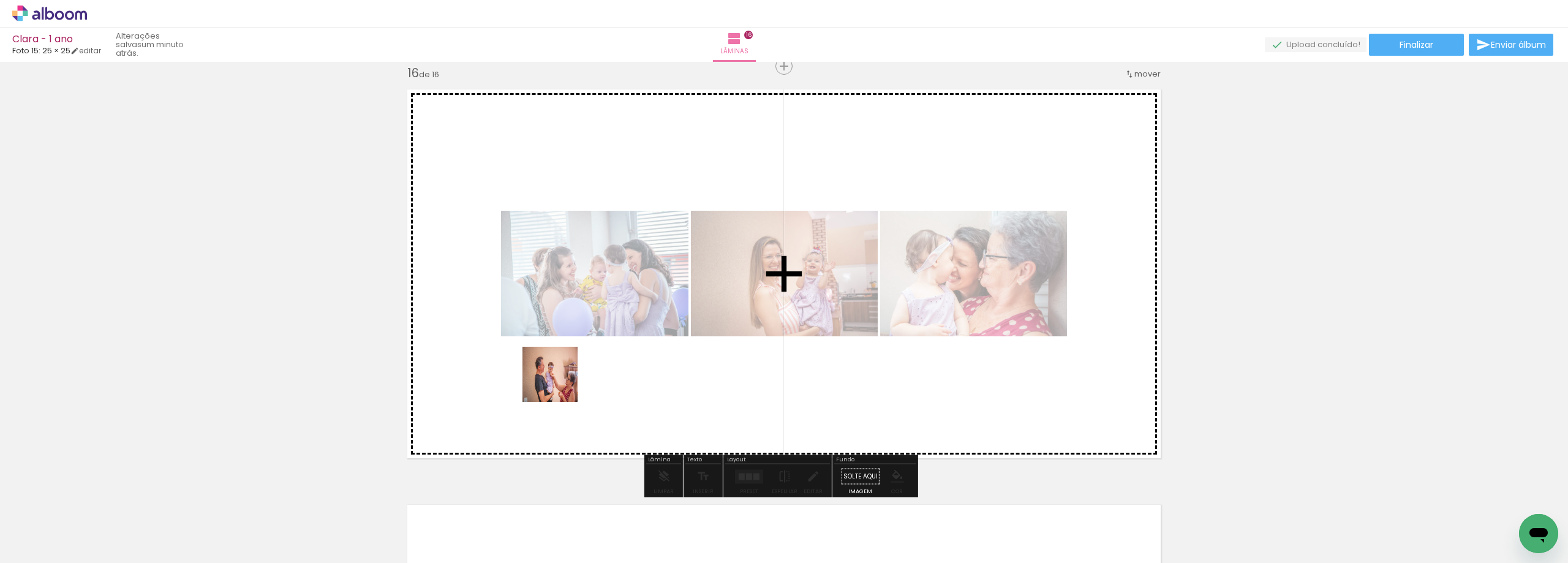
drag, startPoint x: 469, startPoint y: 525, endPoint x: 559, endPoint y: 383, distance: 168.1
click at [559, 383] on quentale-workspace at bounding box center [784, 282] width 1568 height 563
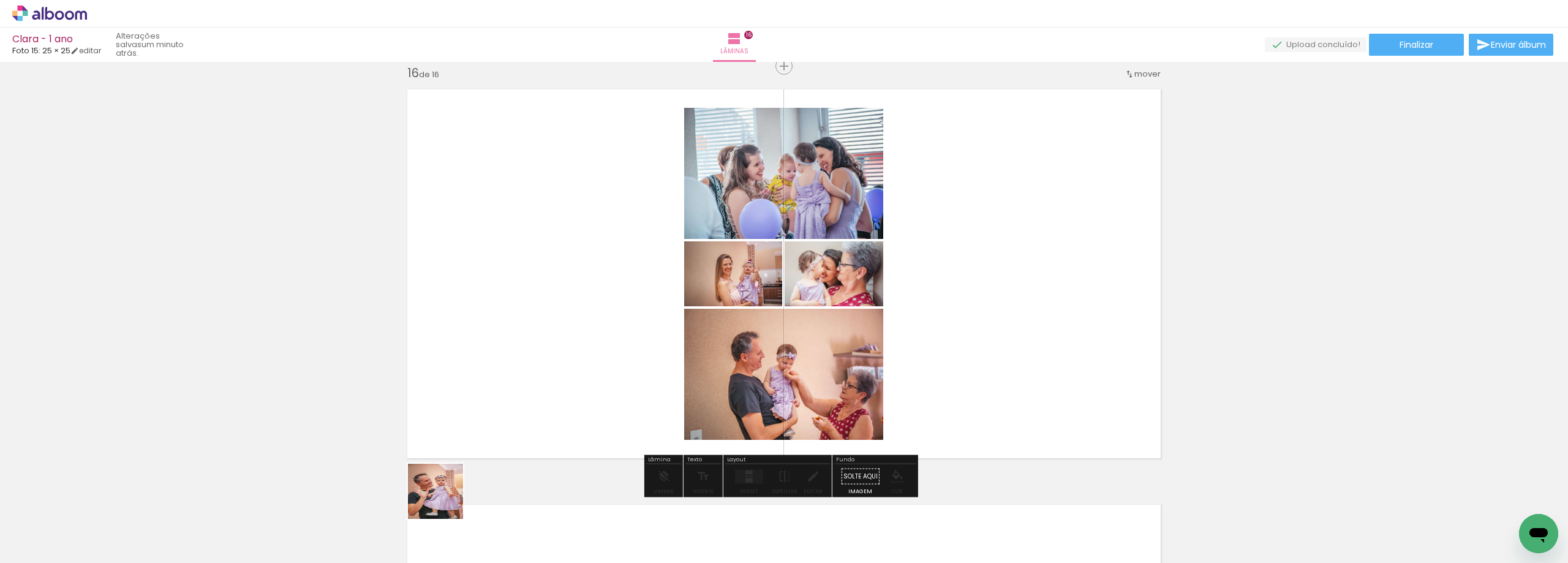
drag, startPoint x: 409, startPoint y: 527, endPoint x: 510, endPoint y: 414, distance: 151.6
click at [510, 414] on quentale-workspace at bounding box center [784, 282] width 1568 height 563
